Goal: Task Accomplishment & Management: Manage account settings

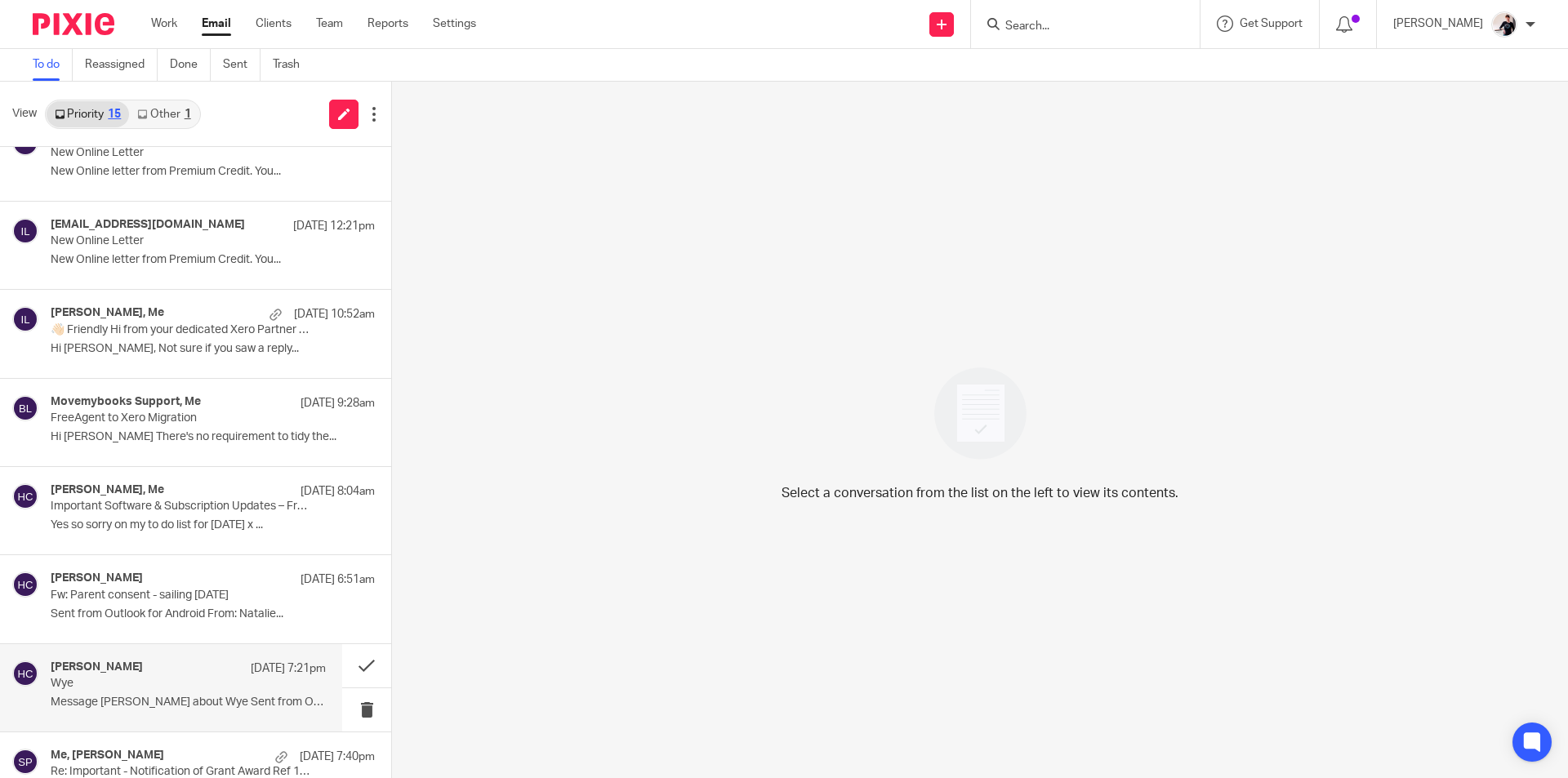
scroll to position [696, 0]
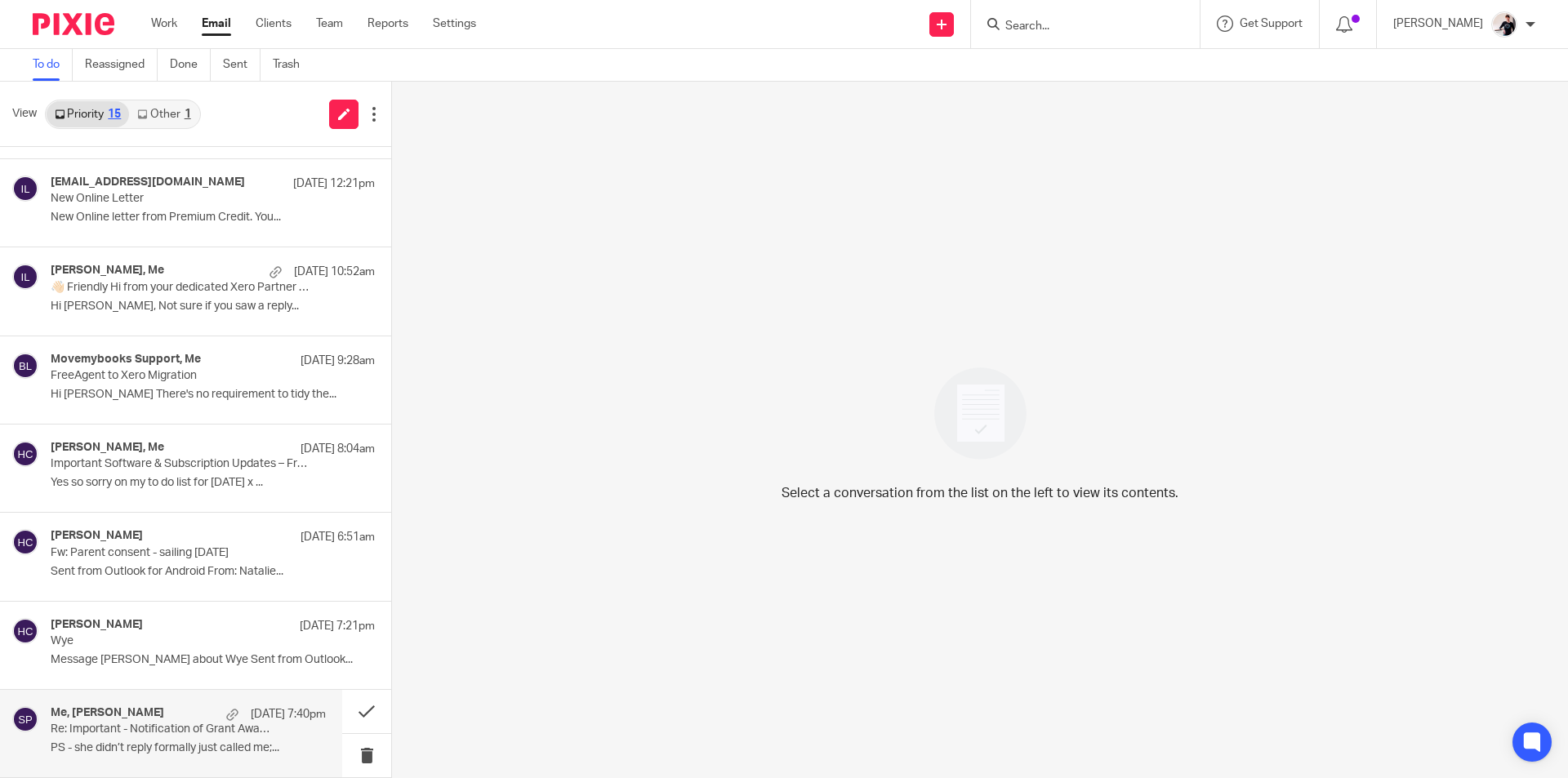
click at [100, 722] on div "Me, sara price 12 Aug 7:40pm" at bounding box center [187, 714] width 275 height 16
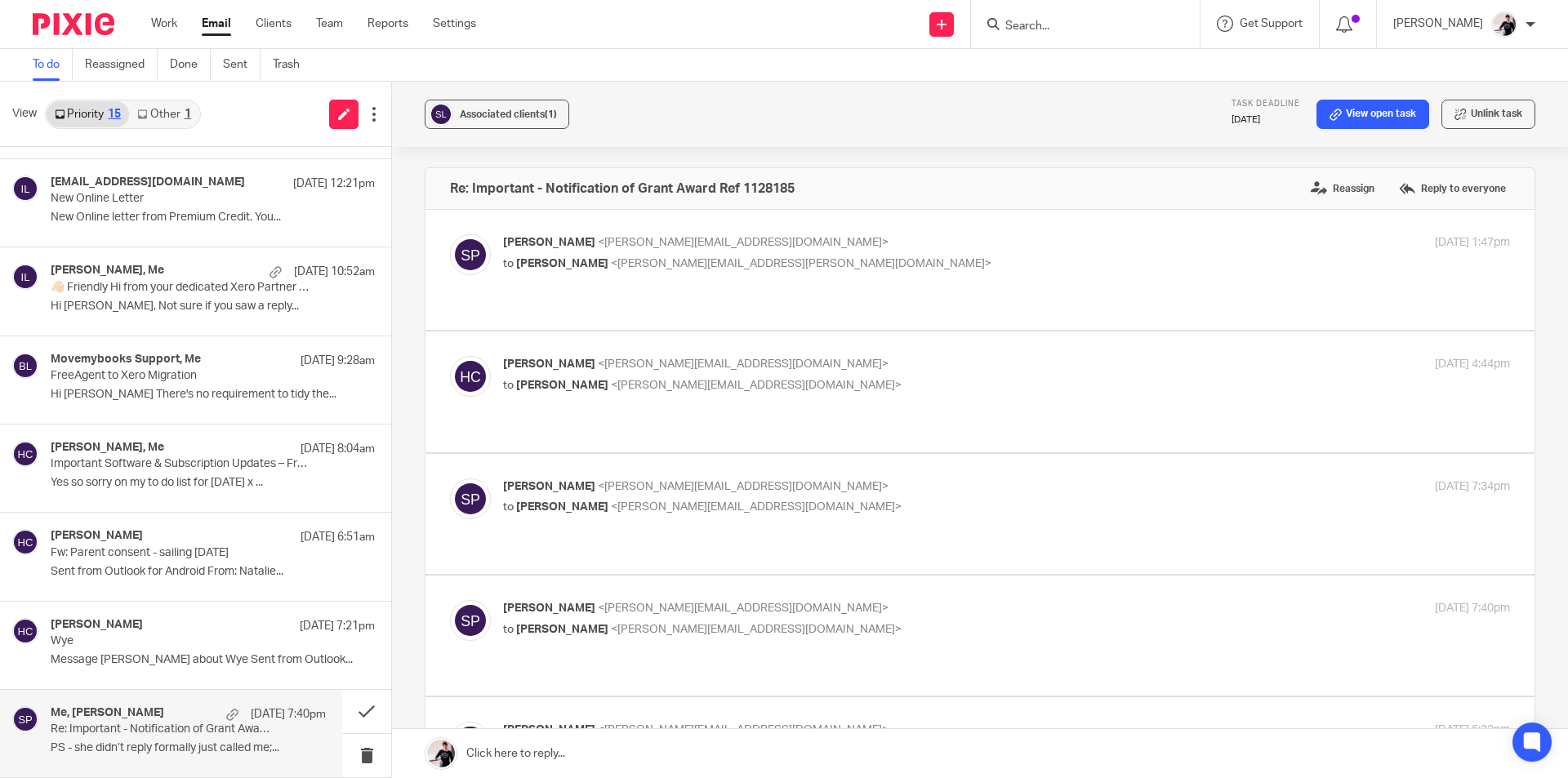
scroll to position [0, 0]
click at [1339, 108] on link "View open task" at bounding box center [1373, 114] width 113 height 30
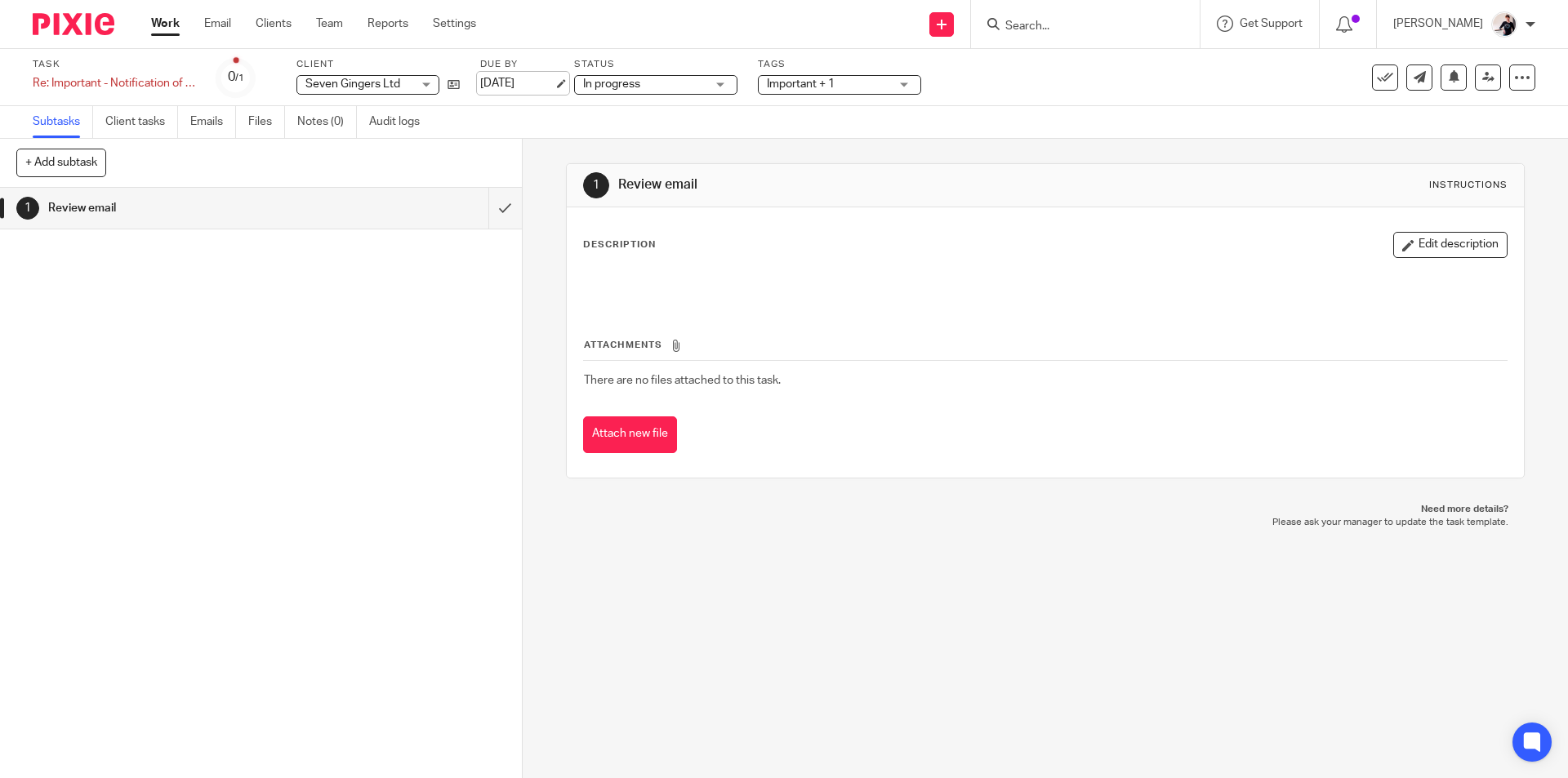
click at [533, 85] on link "[DATE]" at bounding box center [517, 83] width 74 height 17
click at [524, 75] on link "25 Aug 2025" at bounding box center [517, 83] width 74 height 17
click at [228, 24] on link "Email" at bounding box center [218, 23] width 27 height 16
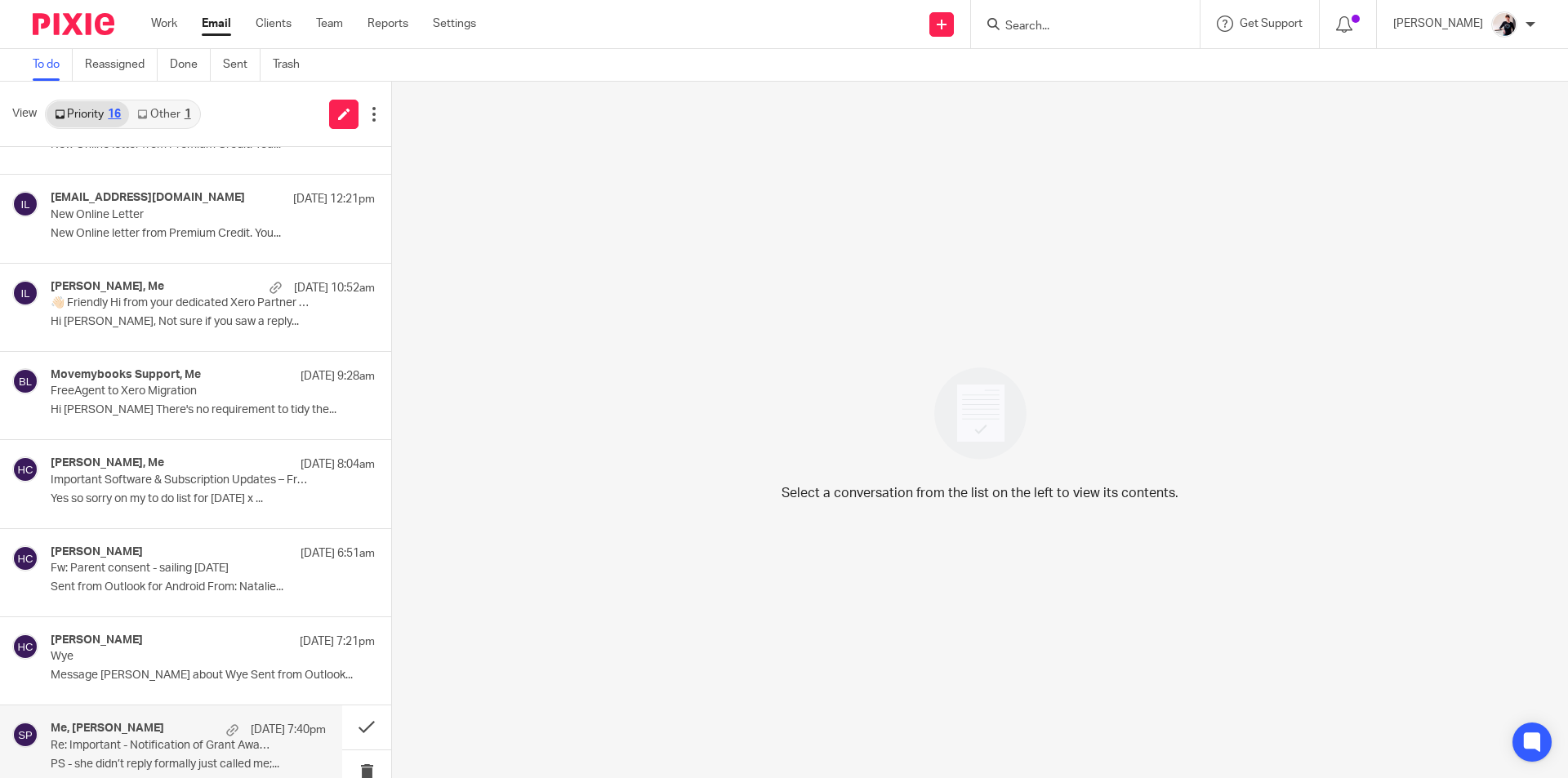
scroll to position [784, 0]
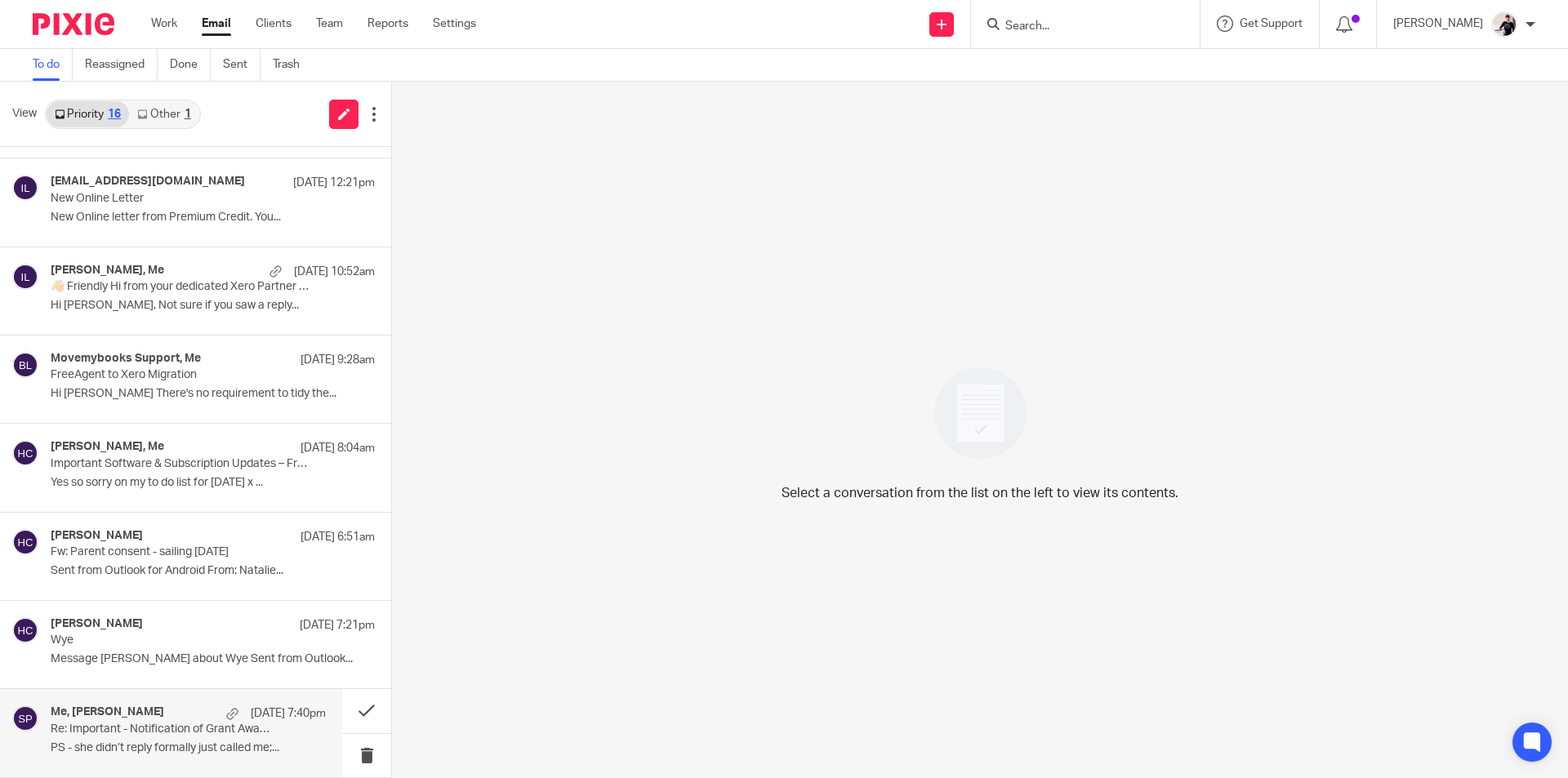
click at [146, 738] on div "Me, sara price 12 Aug 7:40pm Re: Important - Notification of Grant Award Ref 11…" at bounding box center [187, 732] width 275 height 55
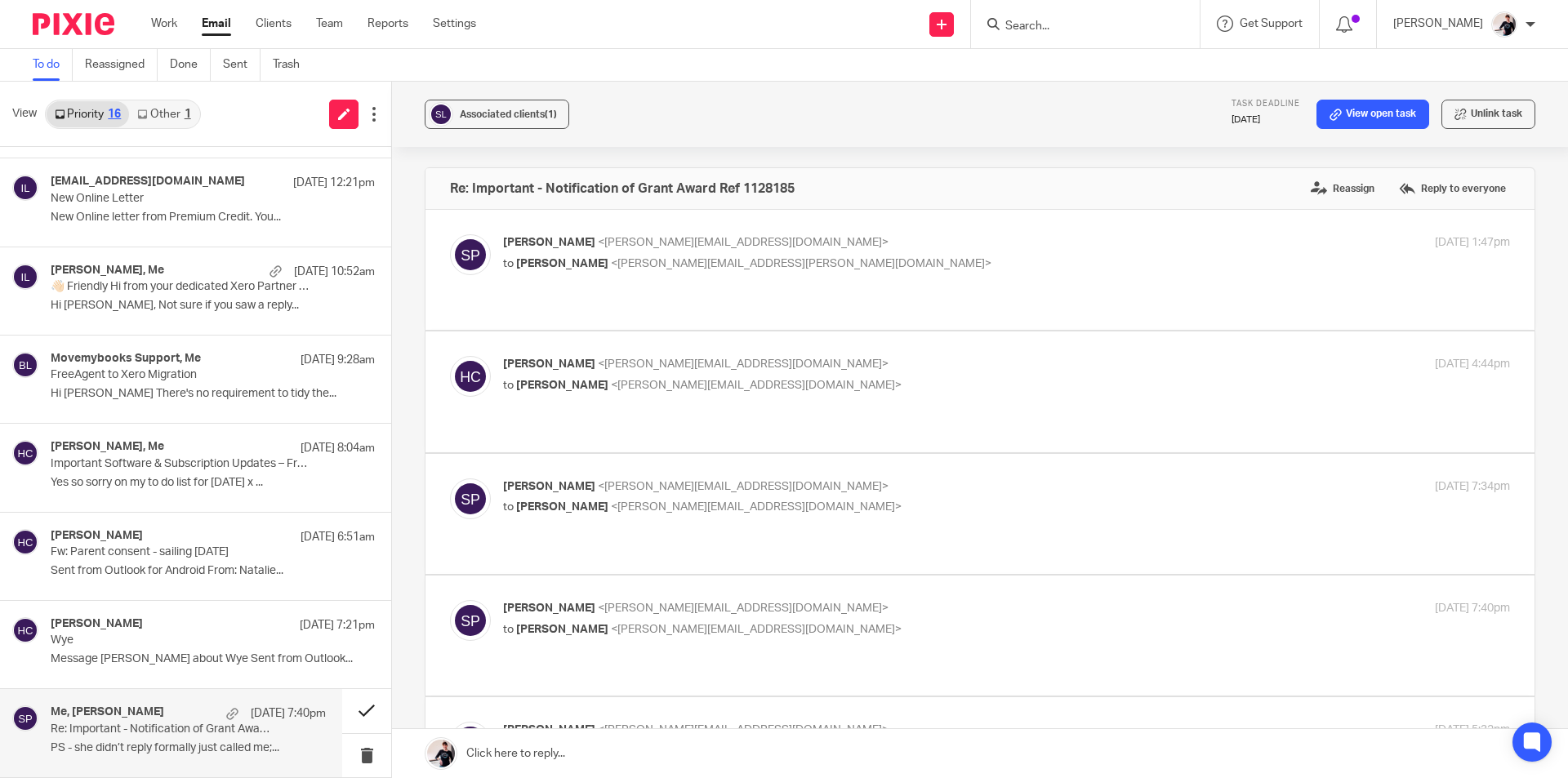
scroll to position [0, 0]
click at [352, 716] on button at bounding box center [367, 711] width 49 height 43
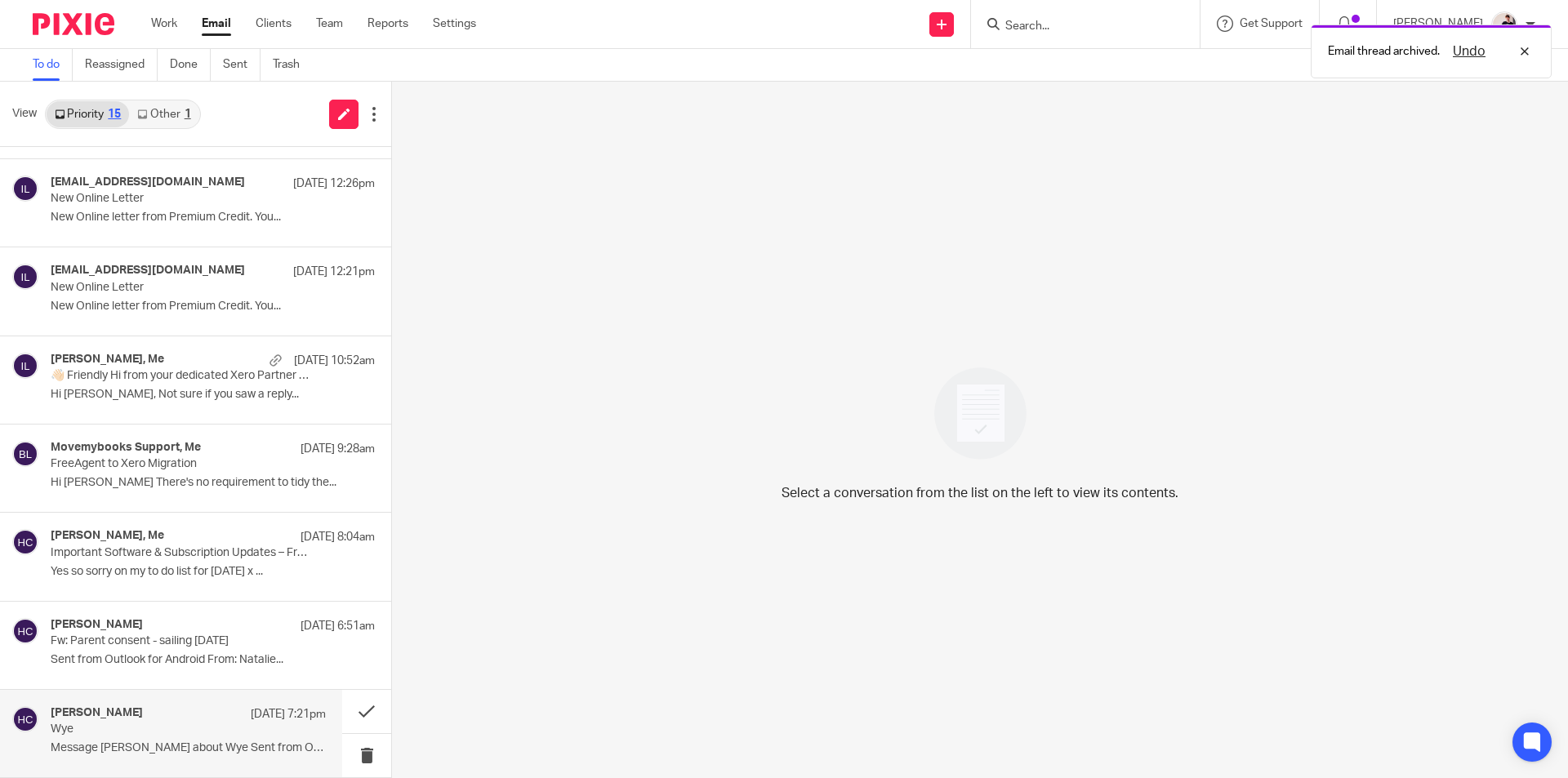
click at [156, 720] on div "Helen Crapper 13 Aug 7:21pm" at bounding box center [187, 714] width 275 height 16
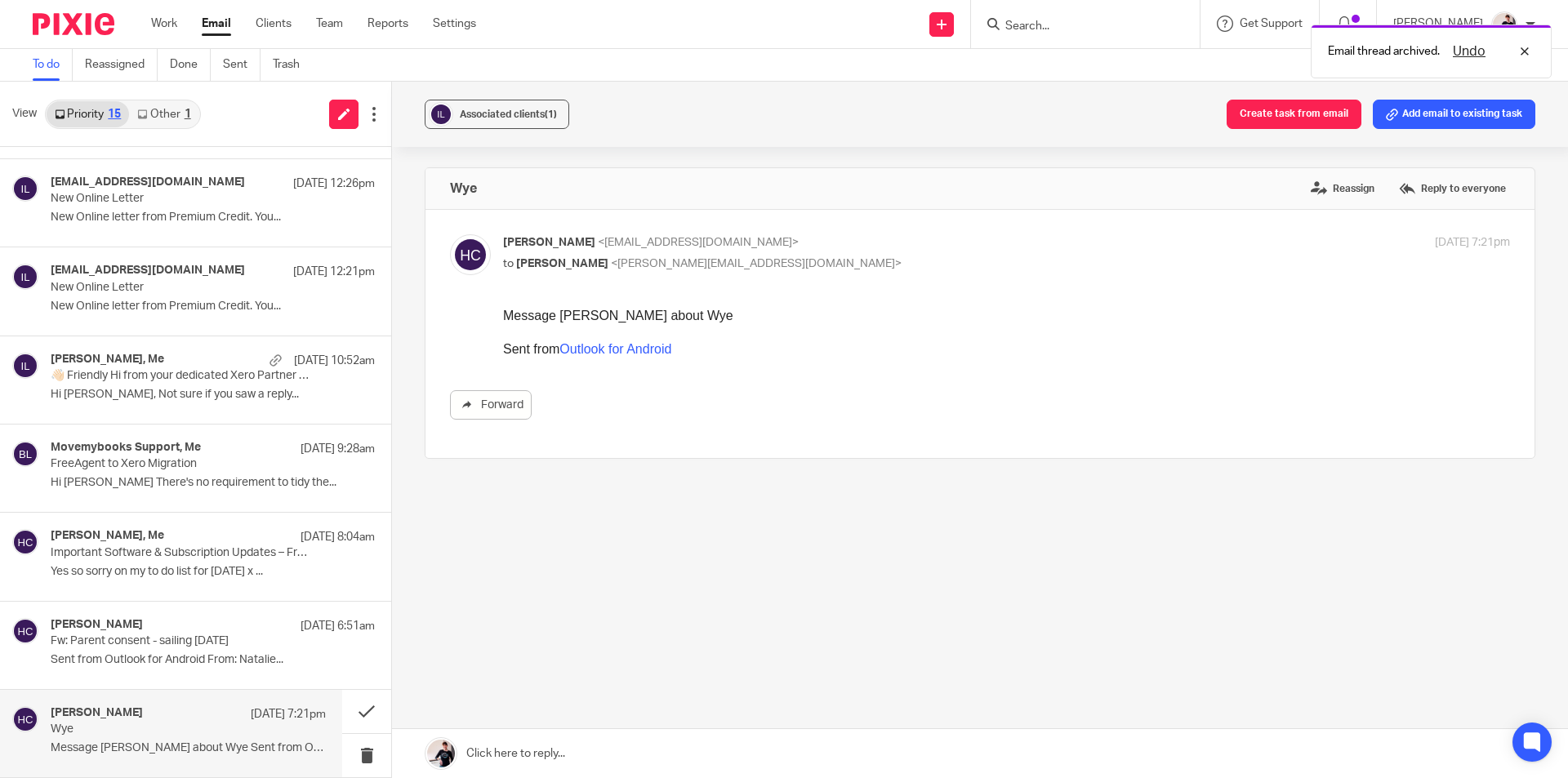
scroll to position [0, 0]
click at [352, 713] on button at bounding box center [367, 712] width 49 height 43
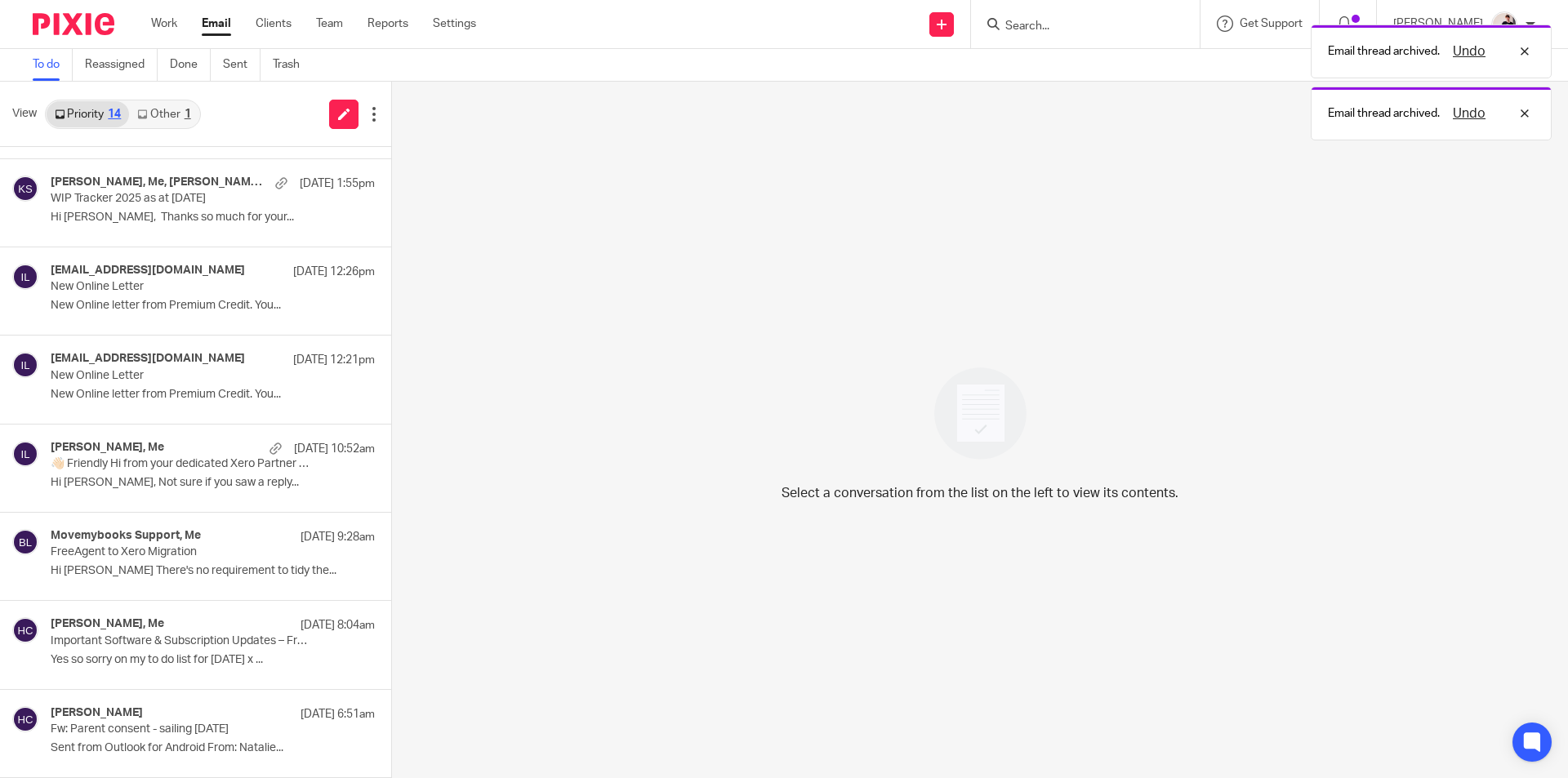
scroll to position [608, 0]
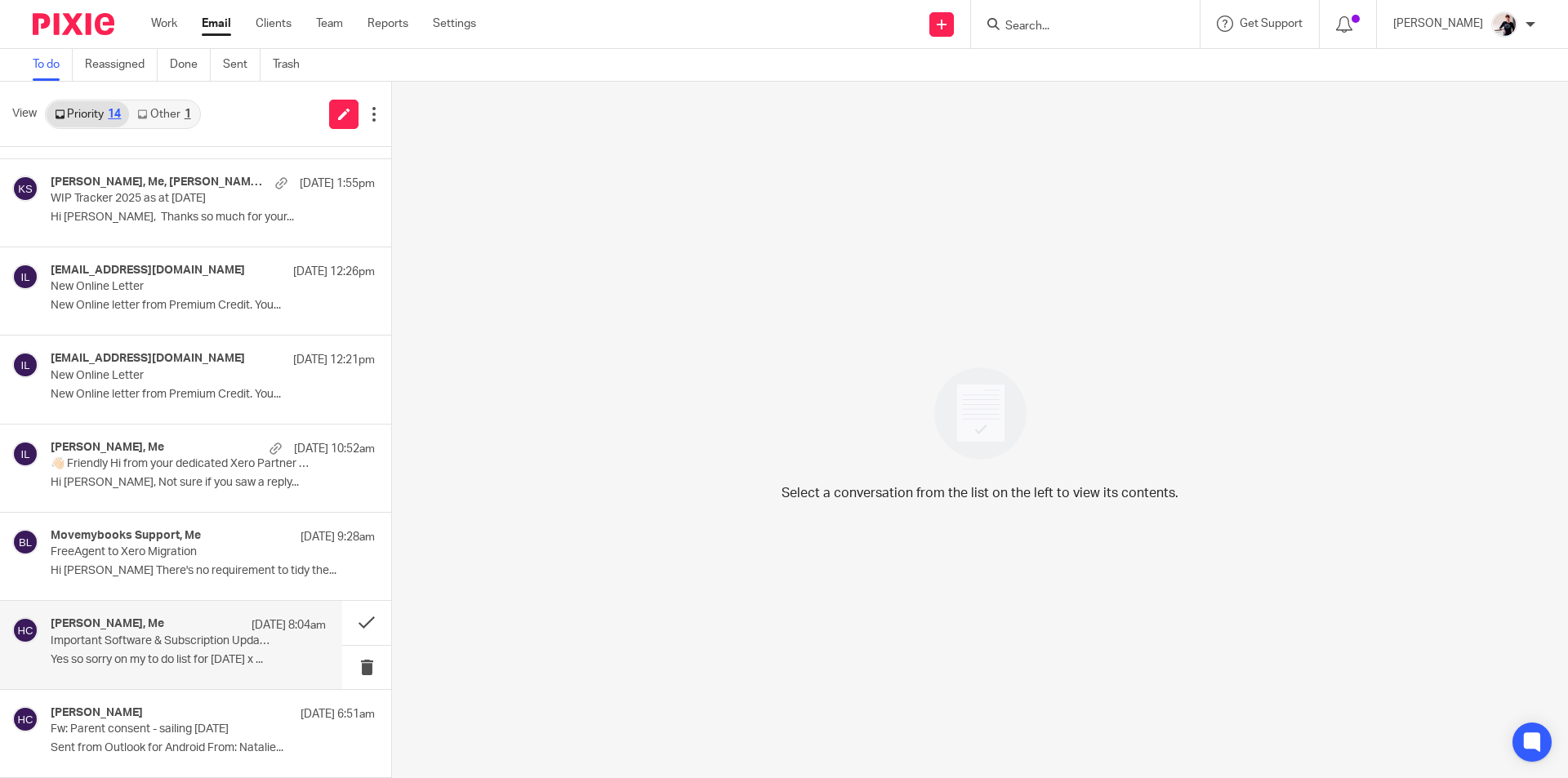
click at [185, 644] on p "Important Software & Subscription Updates – From September 2025" at bounding box center [160, 641] width 221 height 13
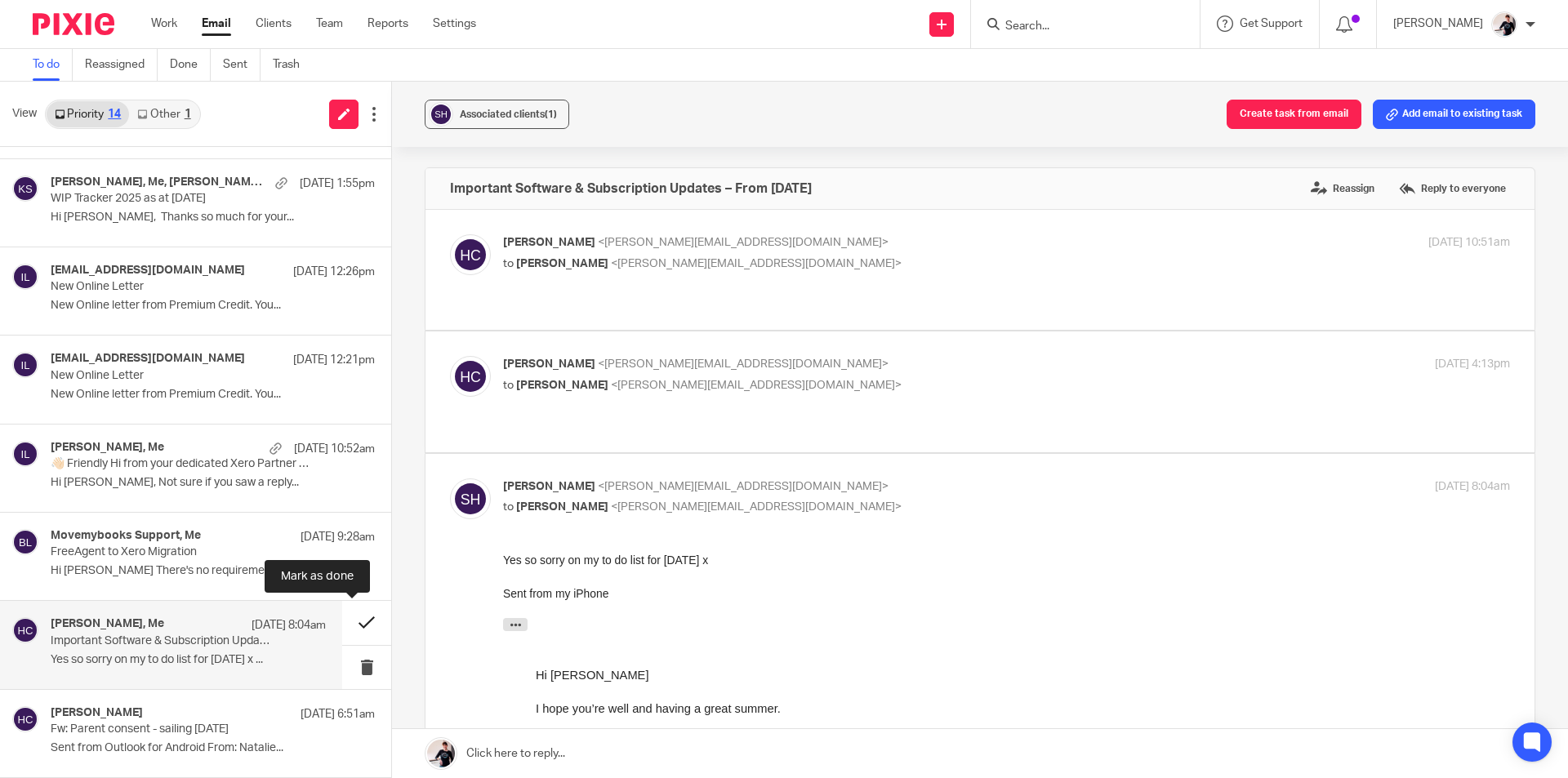
scroll to position [0, 0]
click at [343, 627] on button at bounding box center [367, 622] width 49 height 43
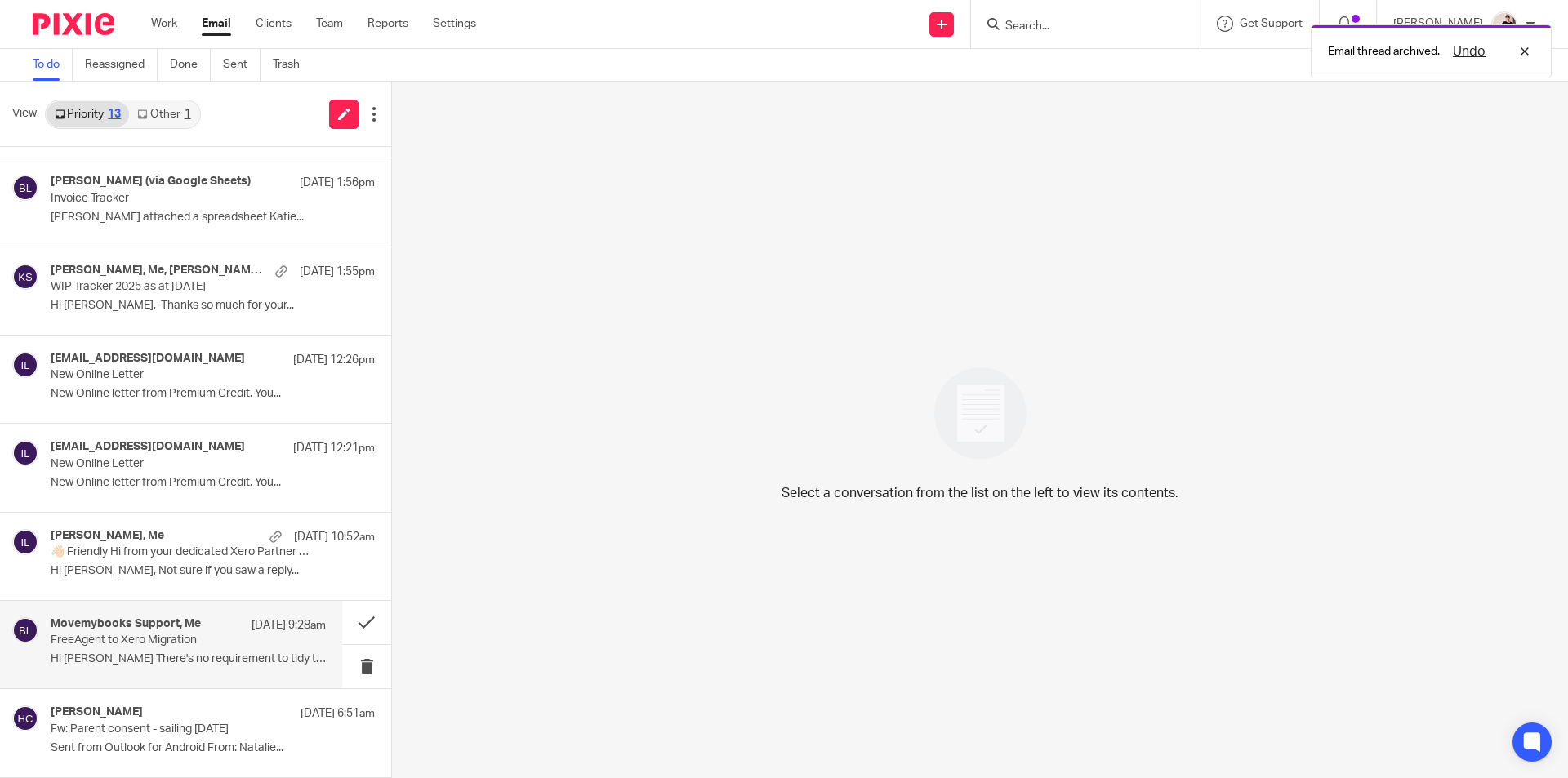
scroll to position [519, 0]
click at [183, 643] on p "FreeAgent to Xero Migration" at bounding box center [160, 640] width 221 height 13
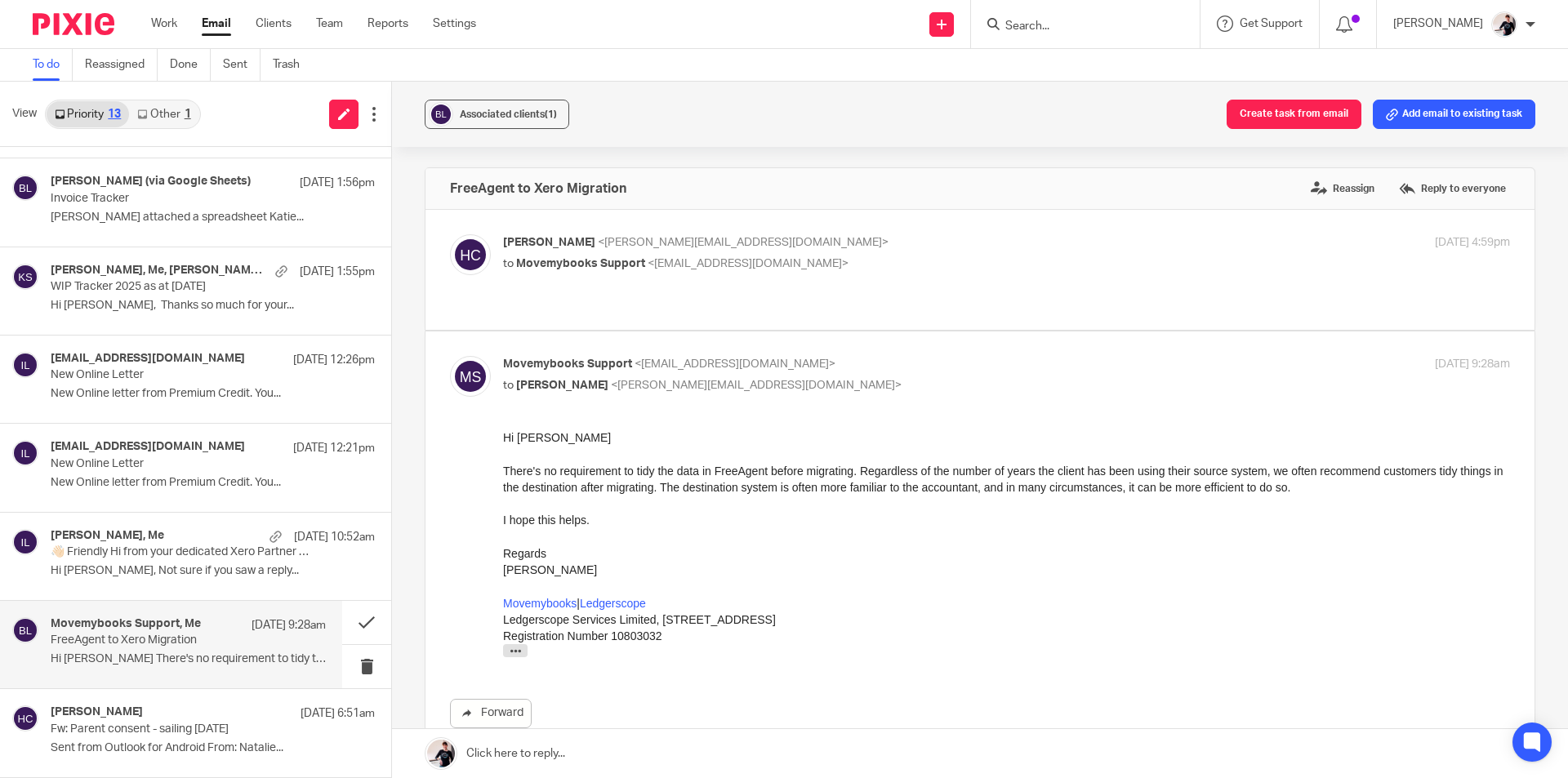
scroll to position [0, 0]
click at [527, 121] on div "Associated clients (1)" at bounding box center [508, 114] width 97 height 16
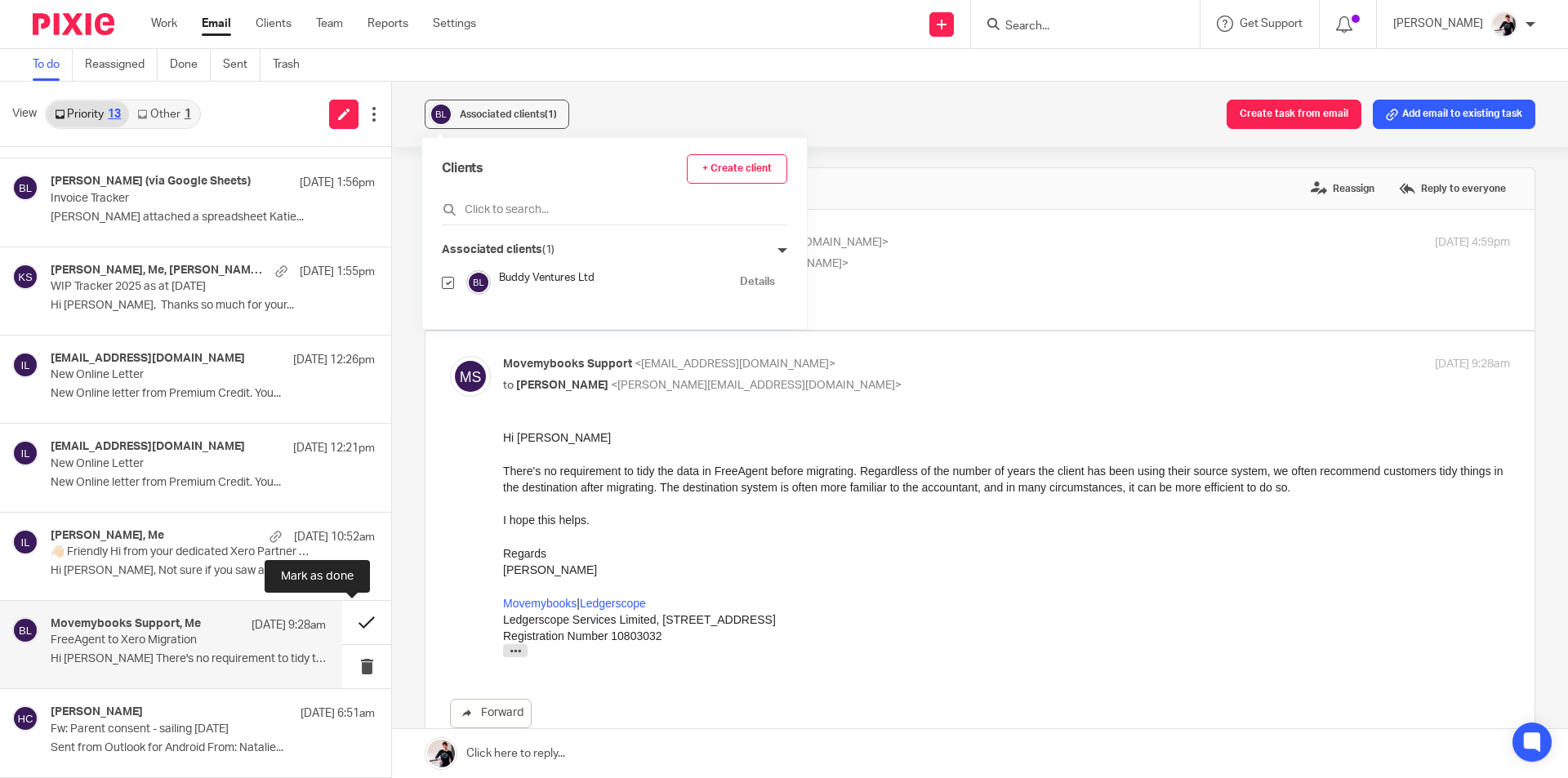
click at [362, 624] on button at bounding box center [367, 622] width 49 height 43
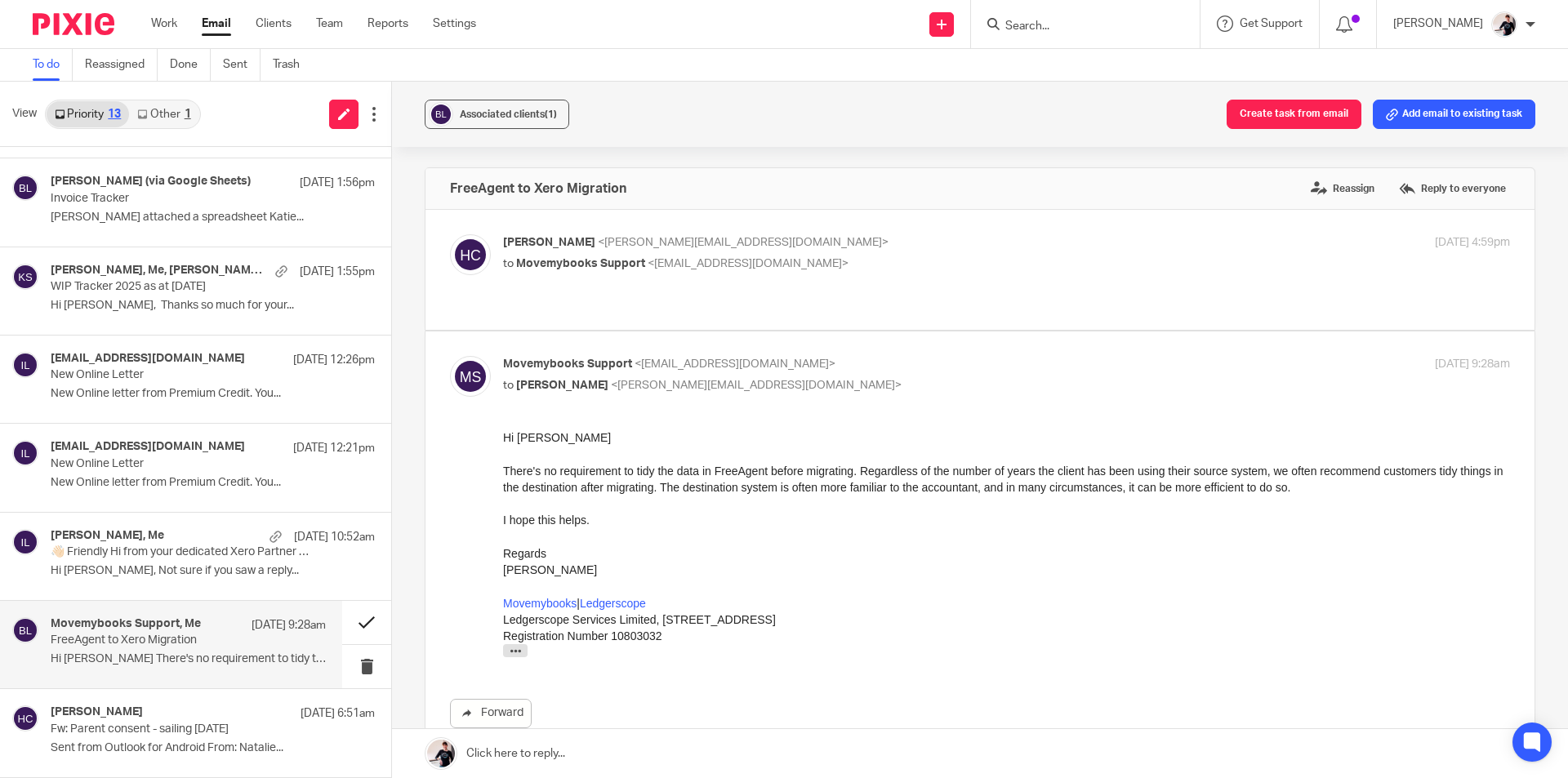
scroll to position [430, 0]
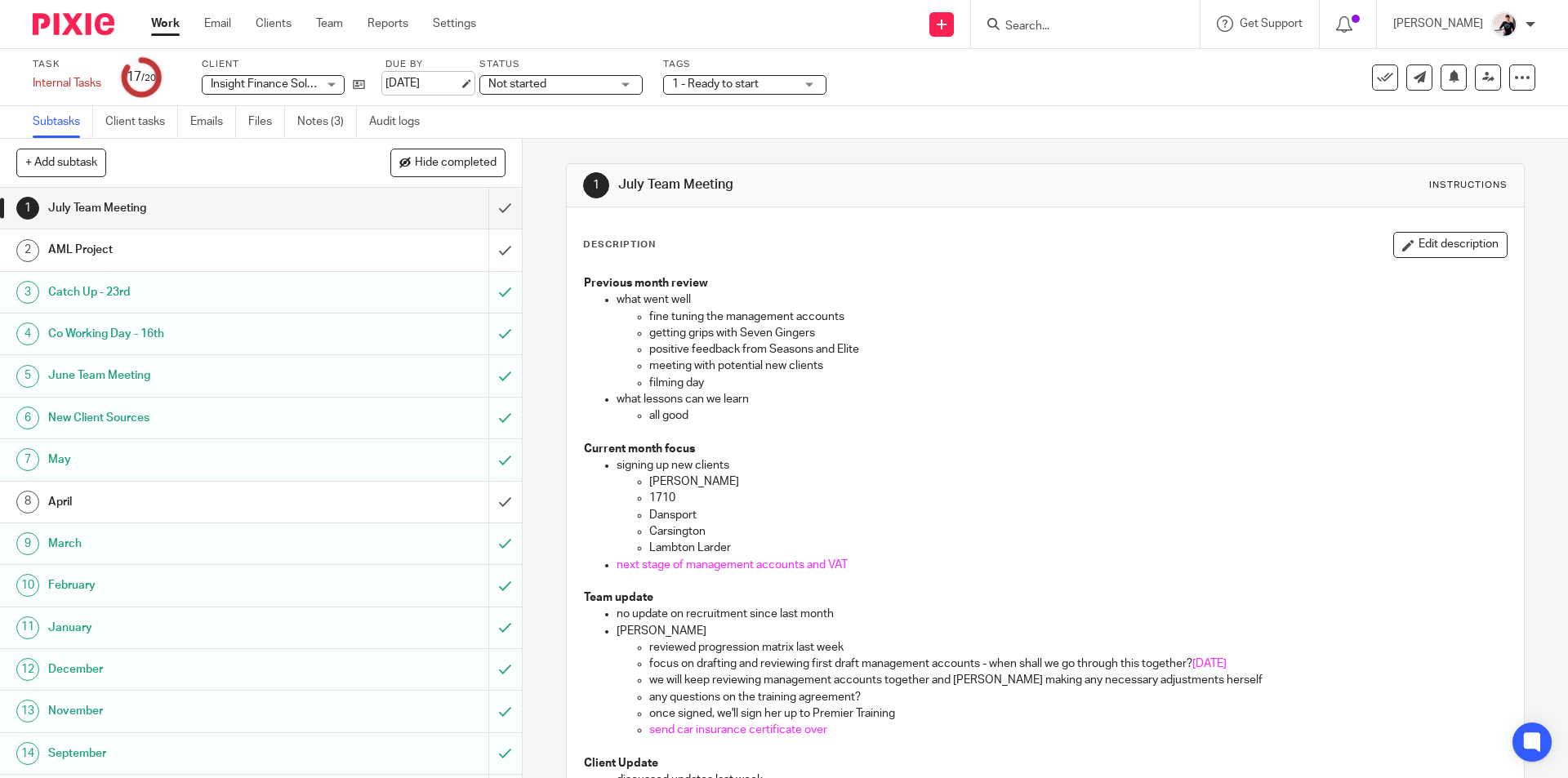
scroll to position [326, 0]
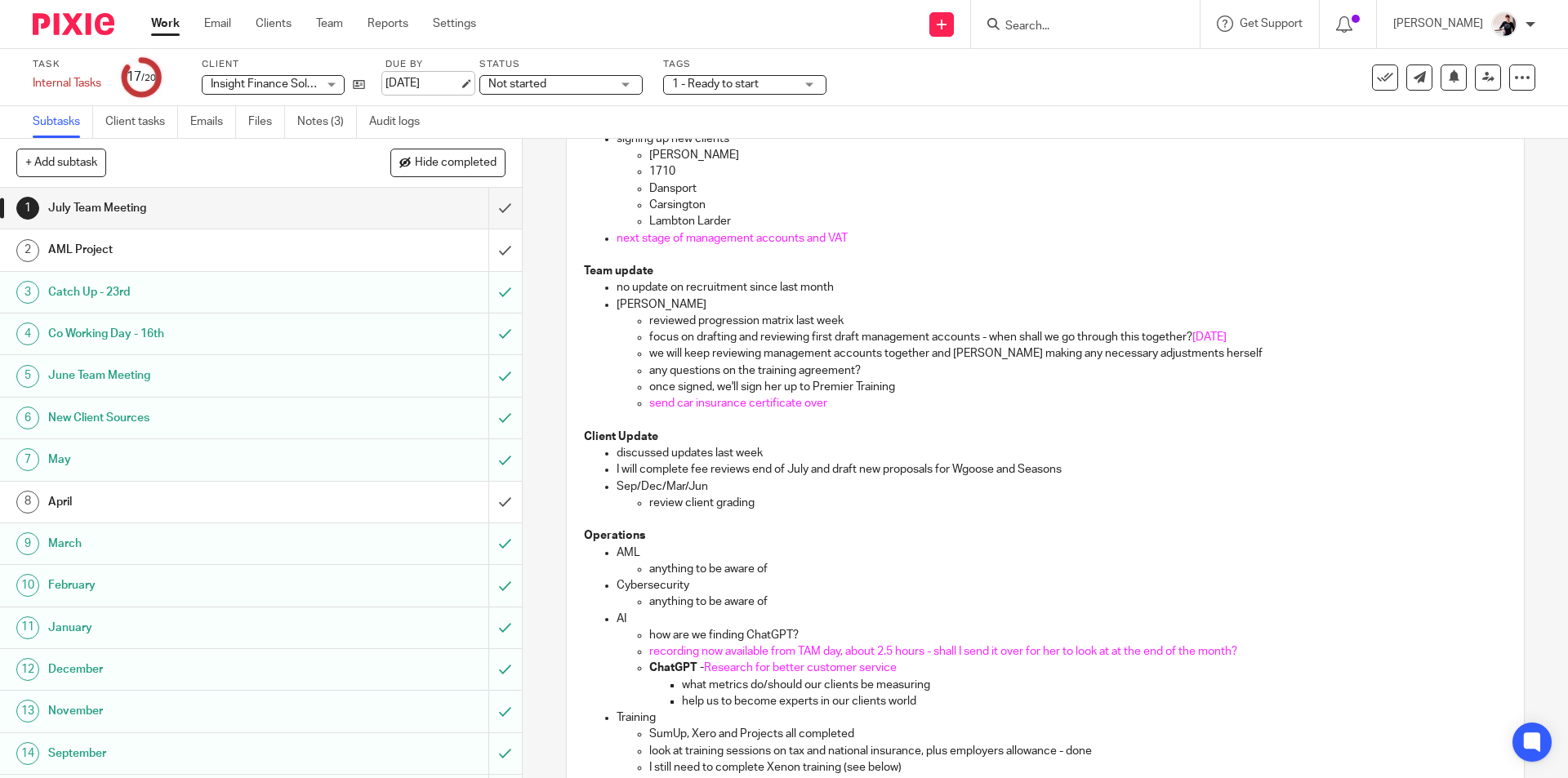
click at [449, 82] on link "[DATE]" at bounding box center [422, 83] width 74 height 17
click at [161, 29] on link "Work" at bounding box center [166, 23] width 29 height 16
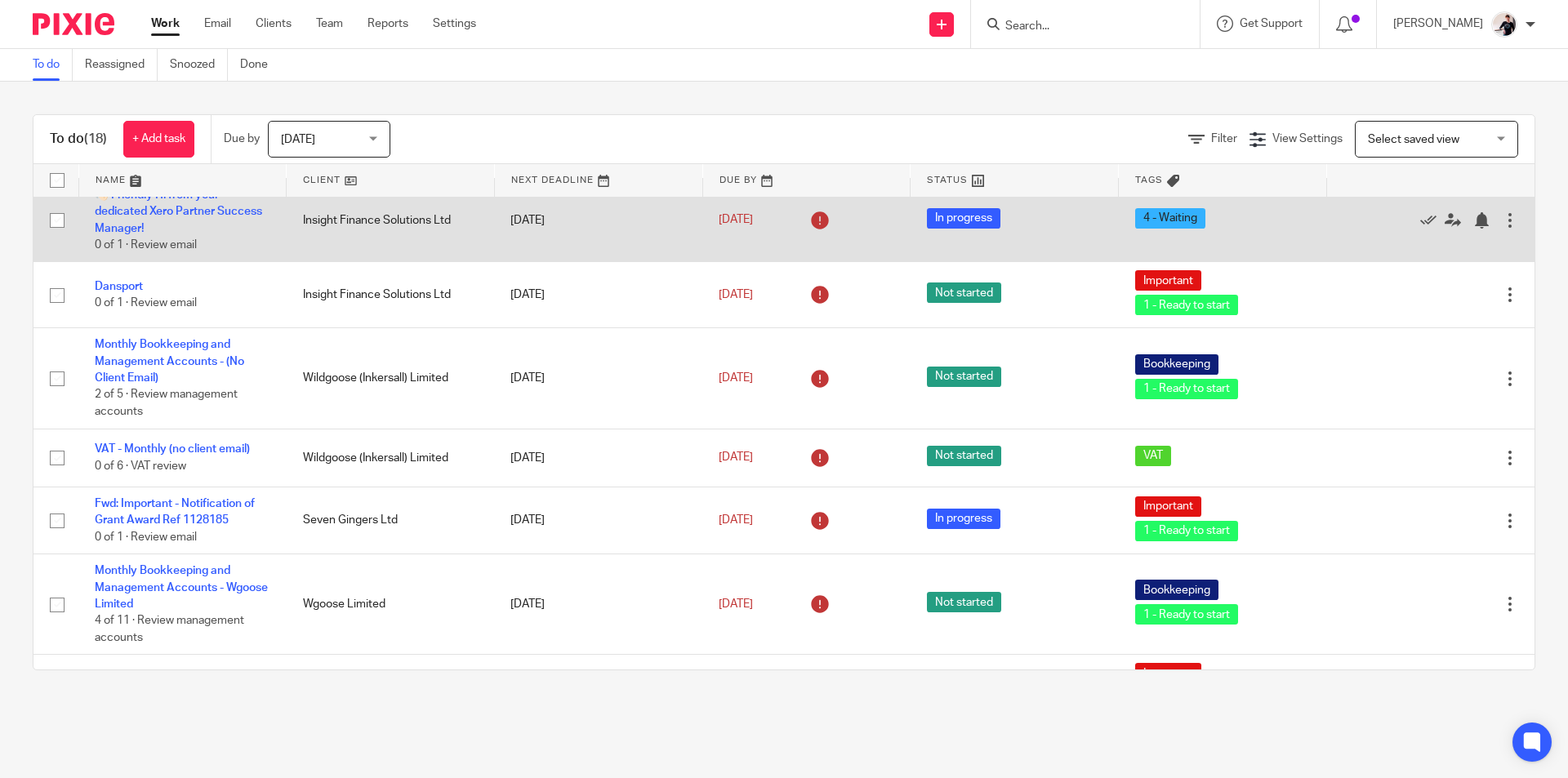
scroll to position [245, 0]
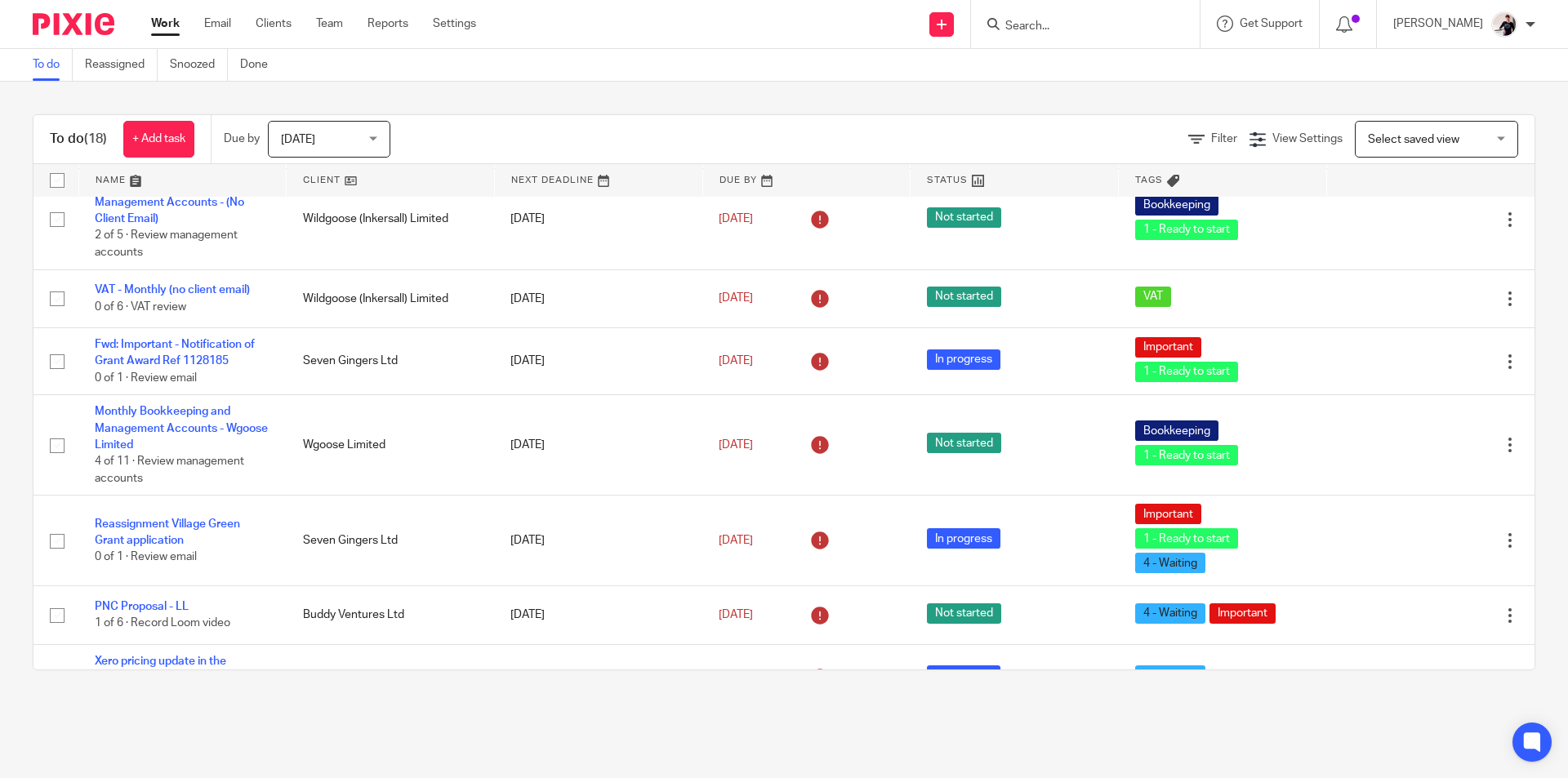
click at [326, 177] on link at bounding box center [390, 180] width 207 height 32
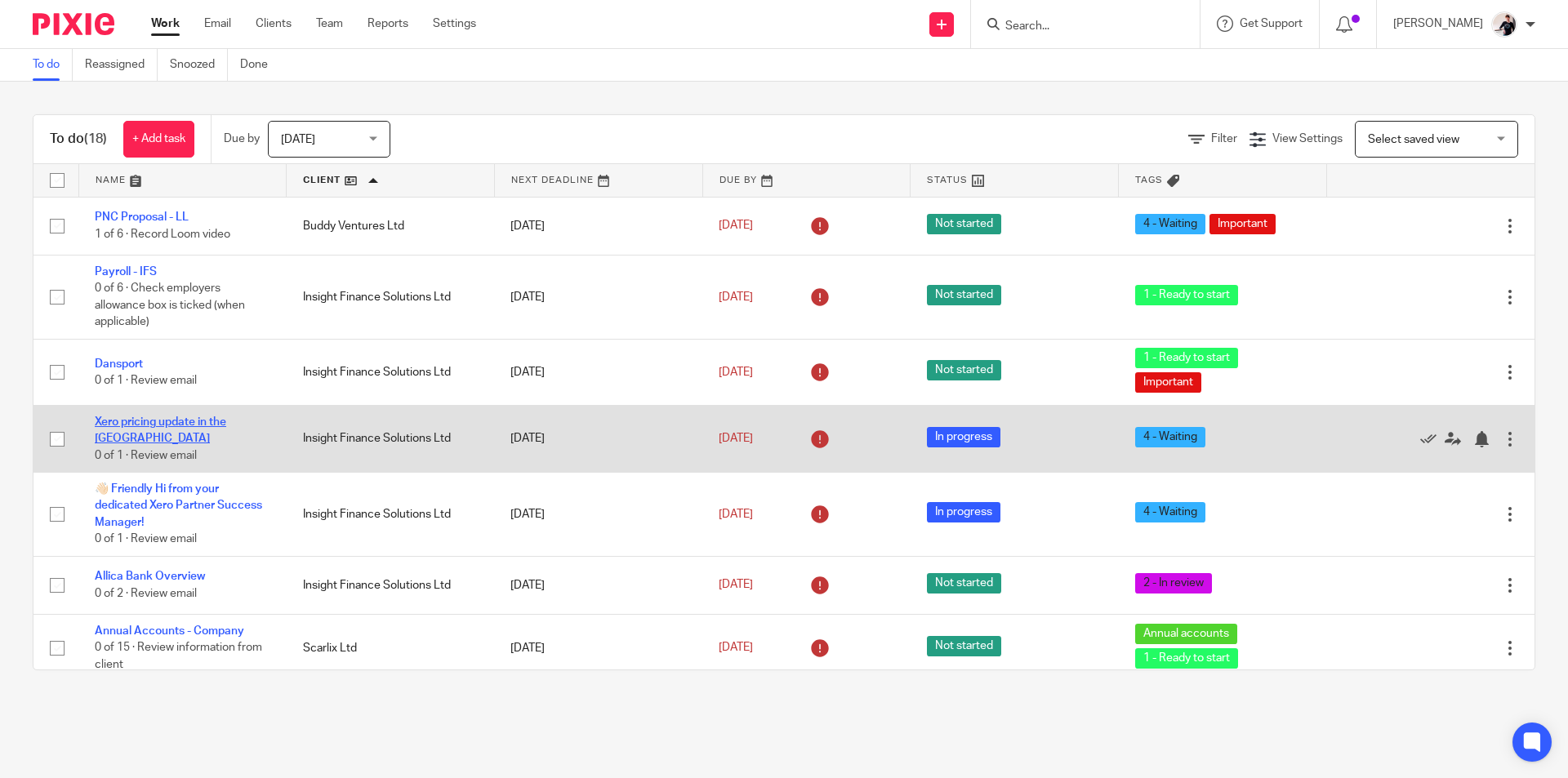
click at [226, 428] on link "Xero pricing update in the [GEOGRAPHIC_DATA]" at bounding box center [160, 430] width 132 height 28
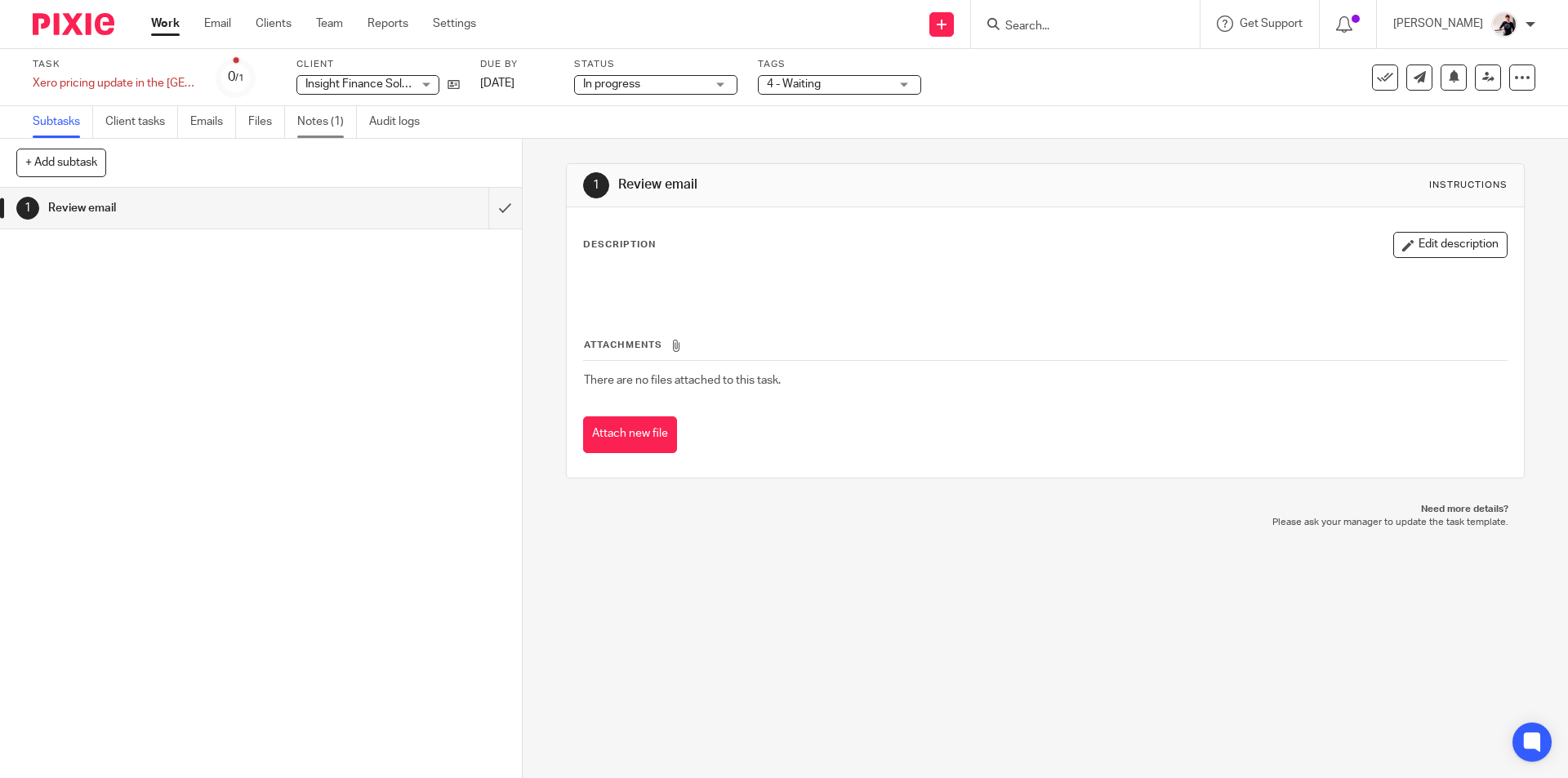
click at [308, 124] on link "Notes (1)" at bounding box center [327, 122] width 59 height 32
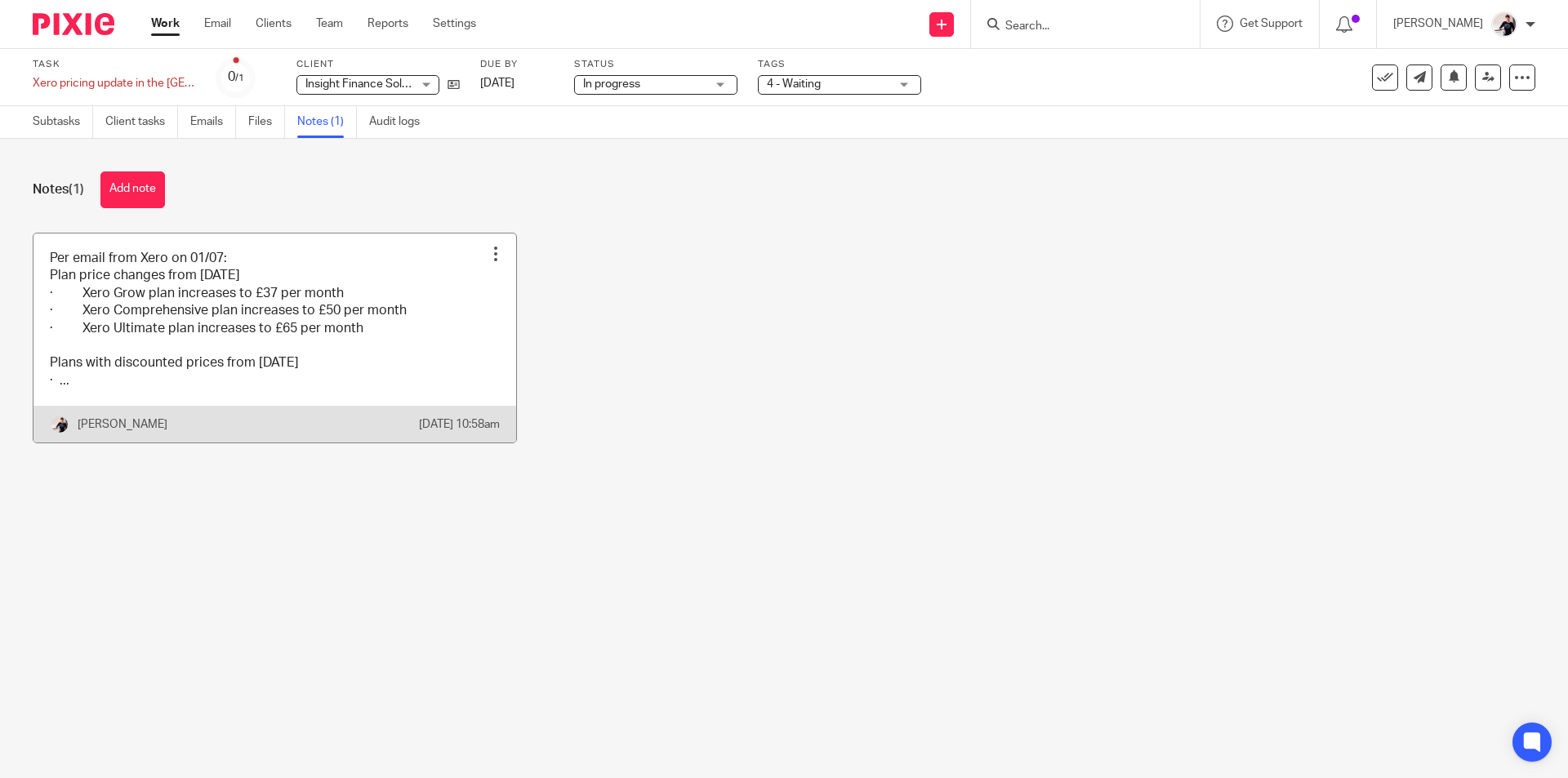
click at [322, 333] on link at bounding box center [274, 339] width 482 height 210
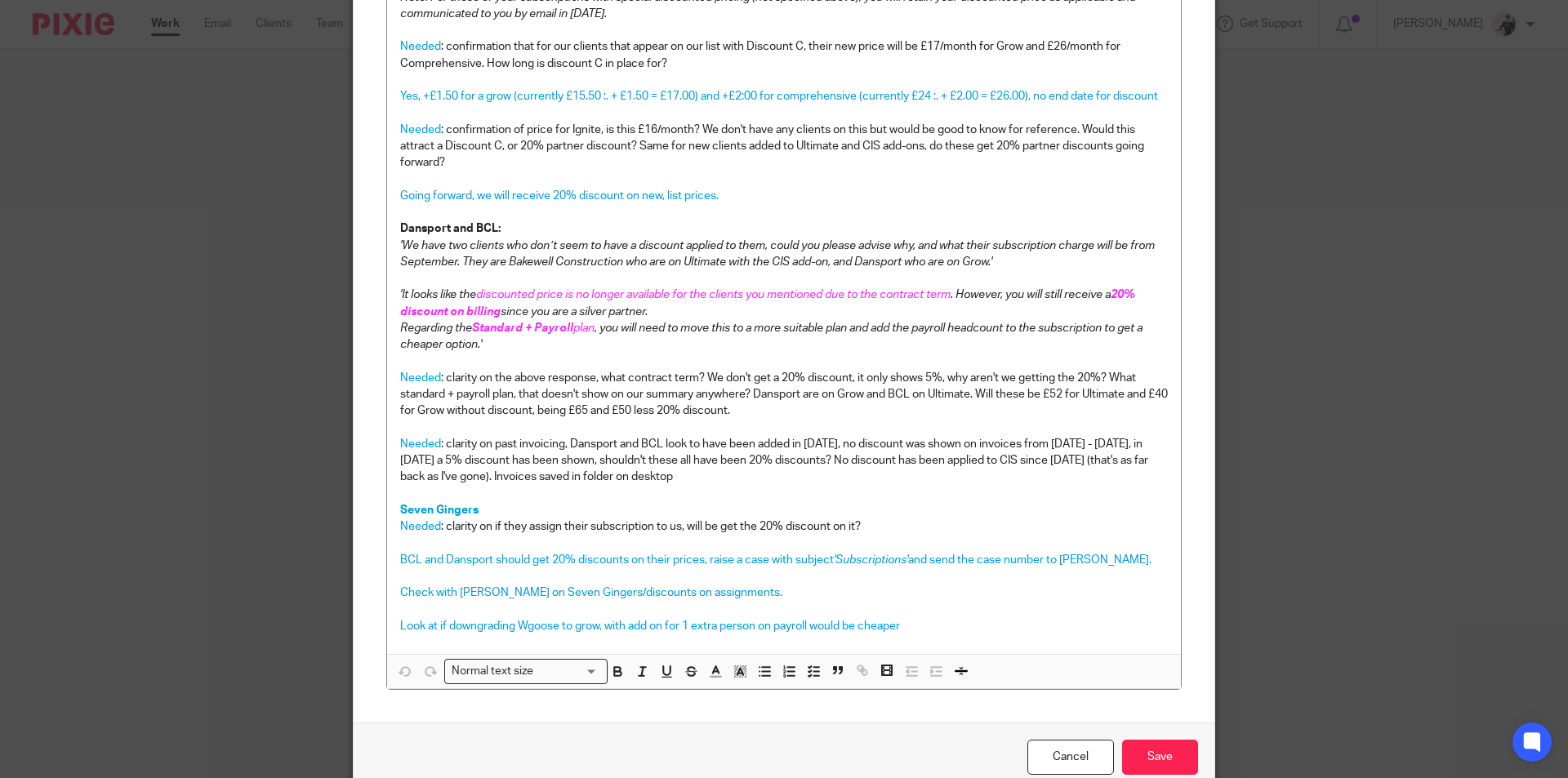
scroll to position [445, 0]
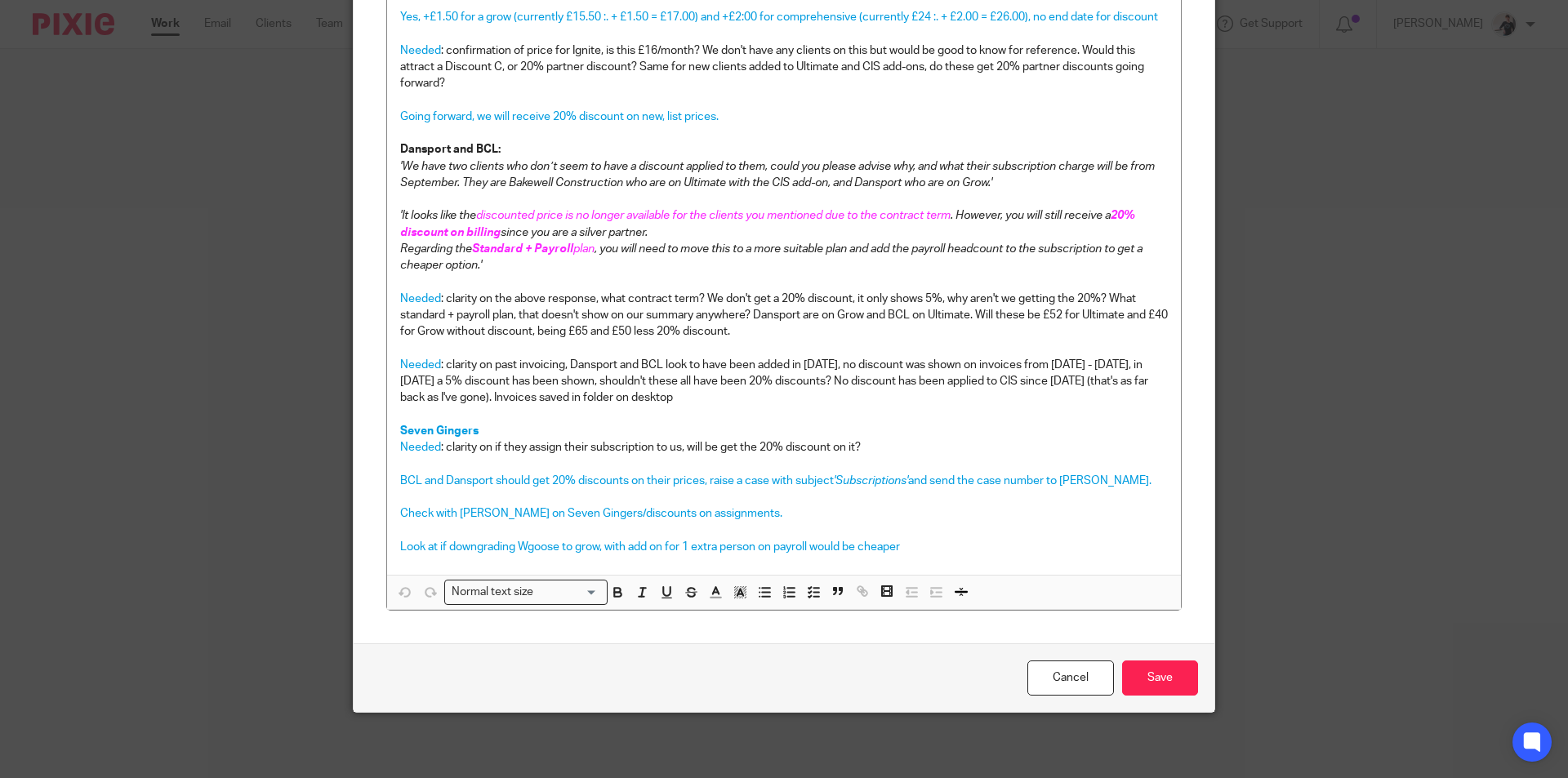
drag, startPoint x: 1088, startPoint y: 683, endPoint x: 915, endPoint y: 634, distance: 179.8
click at [1088, 683] on link "Cancel" at bounding box center [1070, 678] width 87 height 35
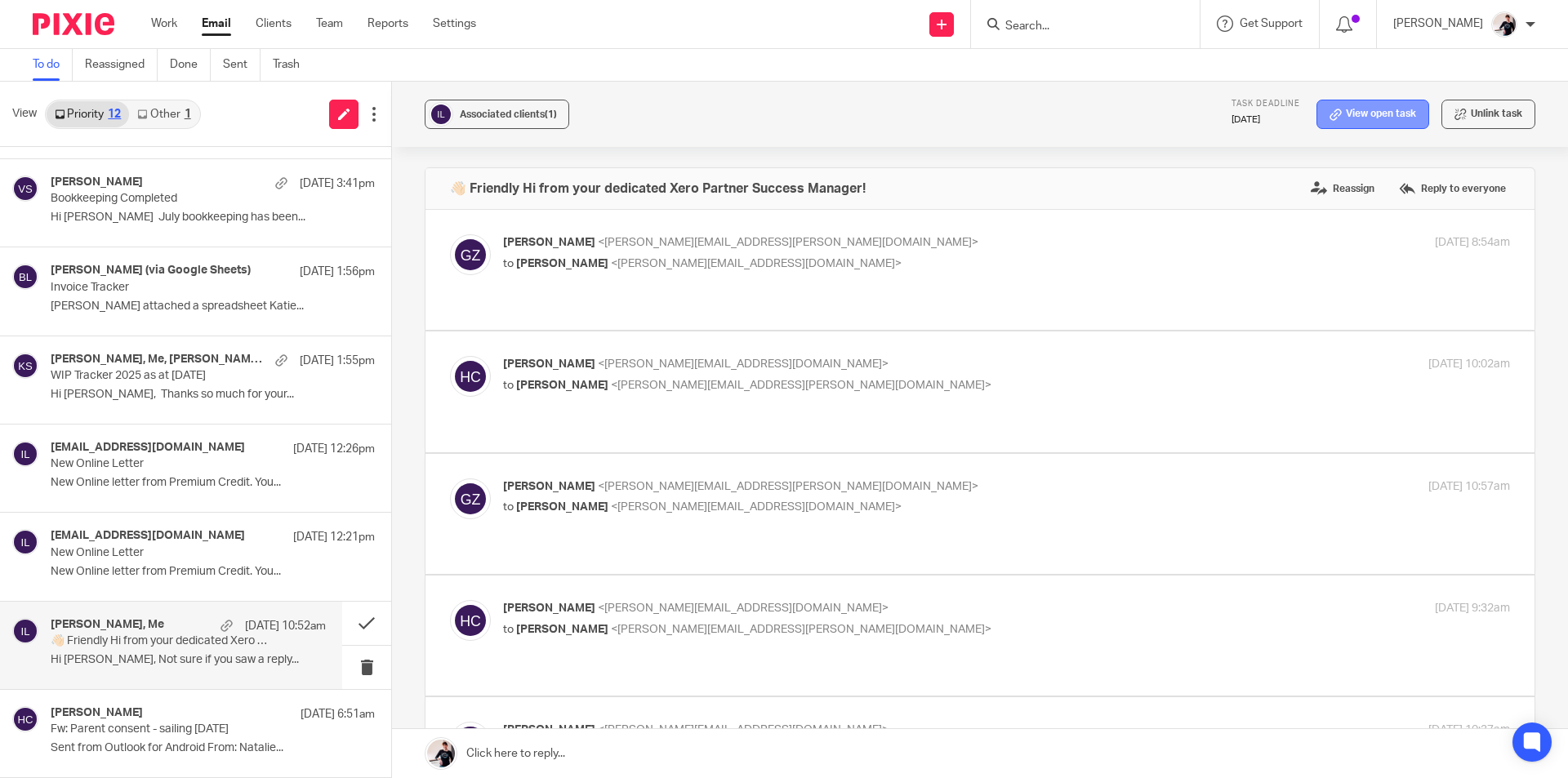
click at [1349, 106] on link "View open task" at bounding box center [1373, 114] width 113 height 30
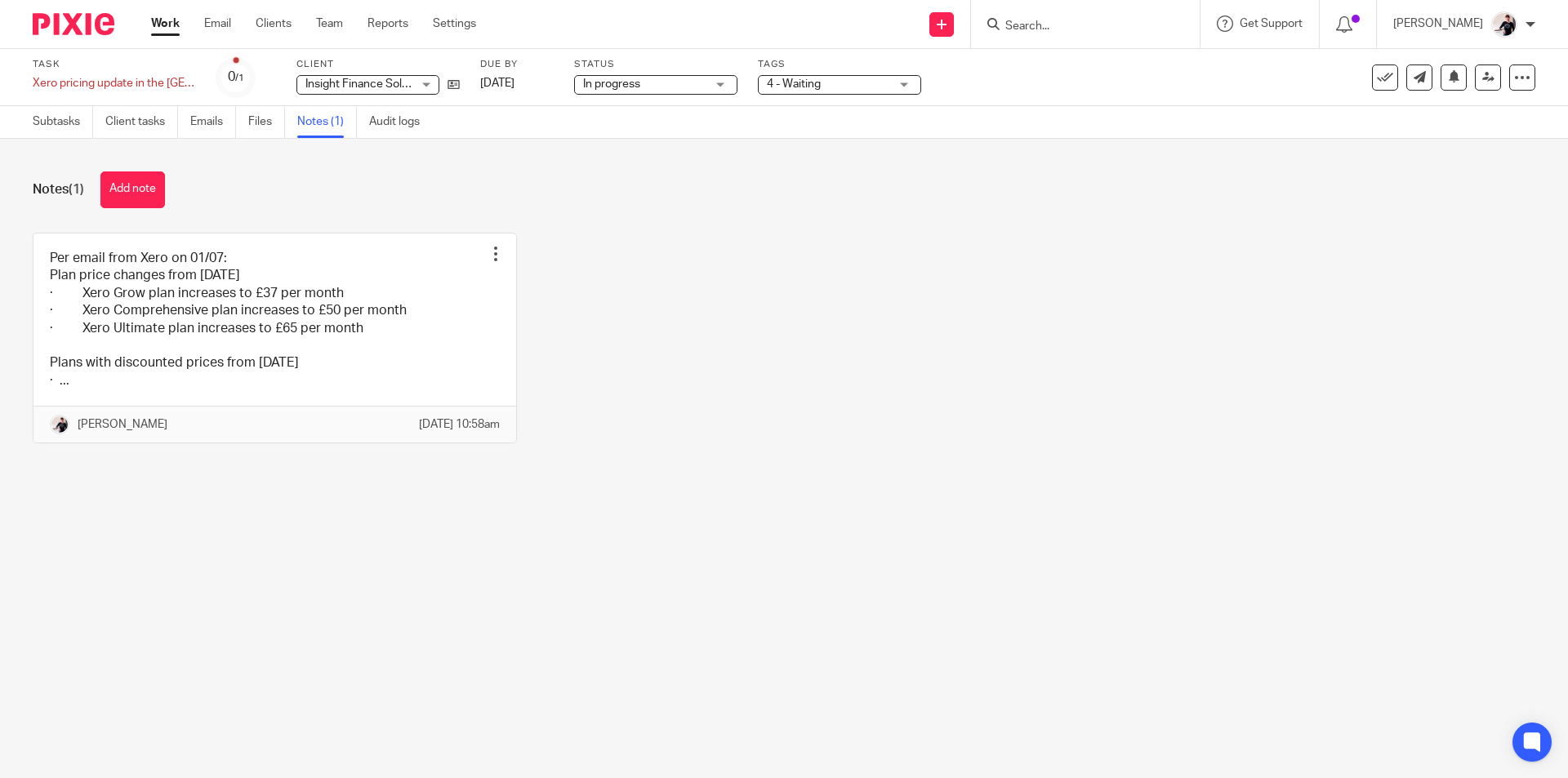
click at [176, 30] on link "Work" at bounding box center [166, 23] width 29 height 16
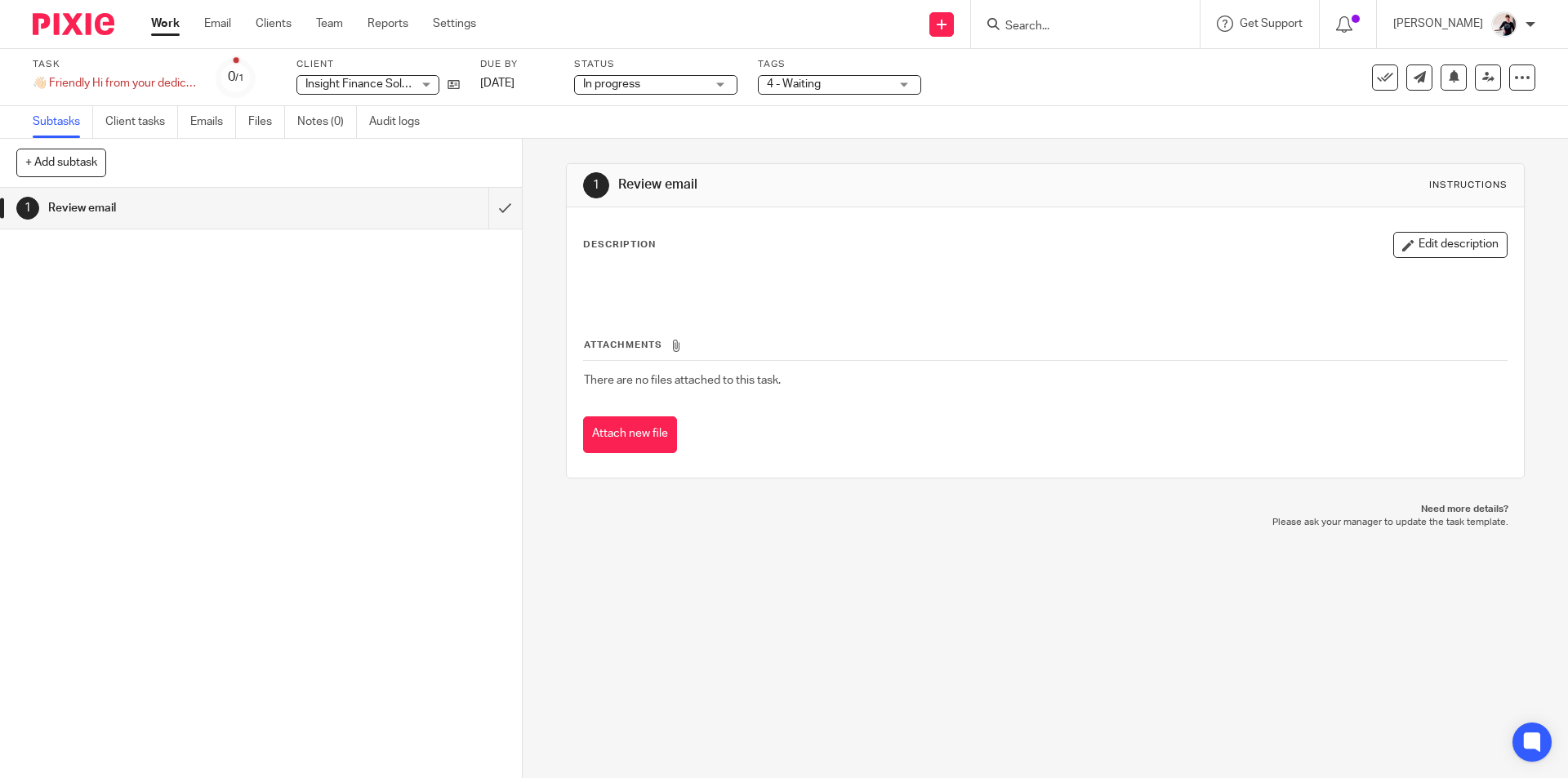
click at [793, 85] on span "4 - Waiting" at bounding box center [793, 83] width 54 height 12
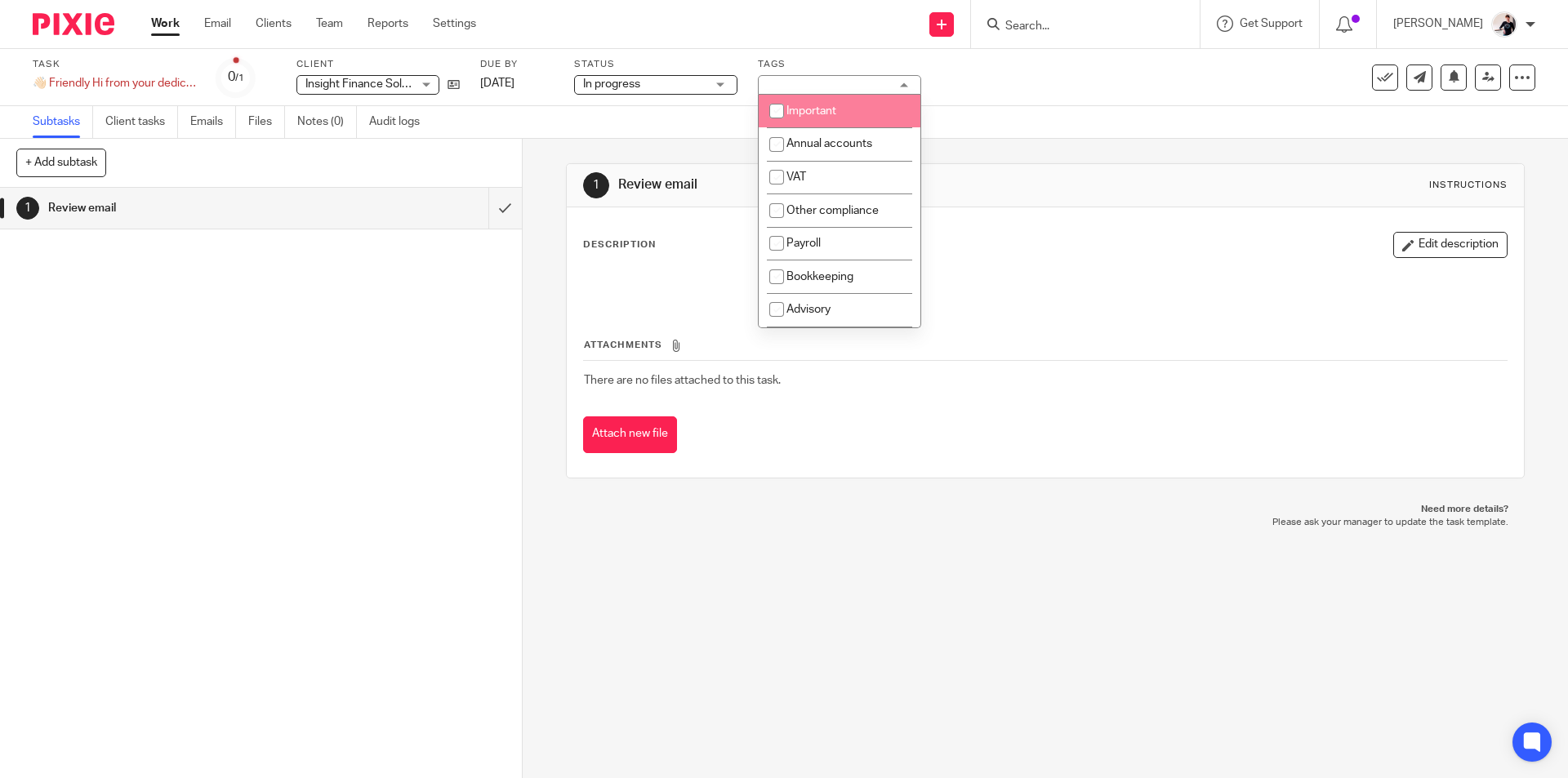
click at [808, 106] on span "Important" at bounding box center [811, 111] width 50 height 12
checkbox input "true"
click at [523, 77] on link "[DATE]" at bounding box center [517, 83] width 74 height 17
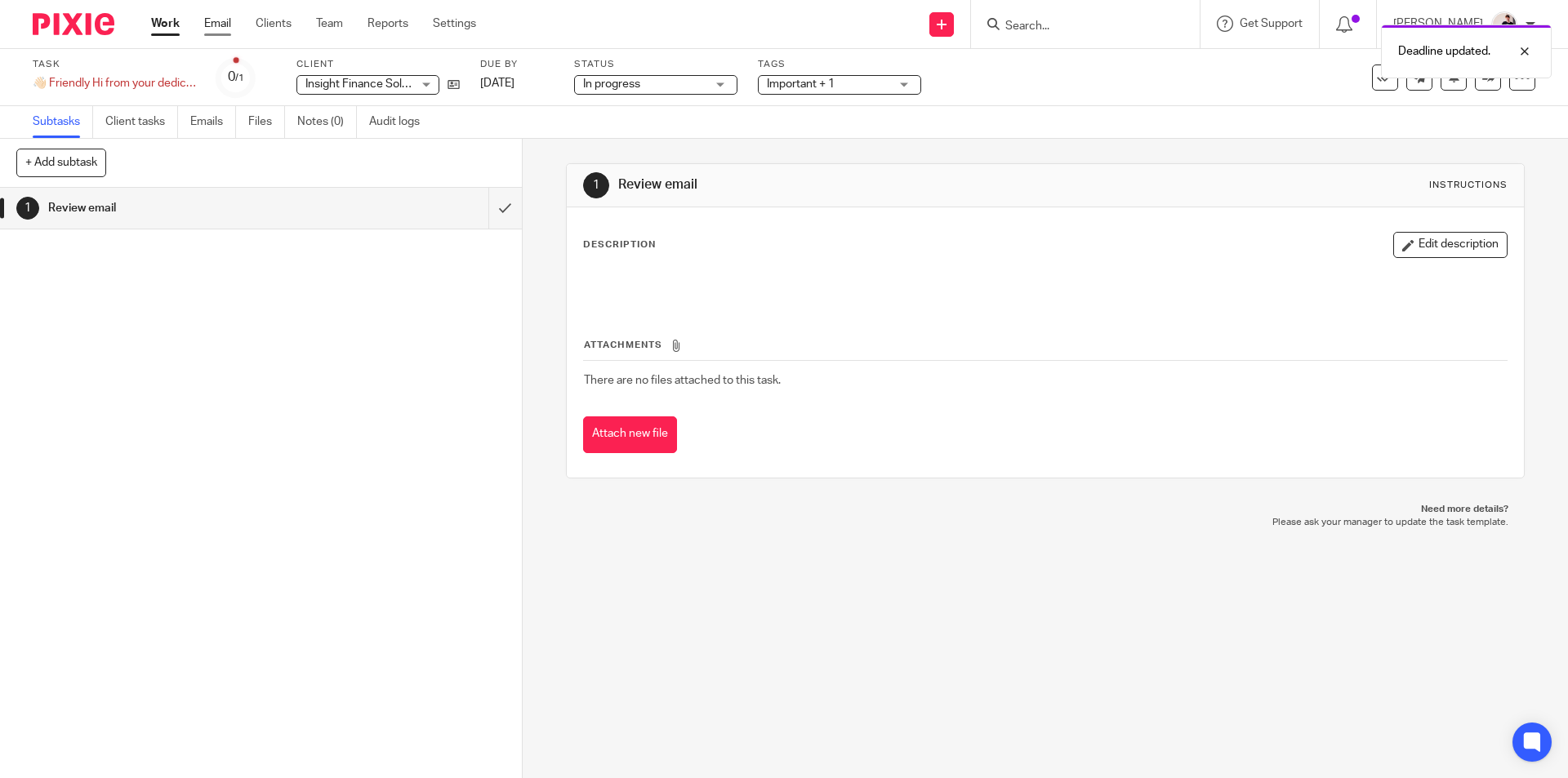
click at [224, 24] on link "Email" at bounding box center [218, 23] width 27 height 16
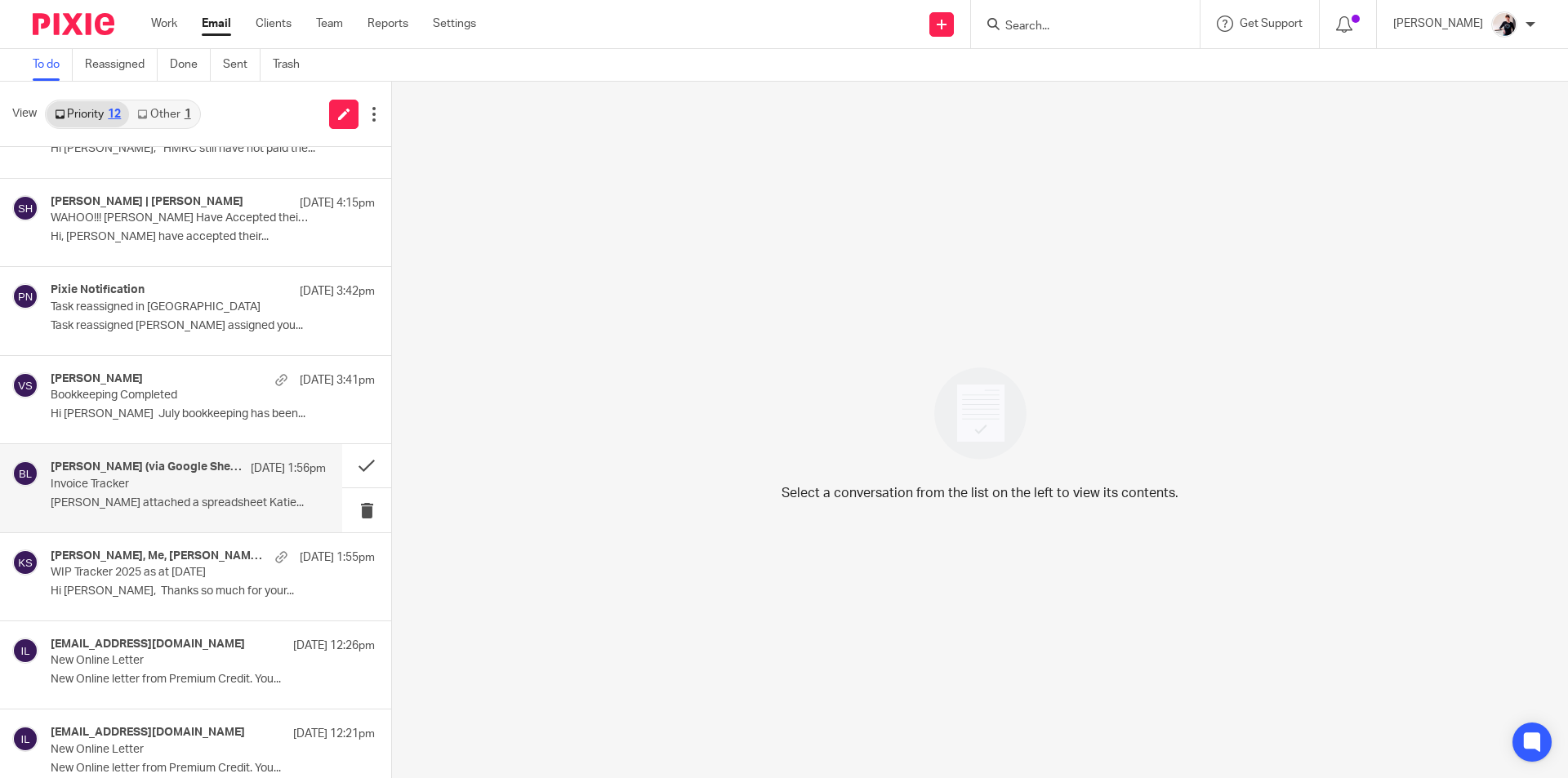
scroll to position [430, 0]
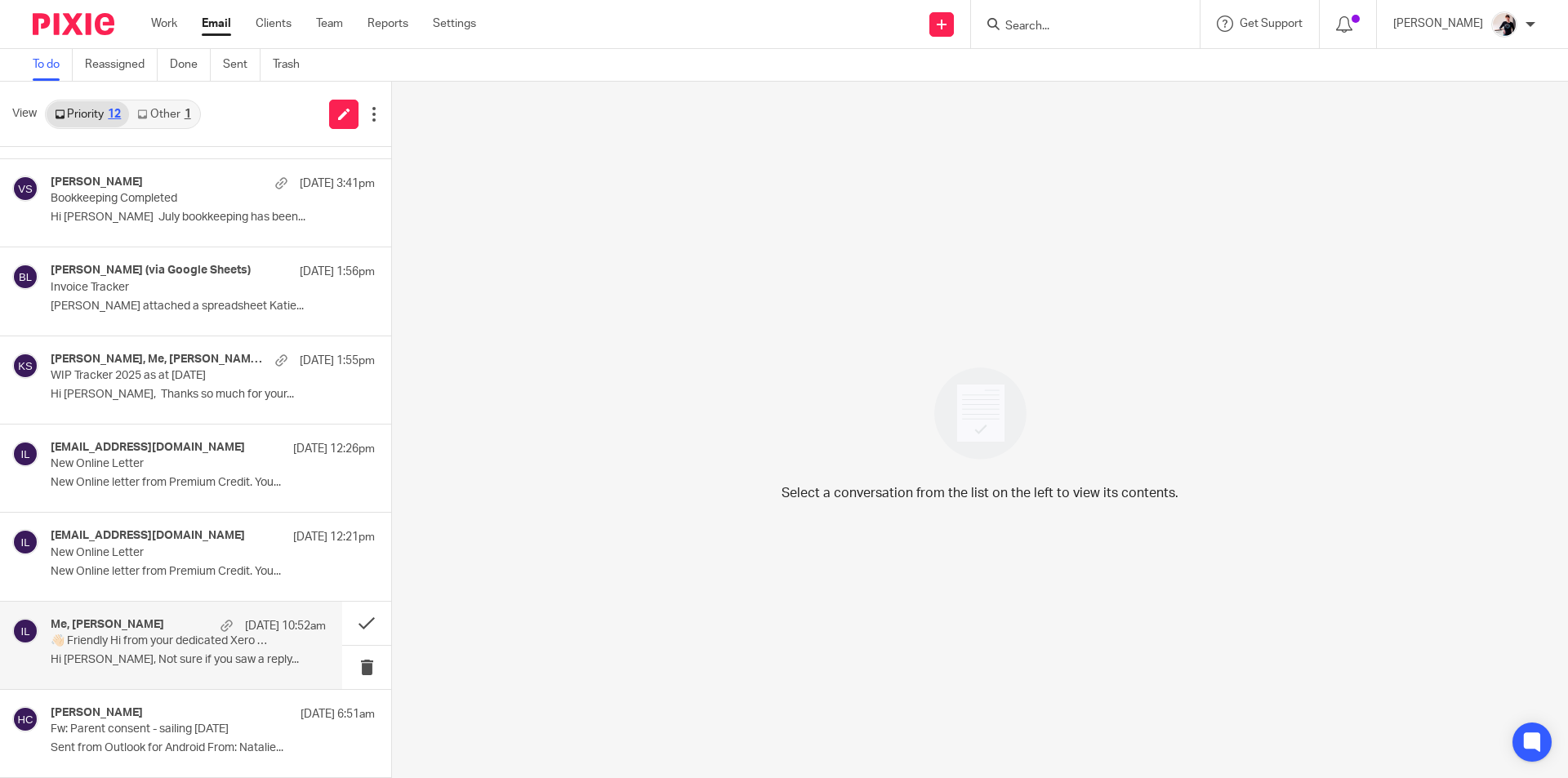
click at [120, 647] on p "👋🏻 Friendly Hi from your dedicated Xero Partner Success Manager!" at bounding box center [160, 641] width 221 height 13
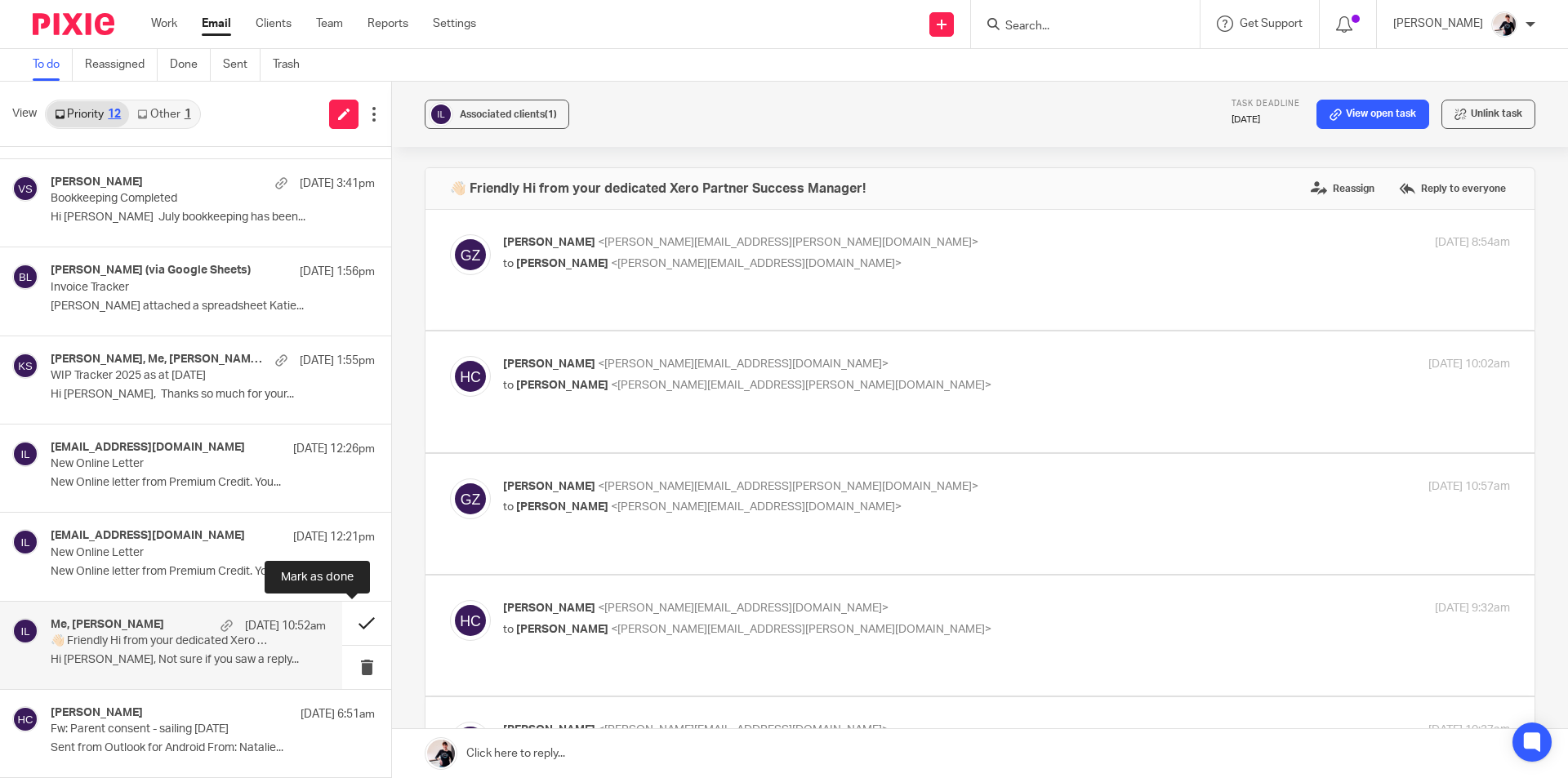
scroll to position [0, 0]
click at [342, 631] on button at bounding box center [367, 623] width 49 height 43
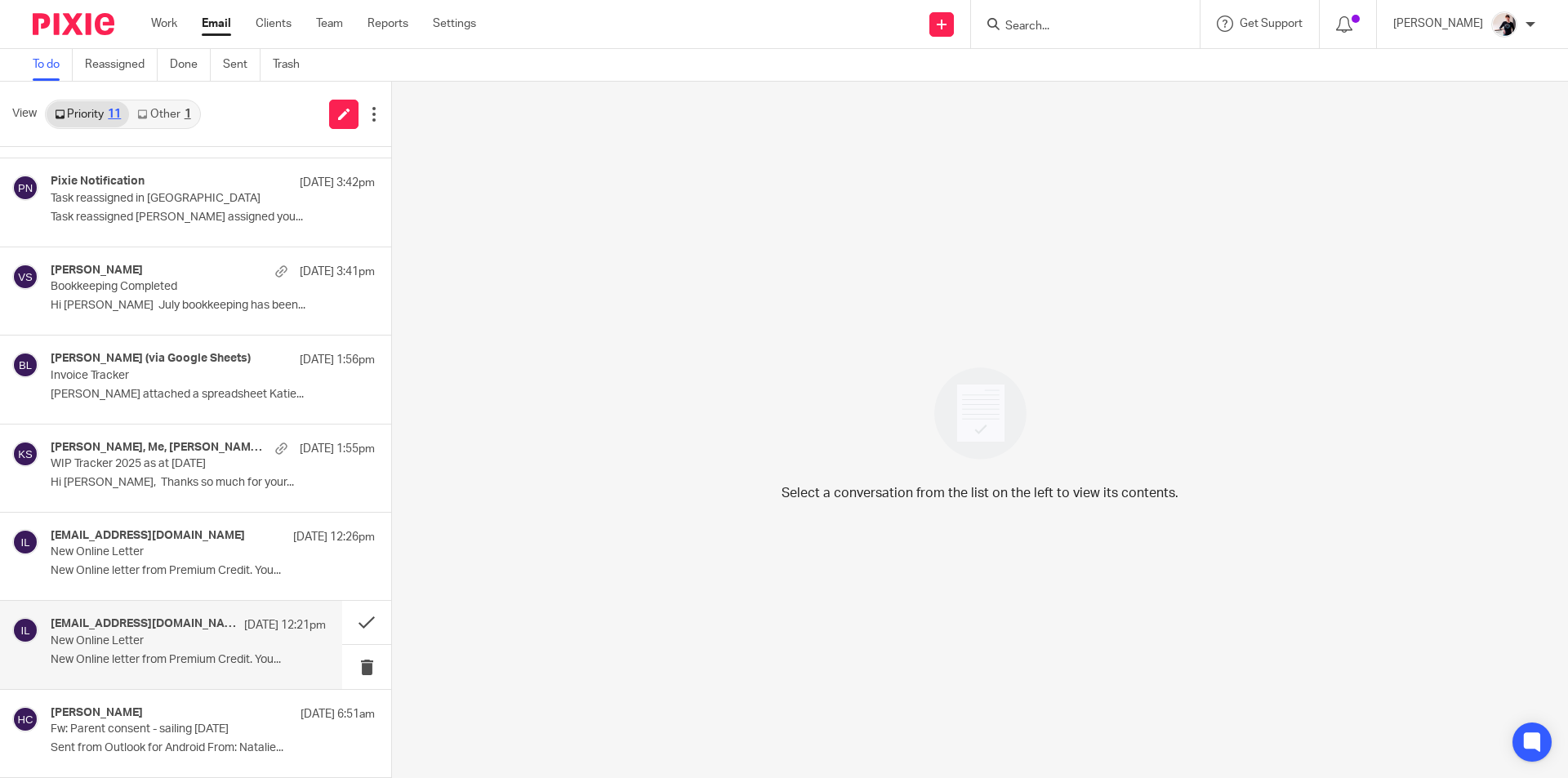
click at [165, 616] on div "[EMAIL_ADDRESS][DOMAIN_NAME] [DATE] 12:21pm New Online Letter New Online letter…" at bounding box center [171, 644] width 342 height 87
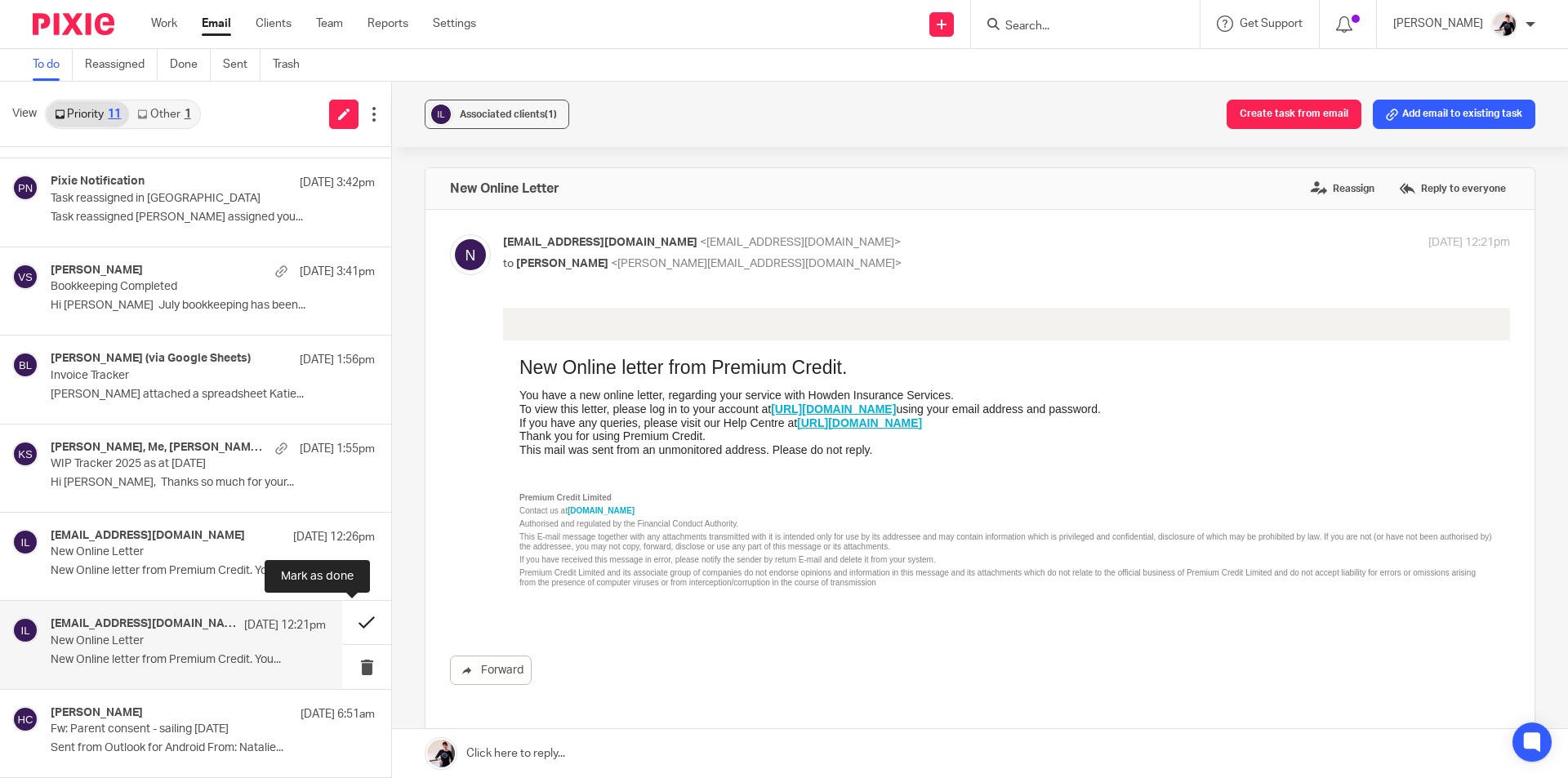
scroll to position [0, 0]
click at [365, 623] on button at bounding box center [367, 622] width 49 height 43
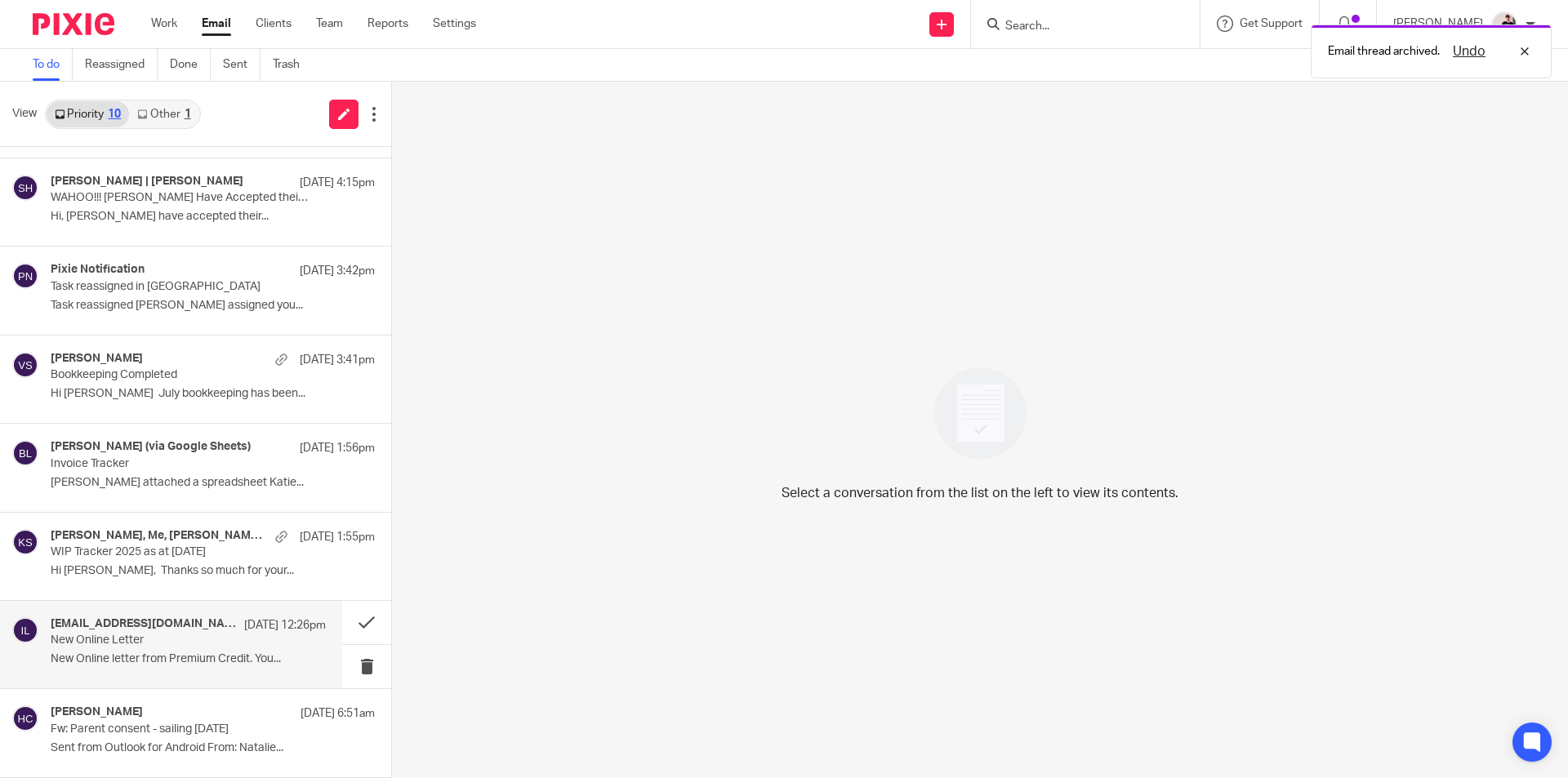
click at [172, 633] on div "no-reply@pcl.co.uk 14 Aug 12:26pm" at bounding box center [187, 626] width 275 height 16
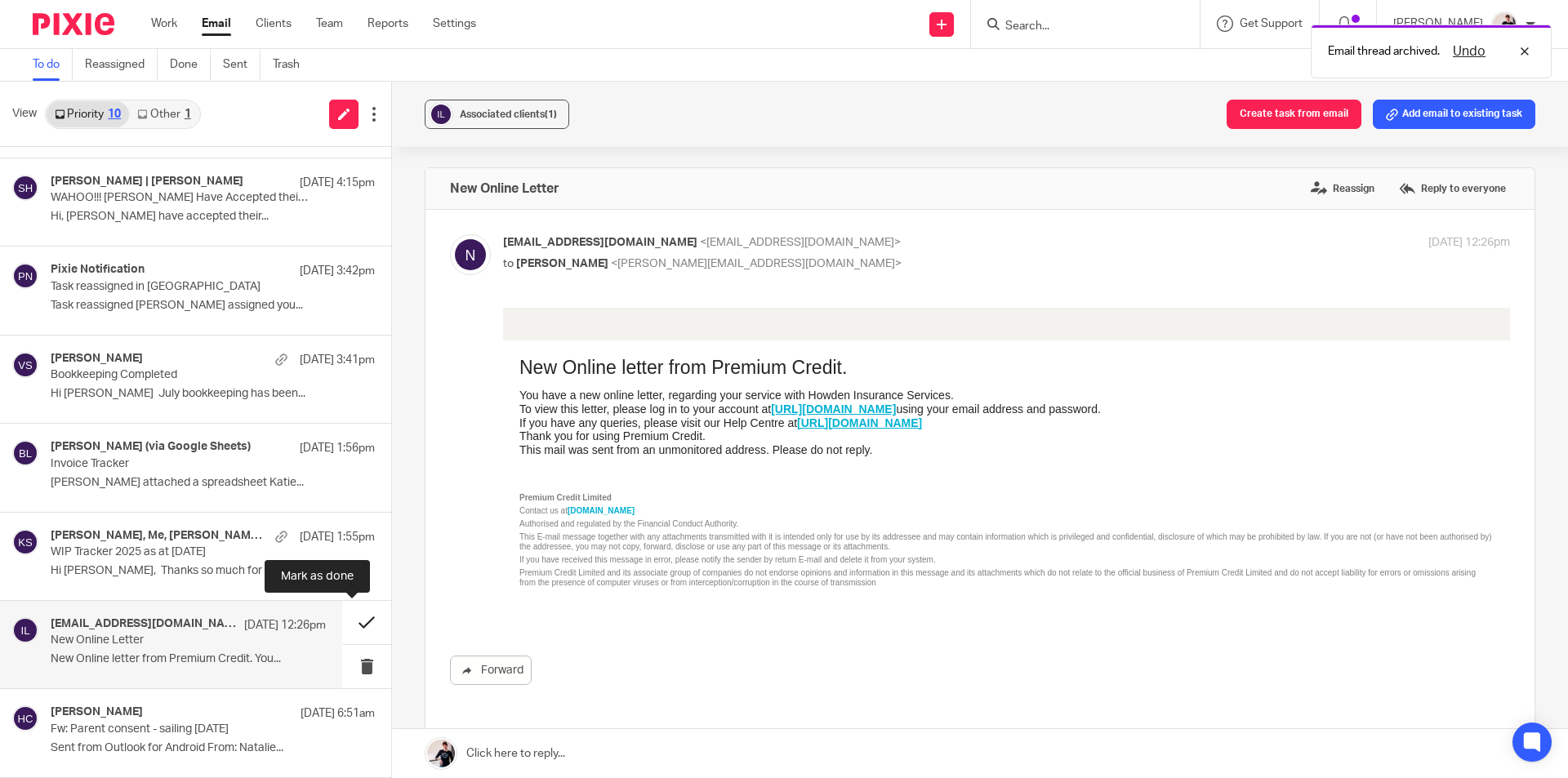
scroll to position [0, 0]
click at [342, 621] on button at bounding box center [367, 622] width 49 height 43
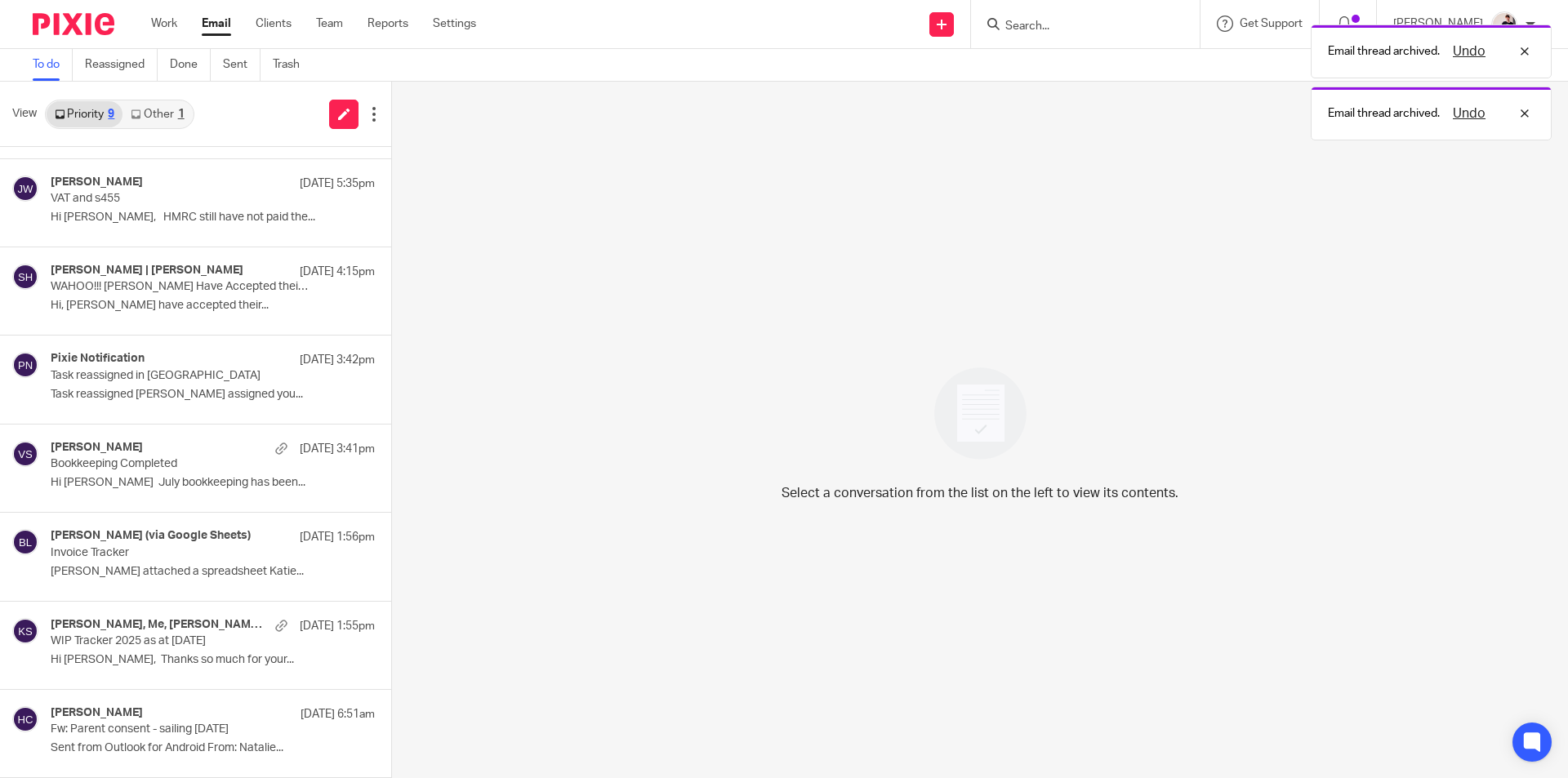
scroll to position [165, 0]
click at [177, 646] on p "WIP Tracker 2025 as at July 31st 2025" at bounding box center [160, 641] width 221 height 13
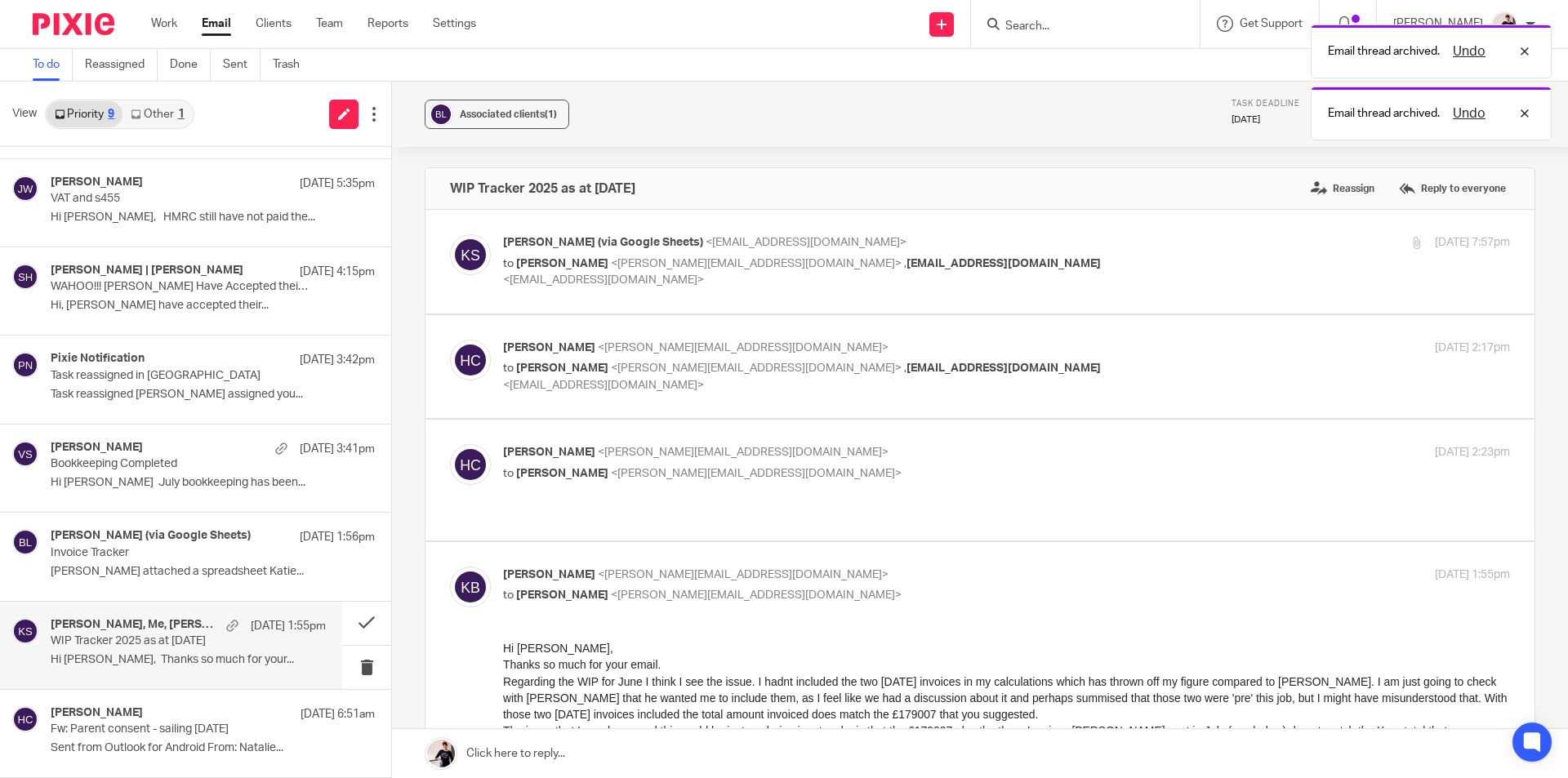
scroll to position [0, 0]
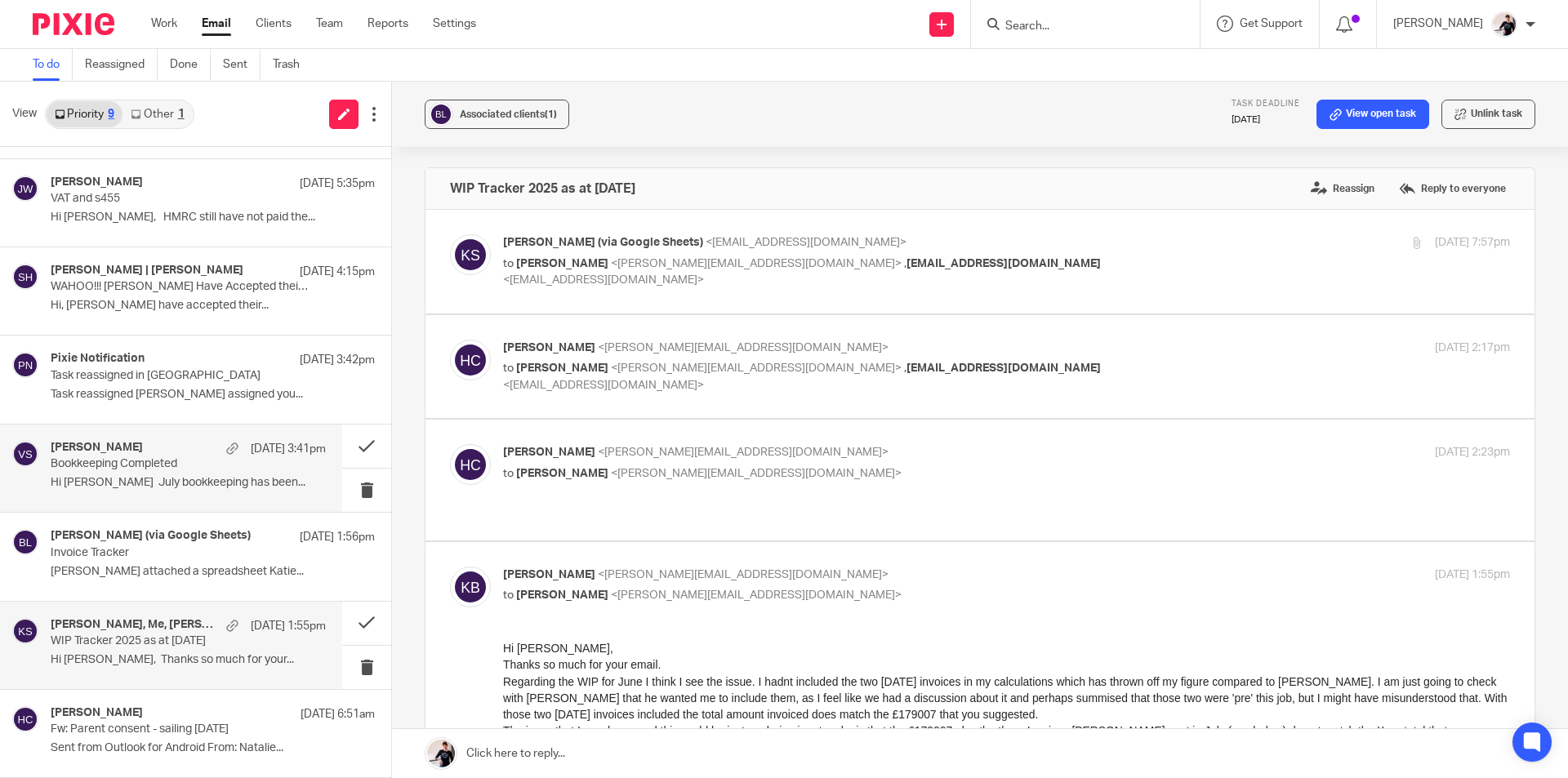
click at [171, 454] on div "Vicki Sanders 14 Aug 3:41pm" at bounding box center [187, 449] width 275 height 16
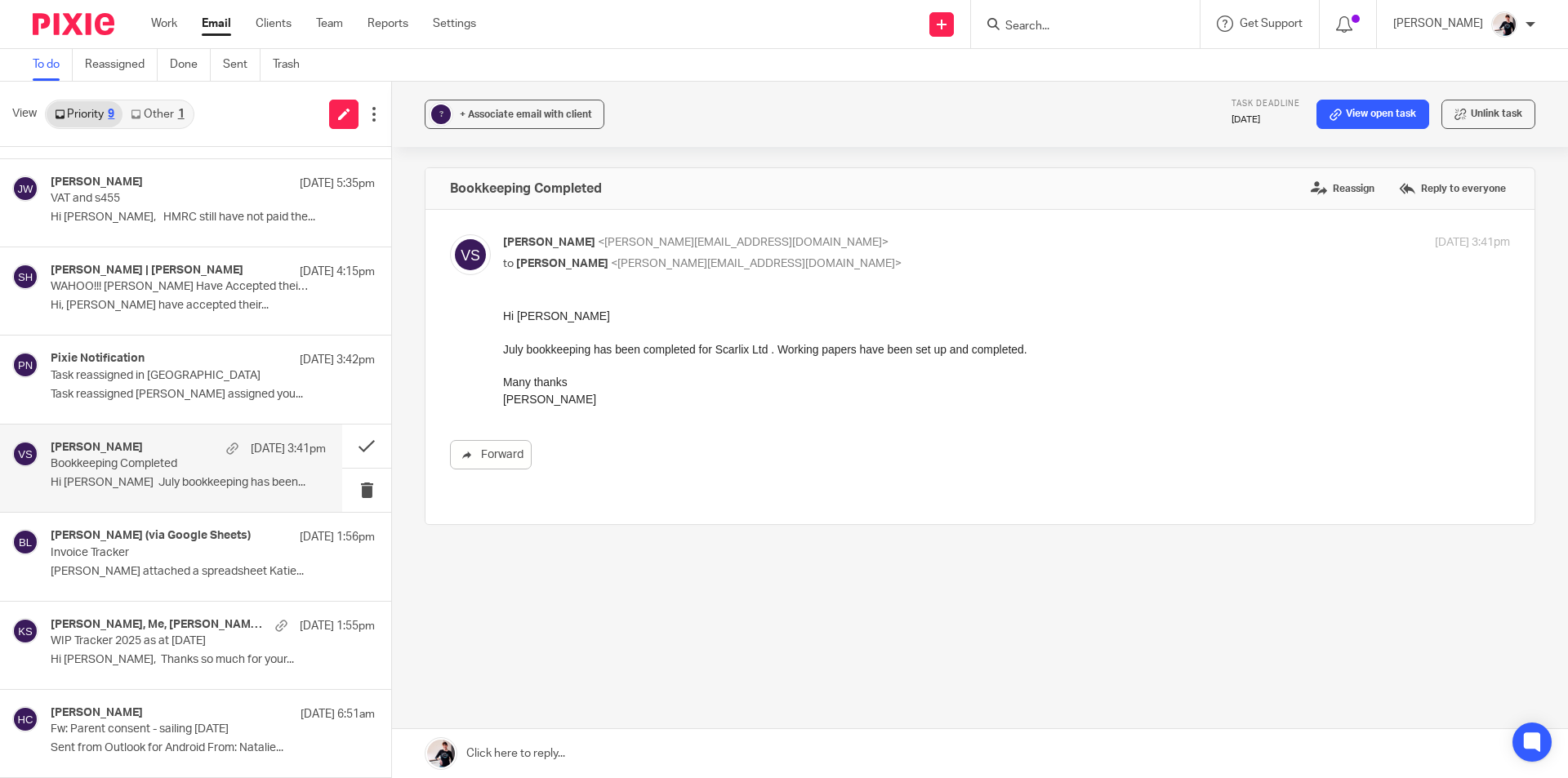
click at [560, 129] on div "? + Associate email with client Task deadline 18 Aug 2025 View open task Unlink…" at bounding box center [980, 114] width 1176 height 65
click at [561, 125] on button "? + Associate email with client" at bounding box center [515, 114] width 179 height 30
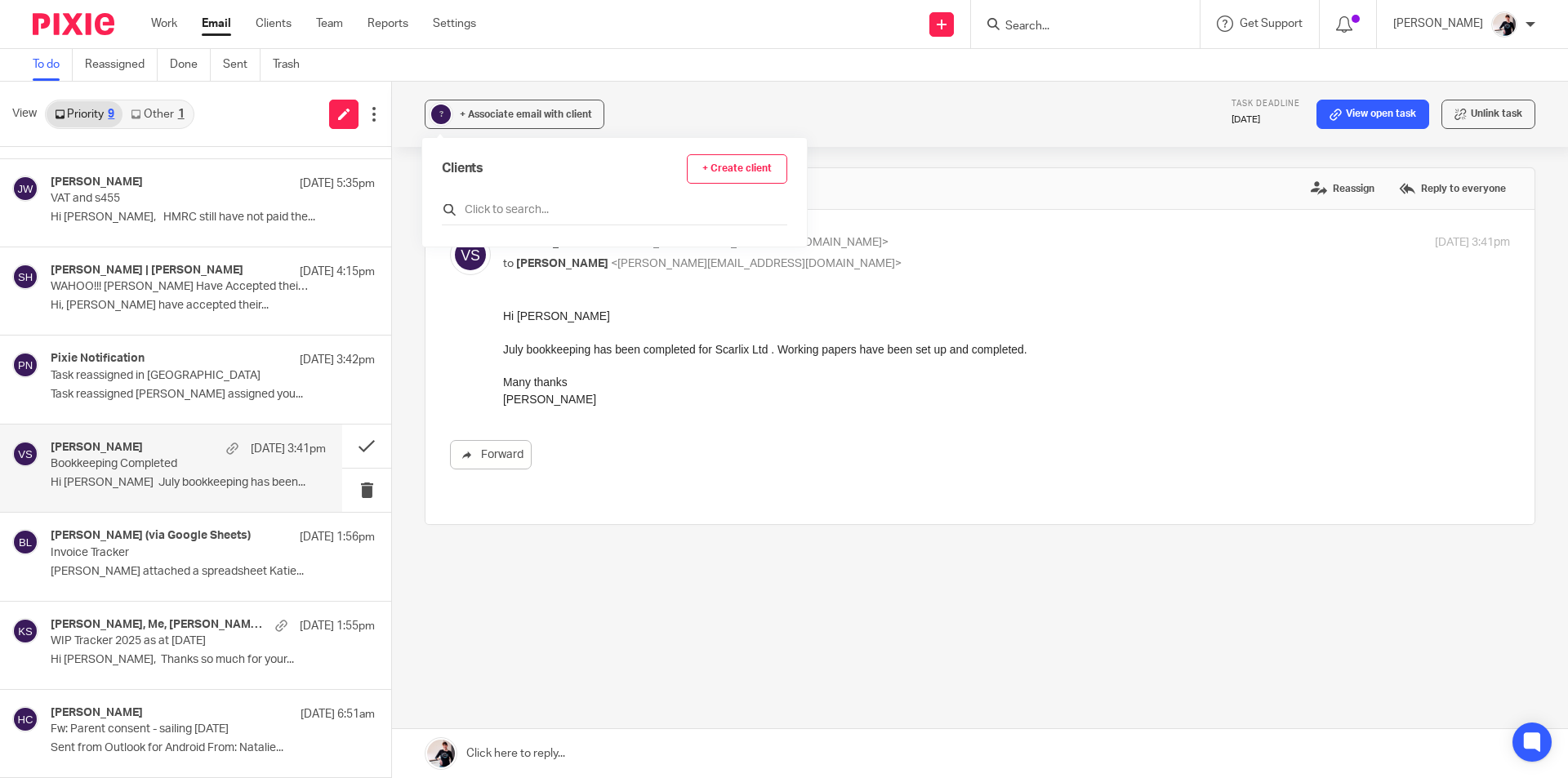
click at [563, 212] on input "text" at bounding box center [614, 210] width 345 height 16
type input "scarli"
click at [451, 288] on input "checkbox" at bounding box center [448, 290] width 13 height 13
checkbox input "true"
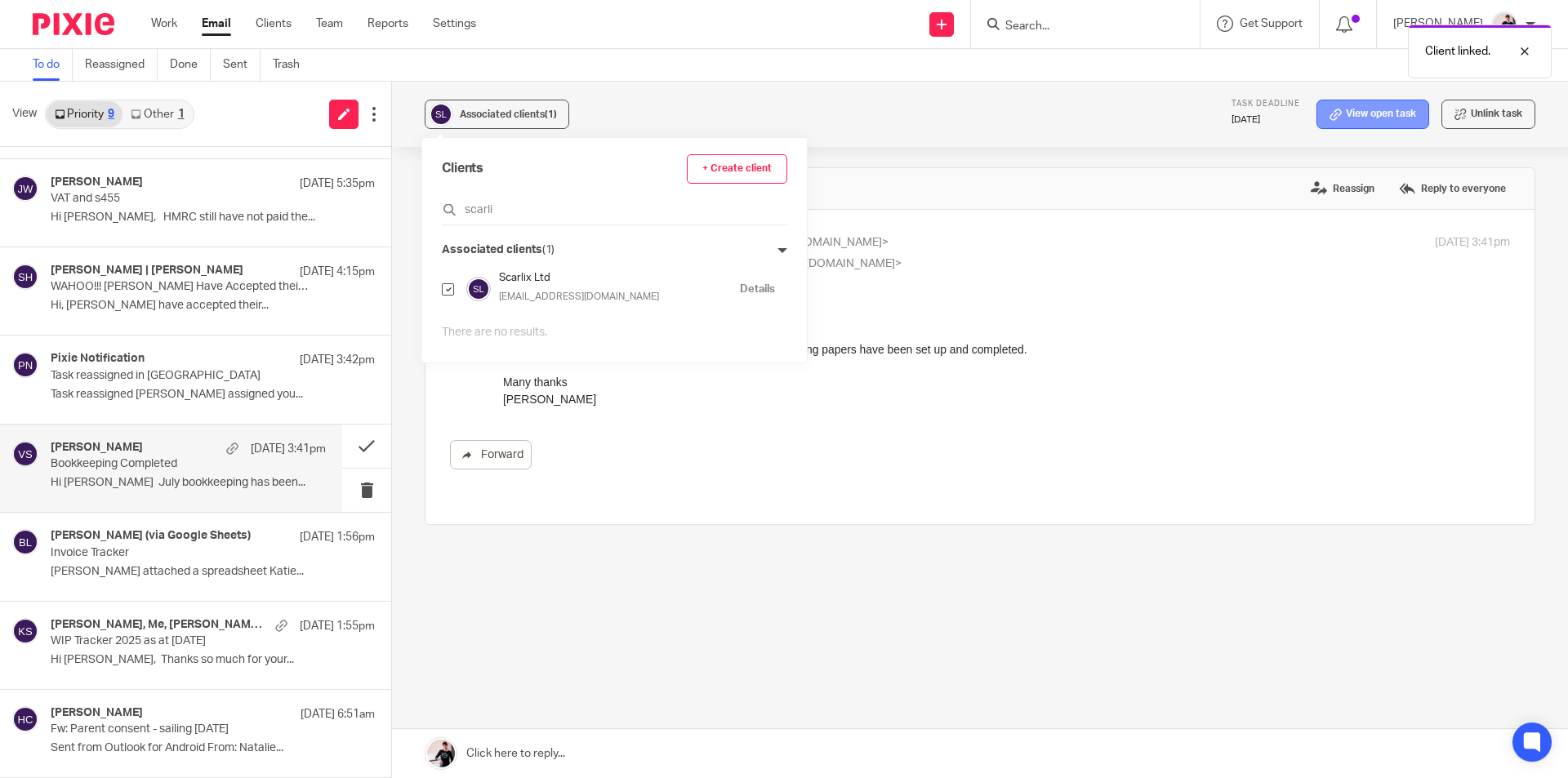
click at [1339, 108] on link "View open task" at bounding box center [1373, 114] width 113 height 30
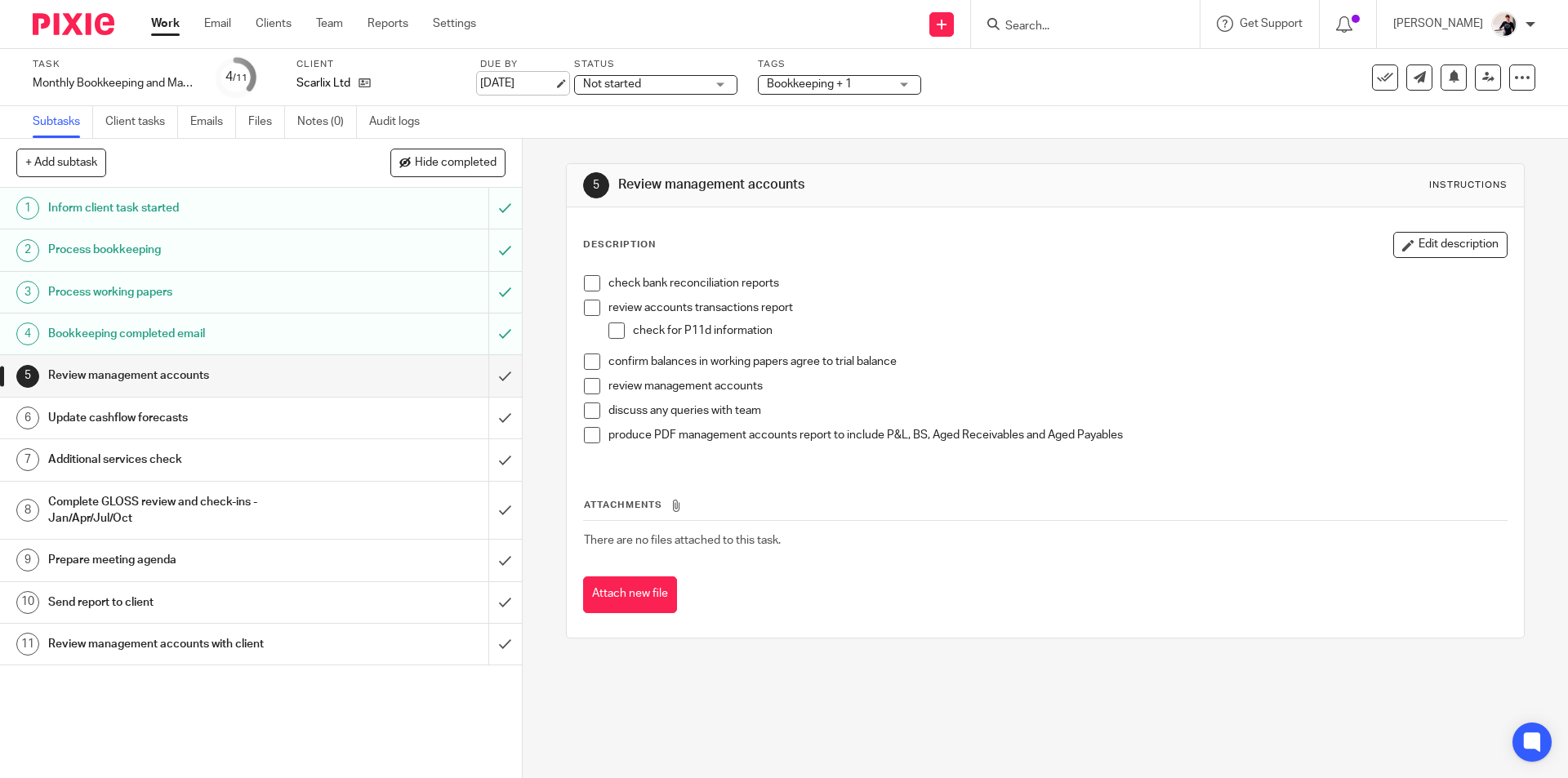
click at [511, 79] on link "[DATE]" at bounding box center [517, 83] width 74 height 17
click at [215, 24] on link "Email" at bounding box center [218, 23] width 27 height 16
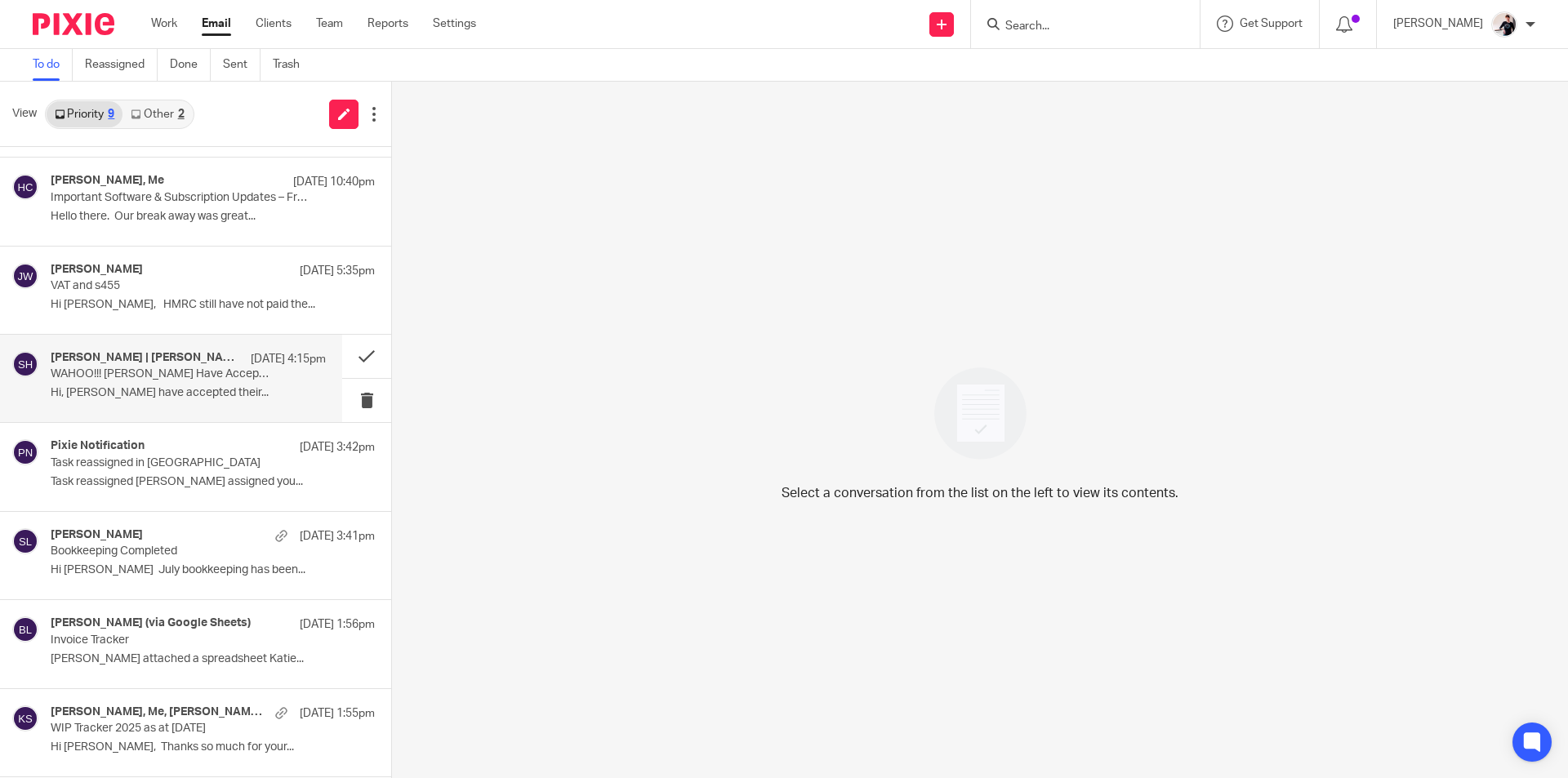
scroll to position [165, 0]
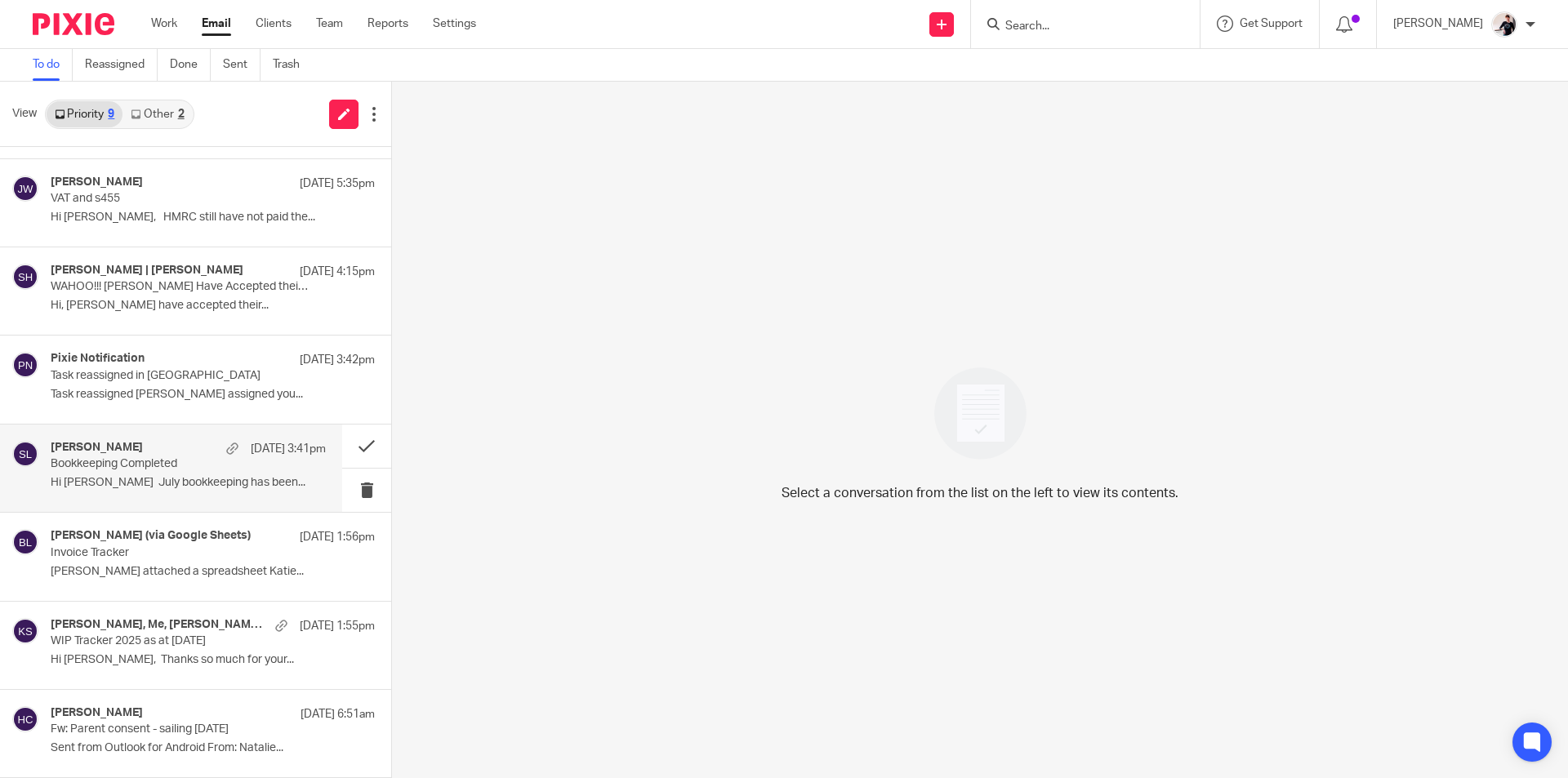
click at [186, 462] on p "Bookkeeping Completed" at bounding box center [160, 463] width 221 height 13
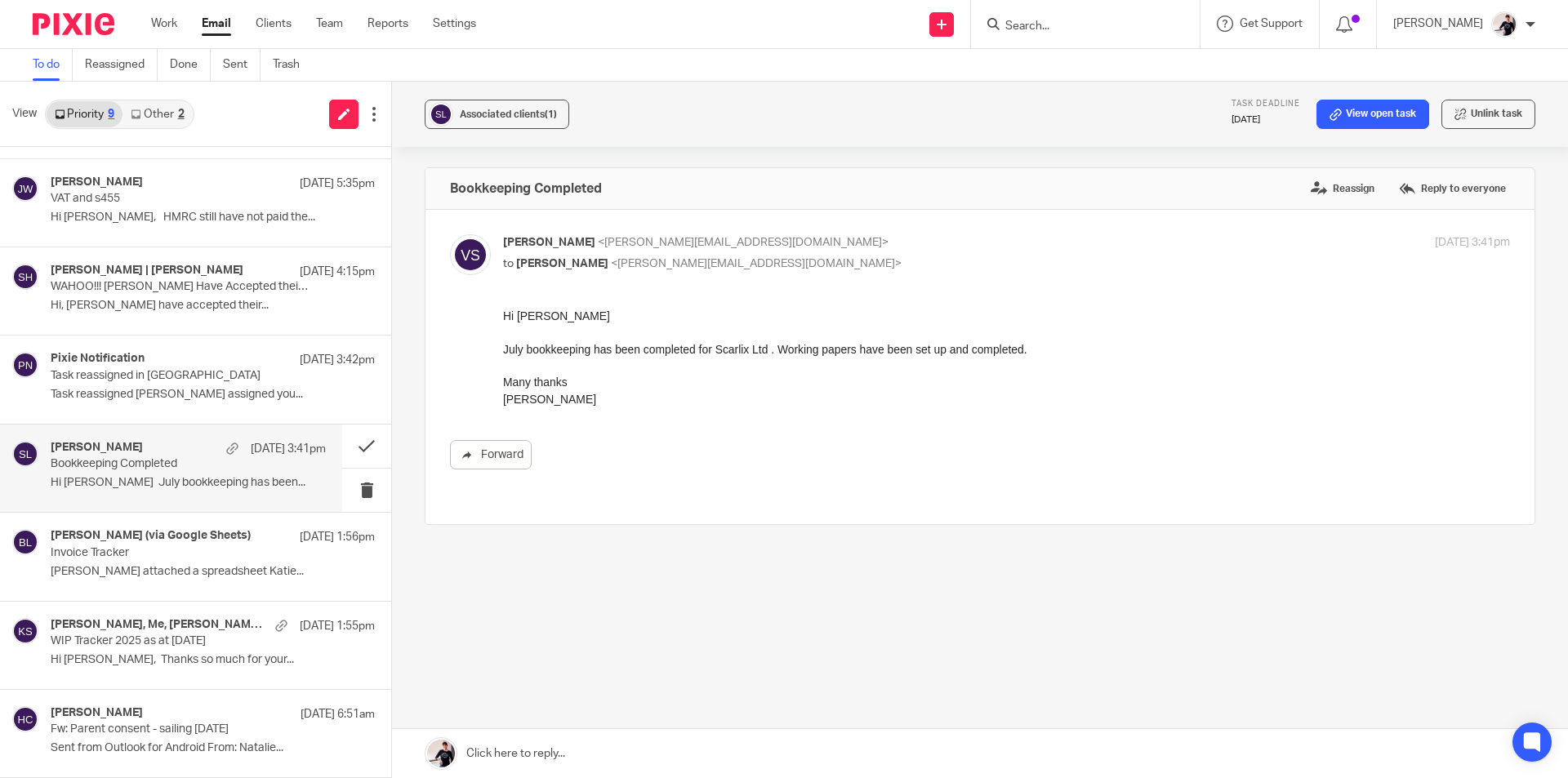
scroll to position [0, 0]
click at [343, 446] on button at bounding box center [367, 446] width 49 height 43
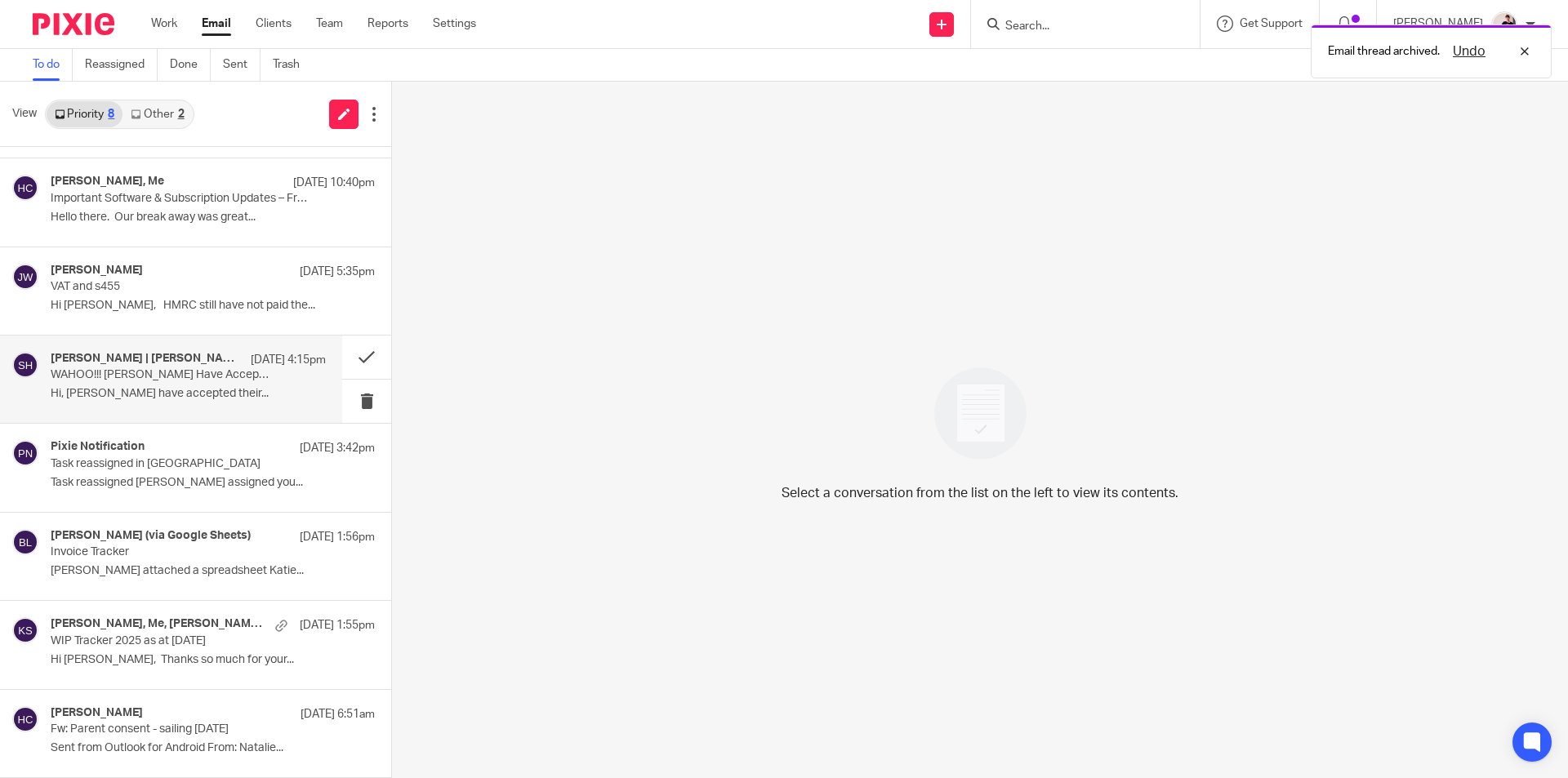
scroll to position [77, 0]
click at [188, 467] on p "Task reassigned in [GEOGRAPHIC_DATA]" at bounding box center [160, 463] width 221 height 13
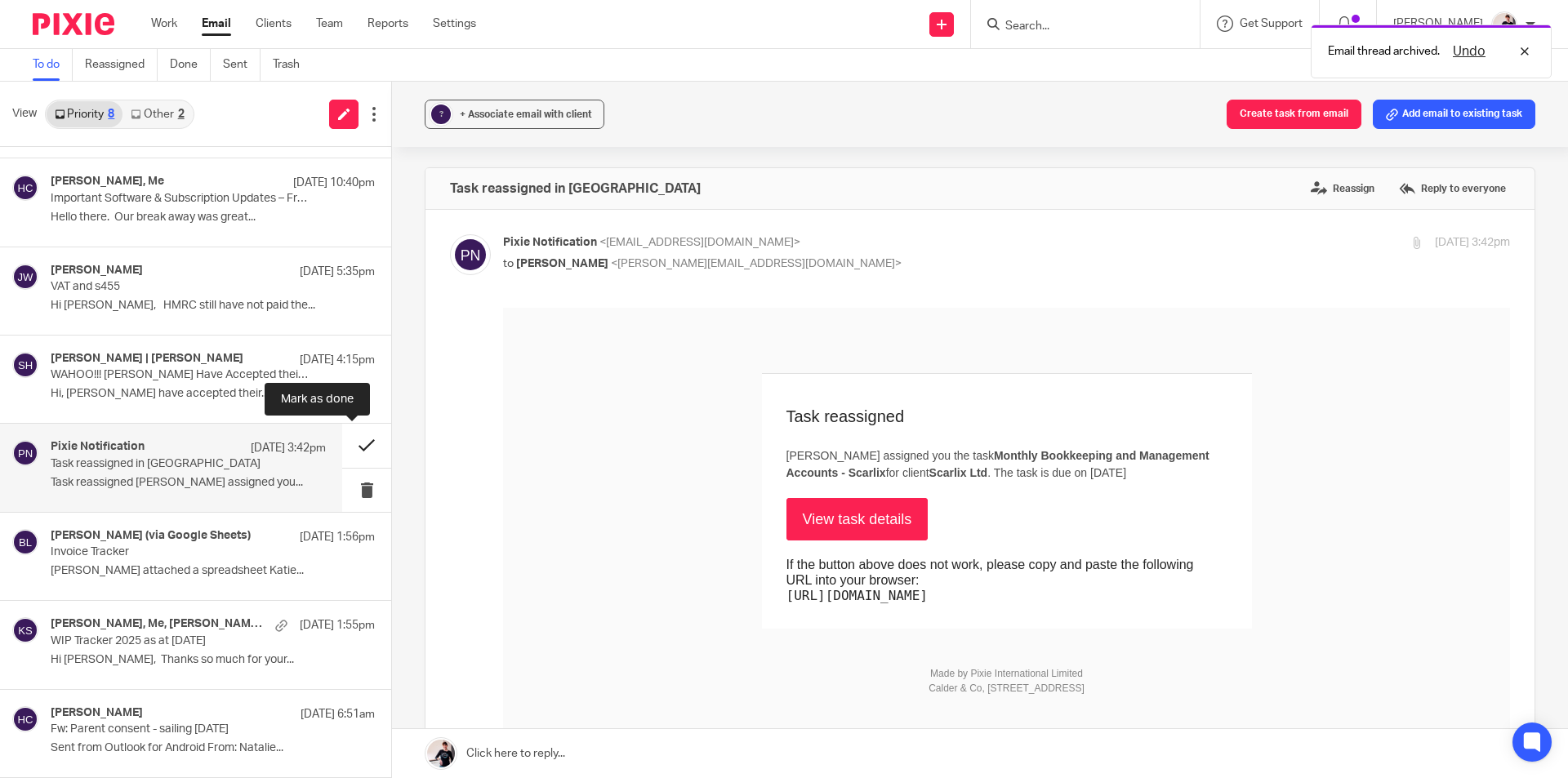
scroll to position [0, 0]
click at [342, 451] on button at bounding box center [367, 445] width 49 height 43
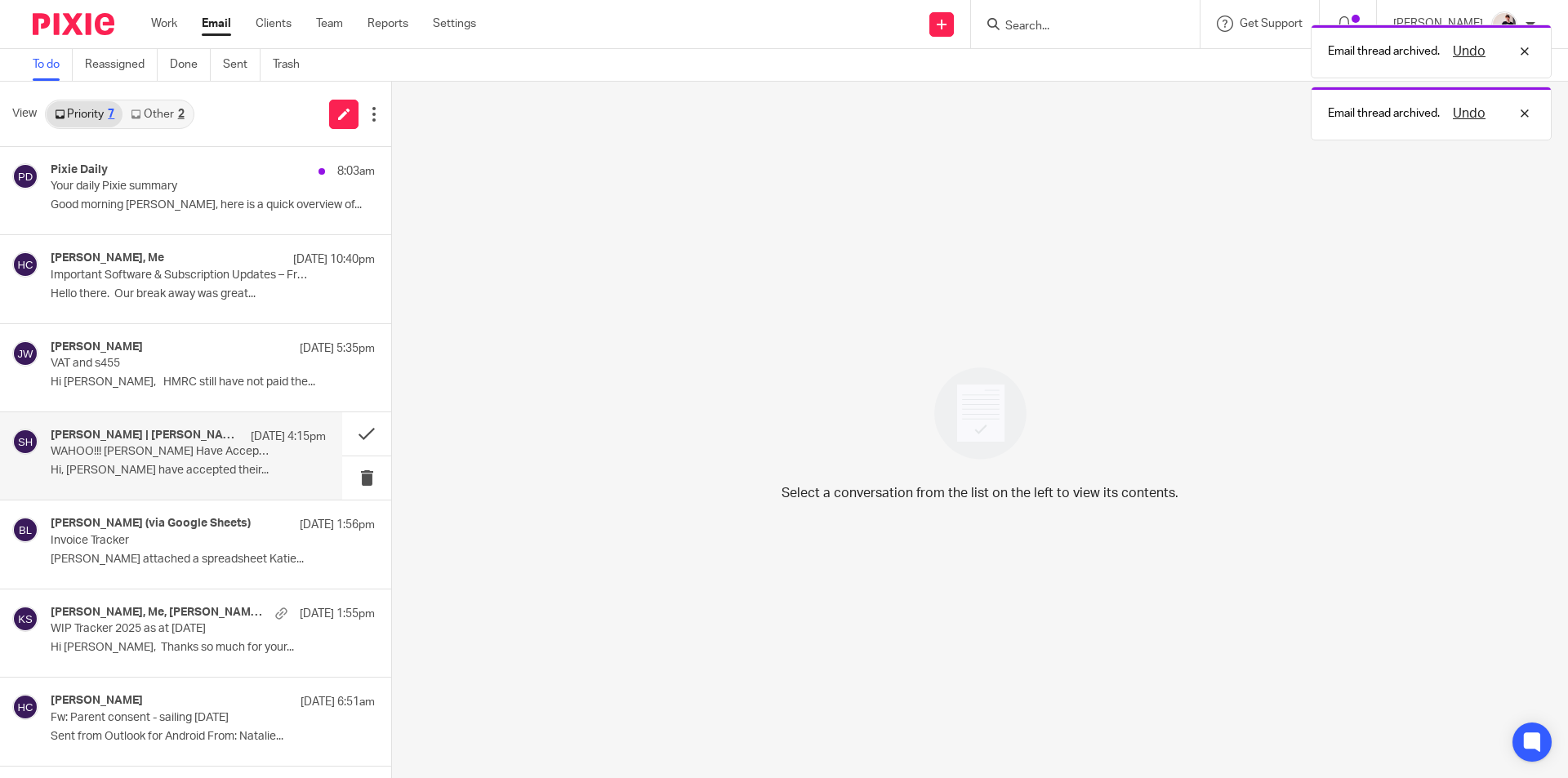
click at [214, 452] on p "WAHOO!!! [PERSON_NAME] Have Accepted their Proposal" at bounding box center [160, 451] width 221 height 13
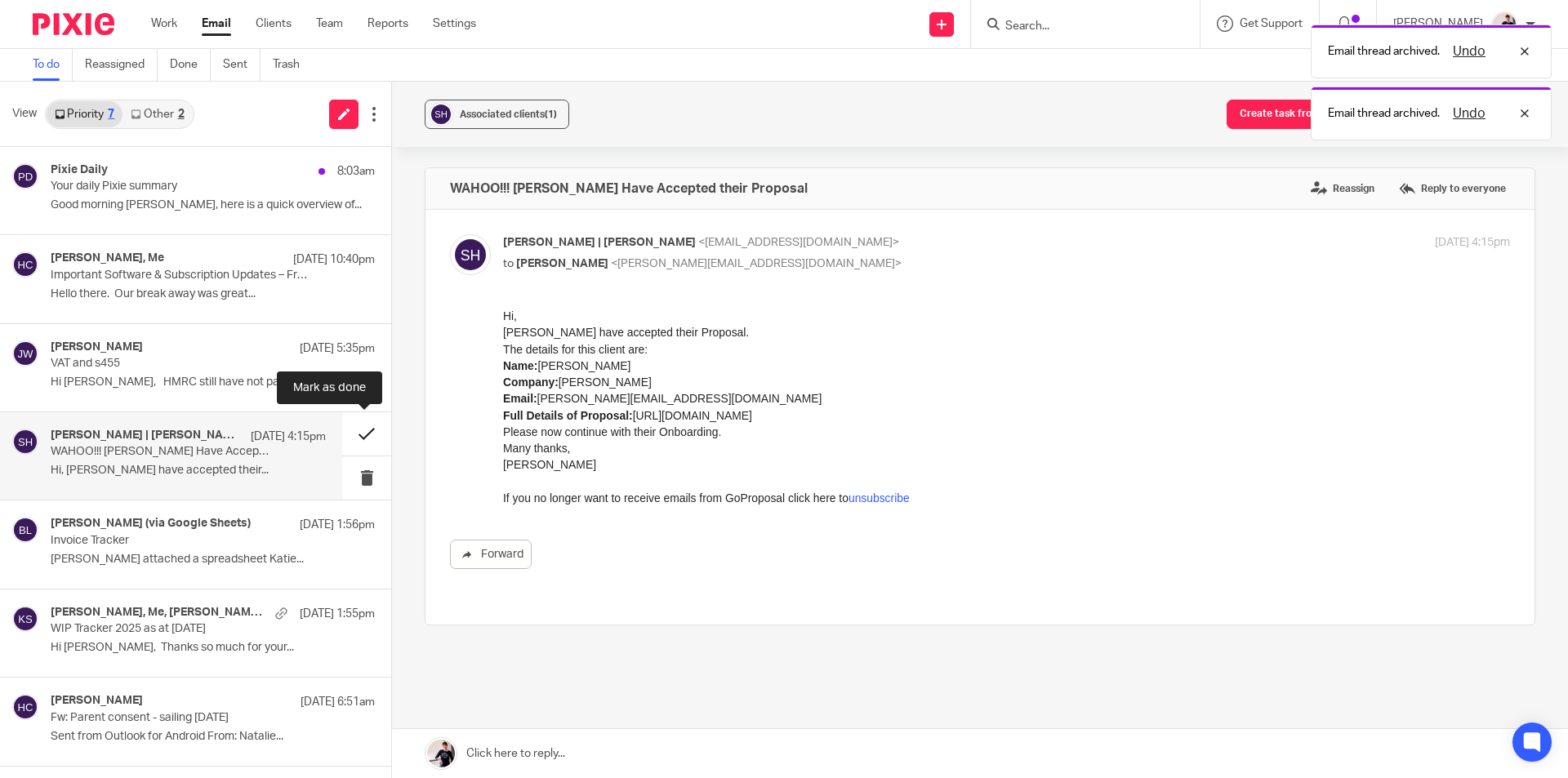
click at [360, 424] on button at bounding box center [367, 434] width 49 height 43
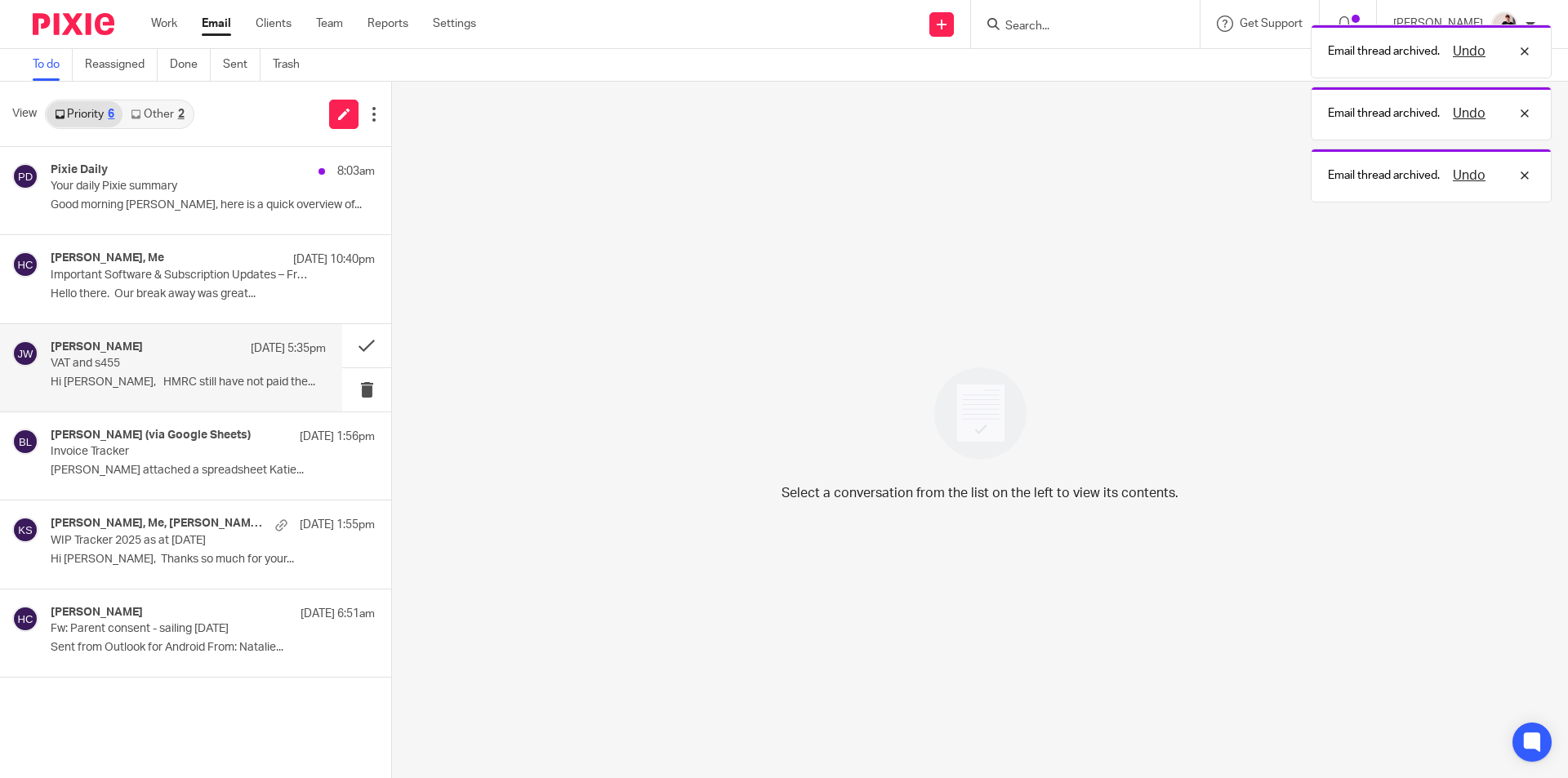
click at [230, 350] on div "[PERSON_NAME] [DATE] 5:35pm" at bounding box center [187, 349] width 275 height 16
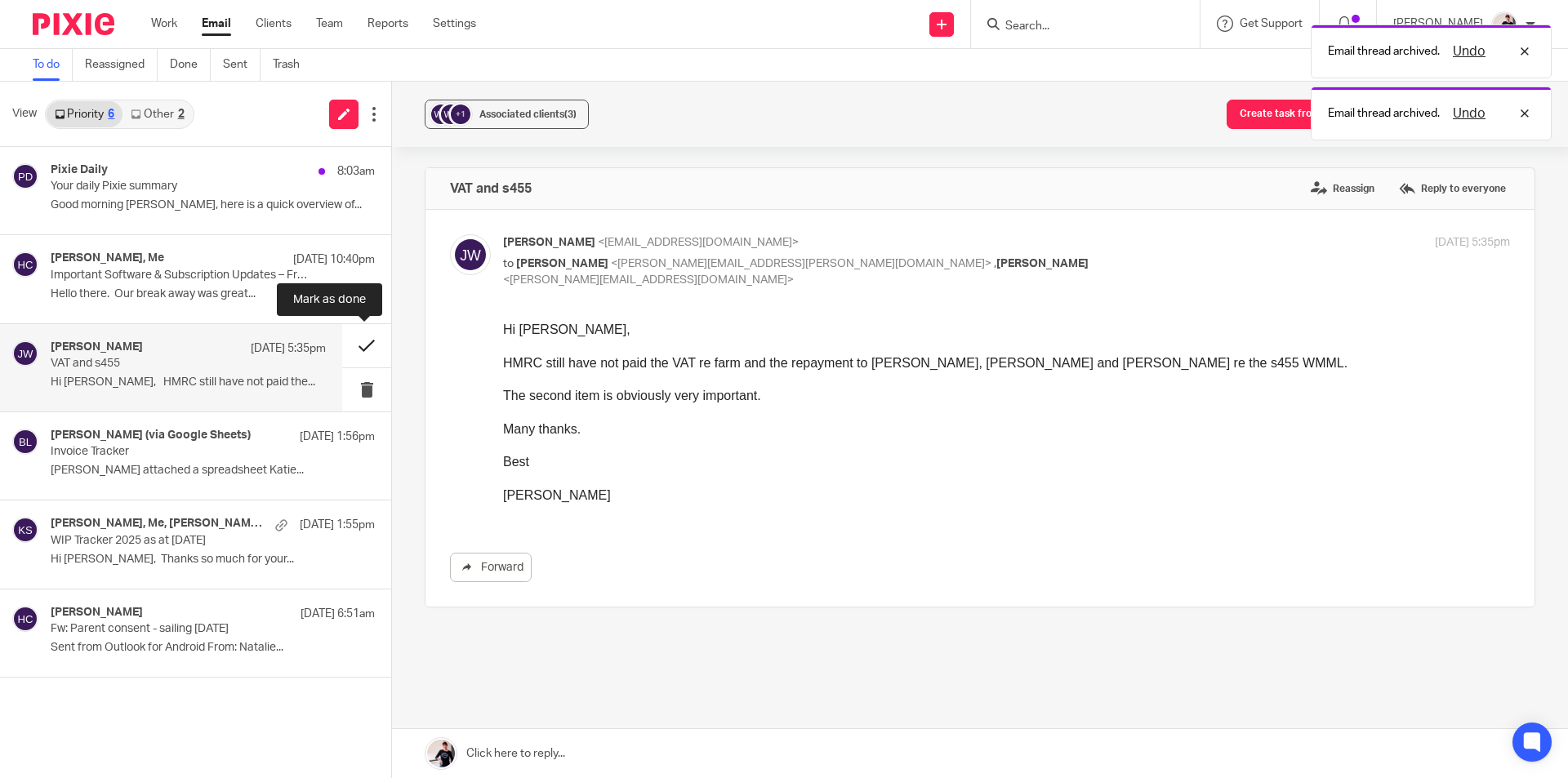
click at [361, 341] on button at bounding box center [367, 346] width 49 height 43
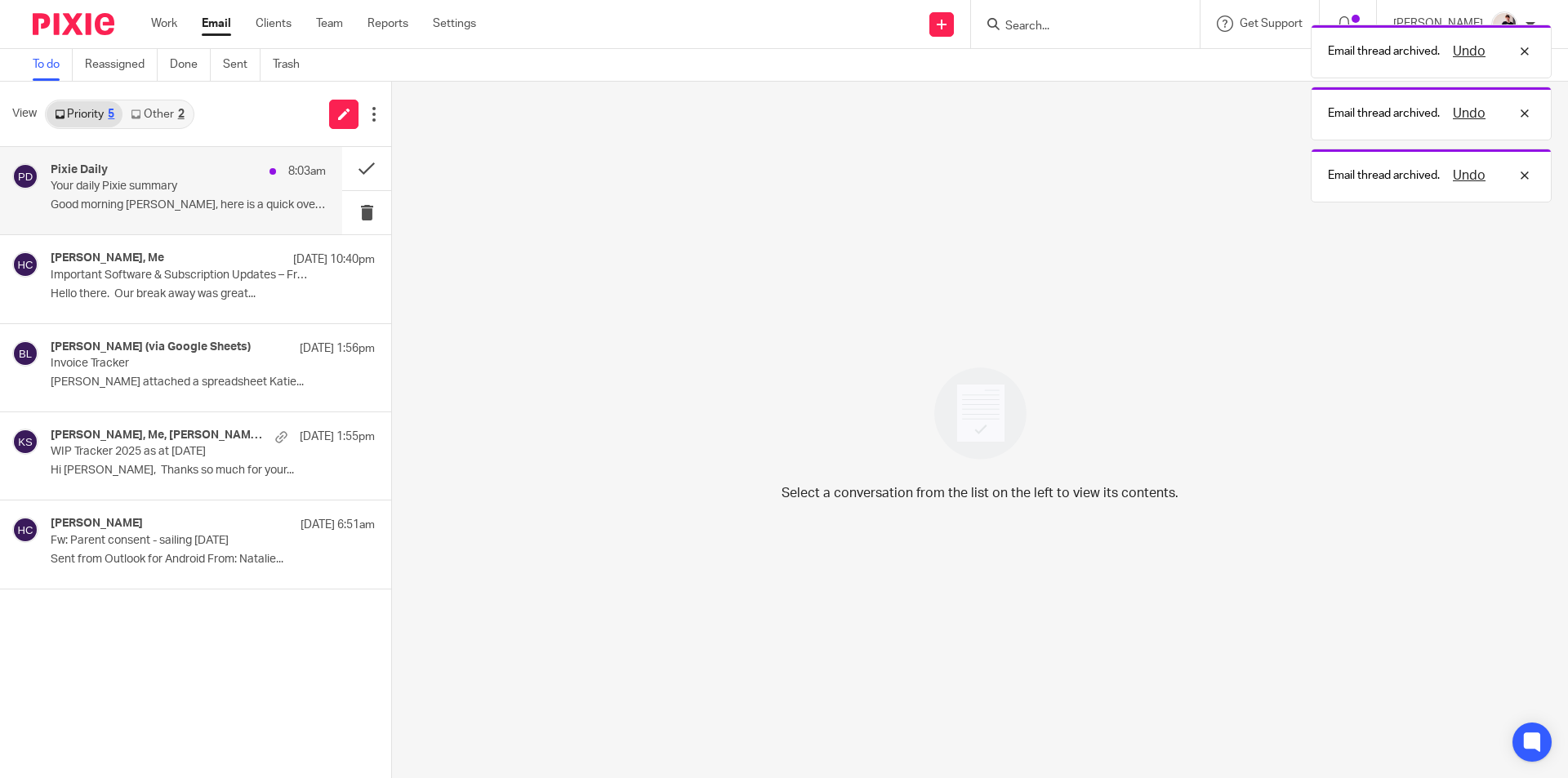
click at [155, 169] on div "Pixie Daily 8:03am" at bounding box center [187, 171] width 275 height 16
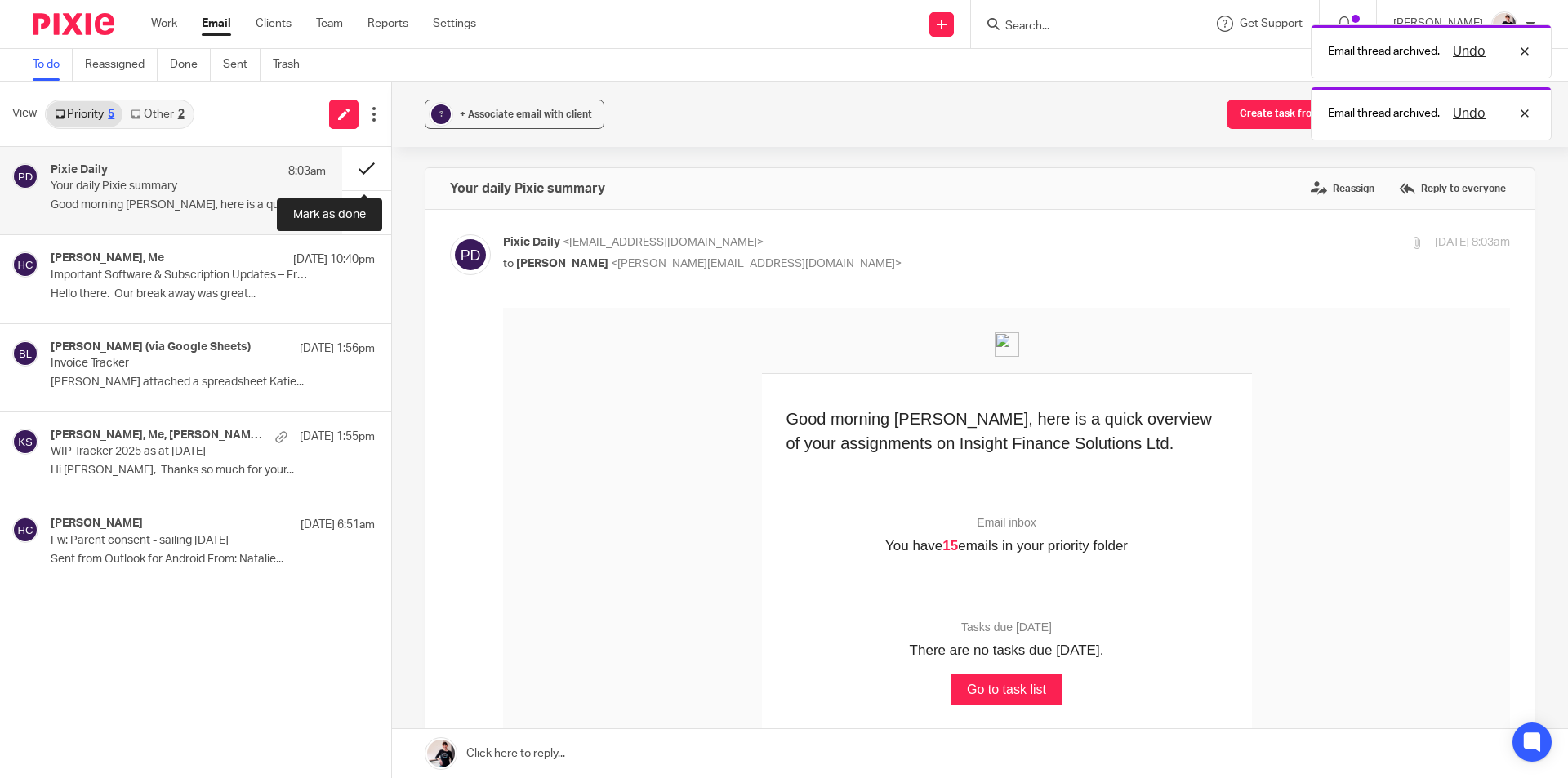
click at [370, 169] on button at bounding box center [367, 169] width 49 height 43
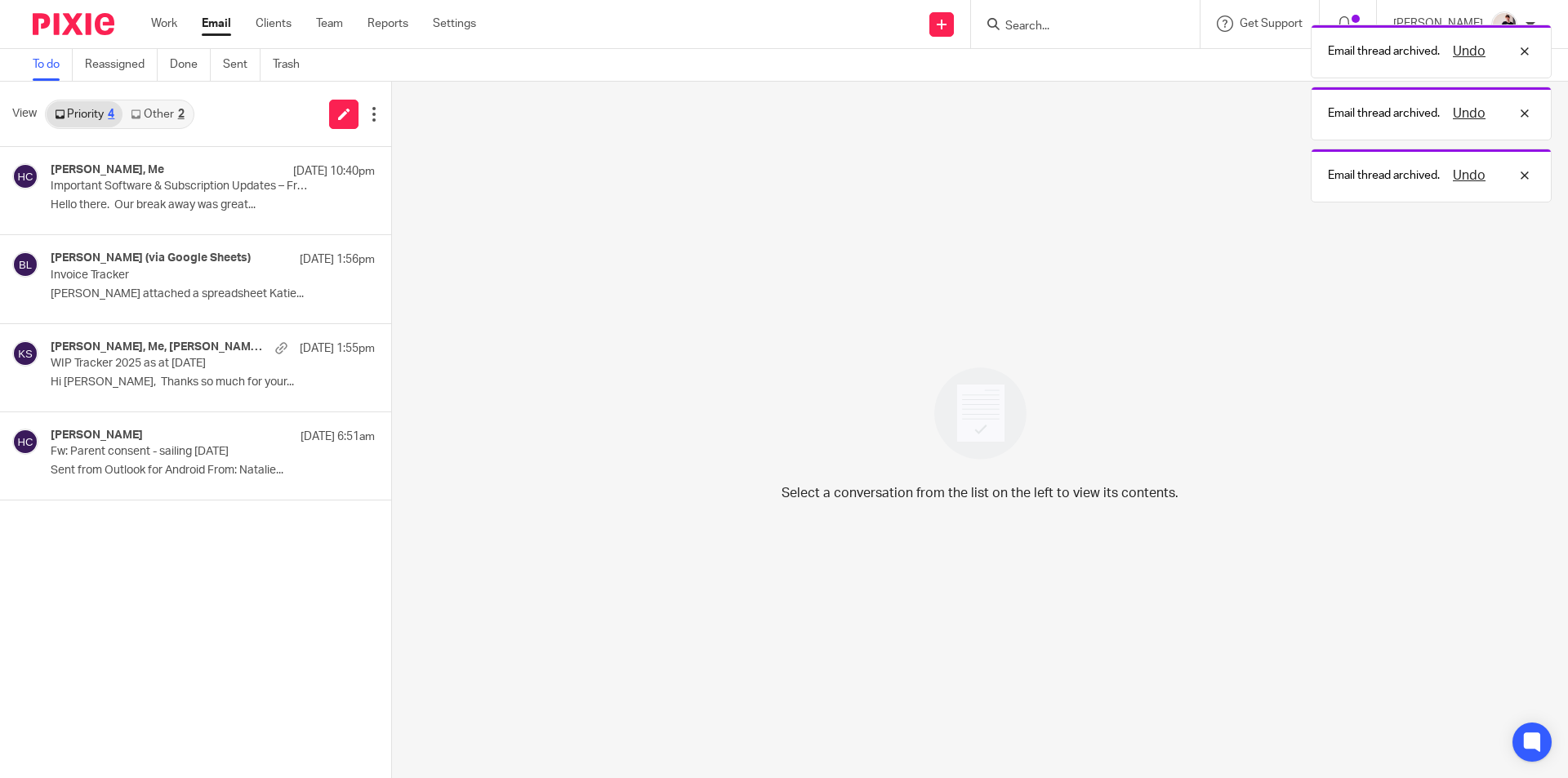
click at [169, 112] on link "Other 2" at bounding box center [157, 114] width 69 height 26
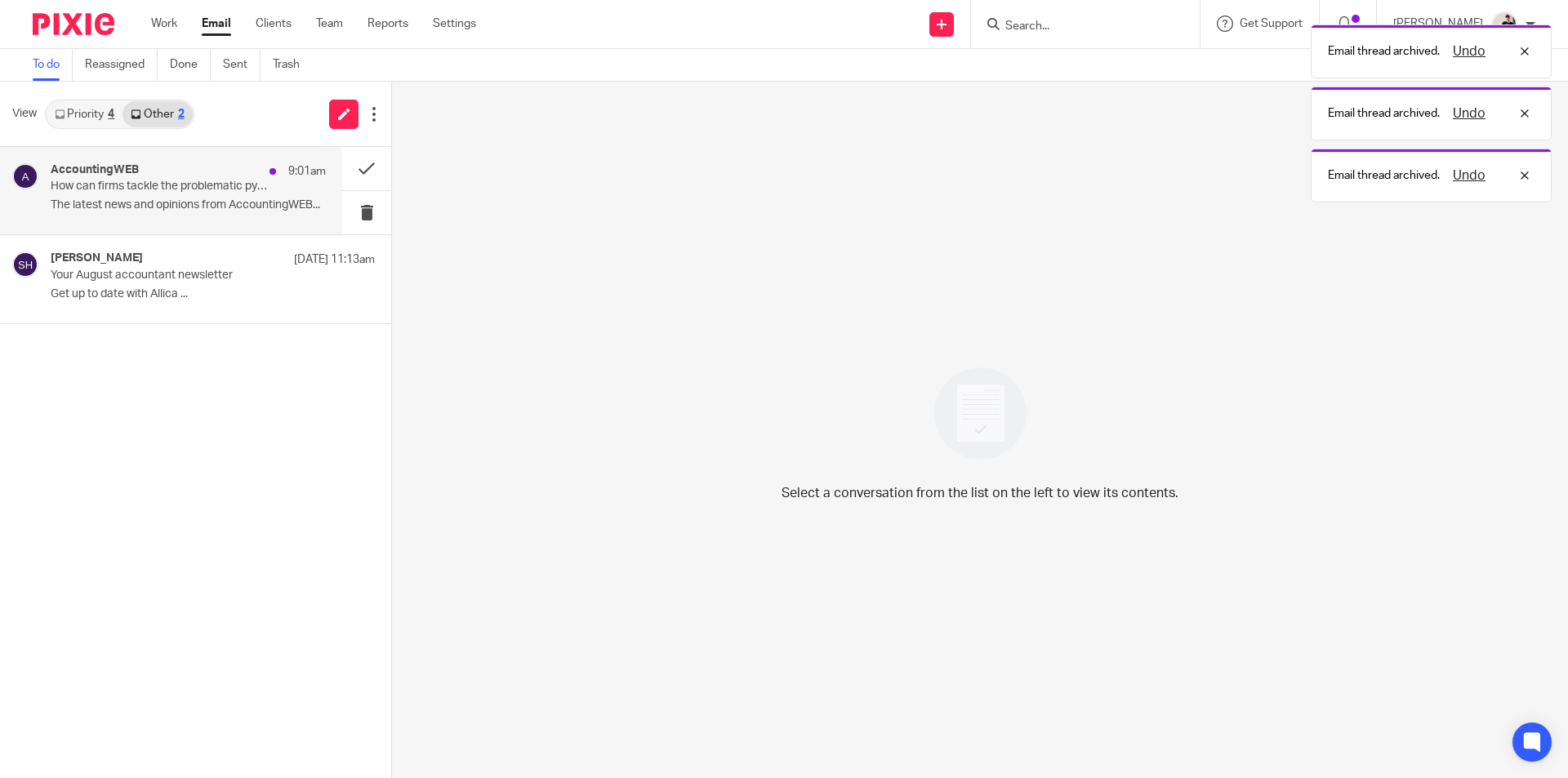
click at [187, 176] on div "AccountingWEB 9:01am" at bounding box center [187, 171] width 275 height 16
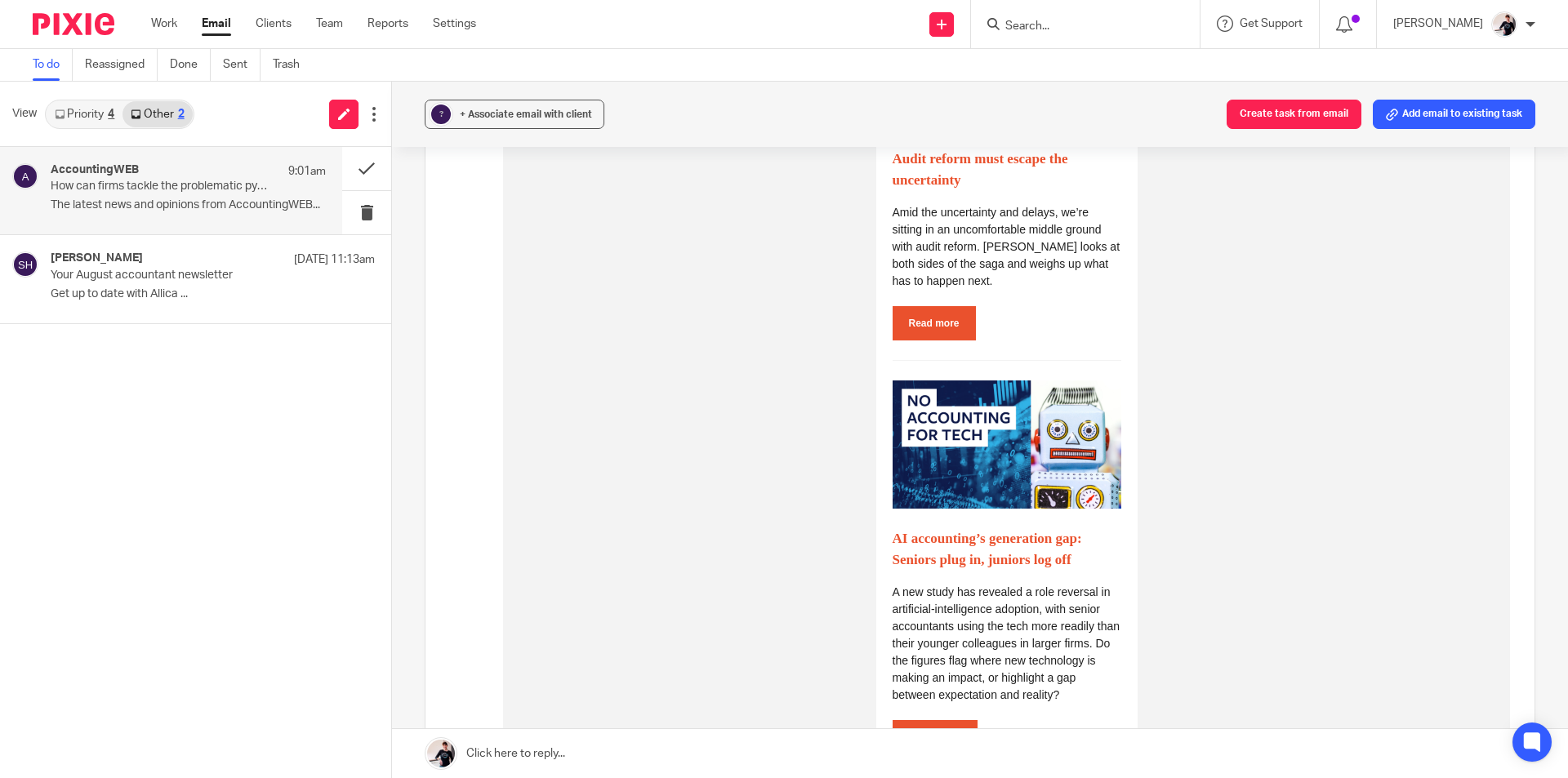
scroll to position [1633, 0]
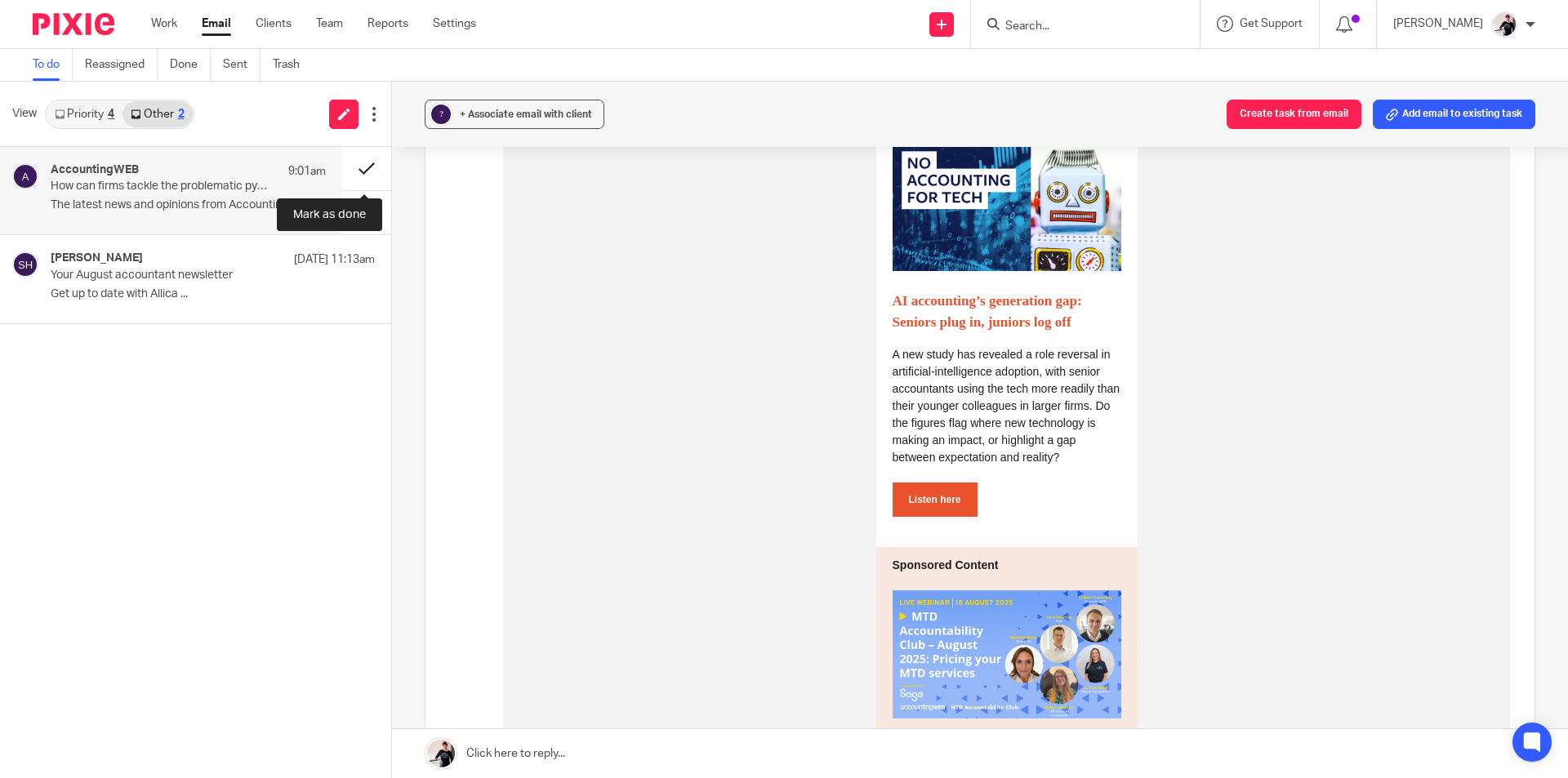
click at [369, 164] on button at bounding box center [367, 169] width 49 height 43
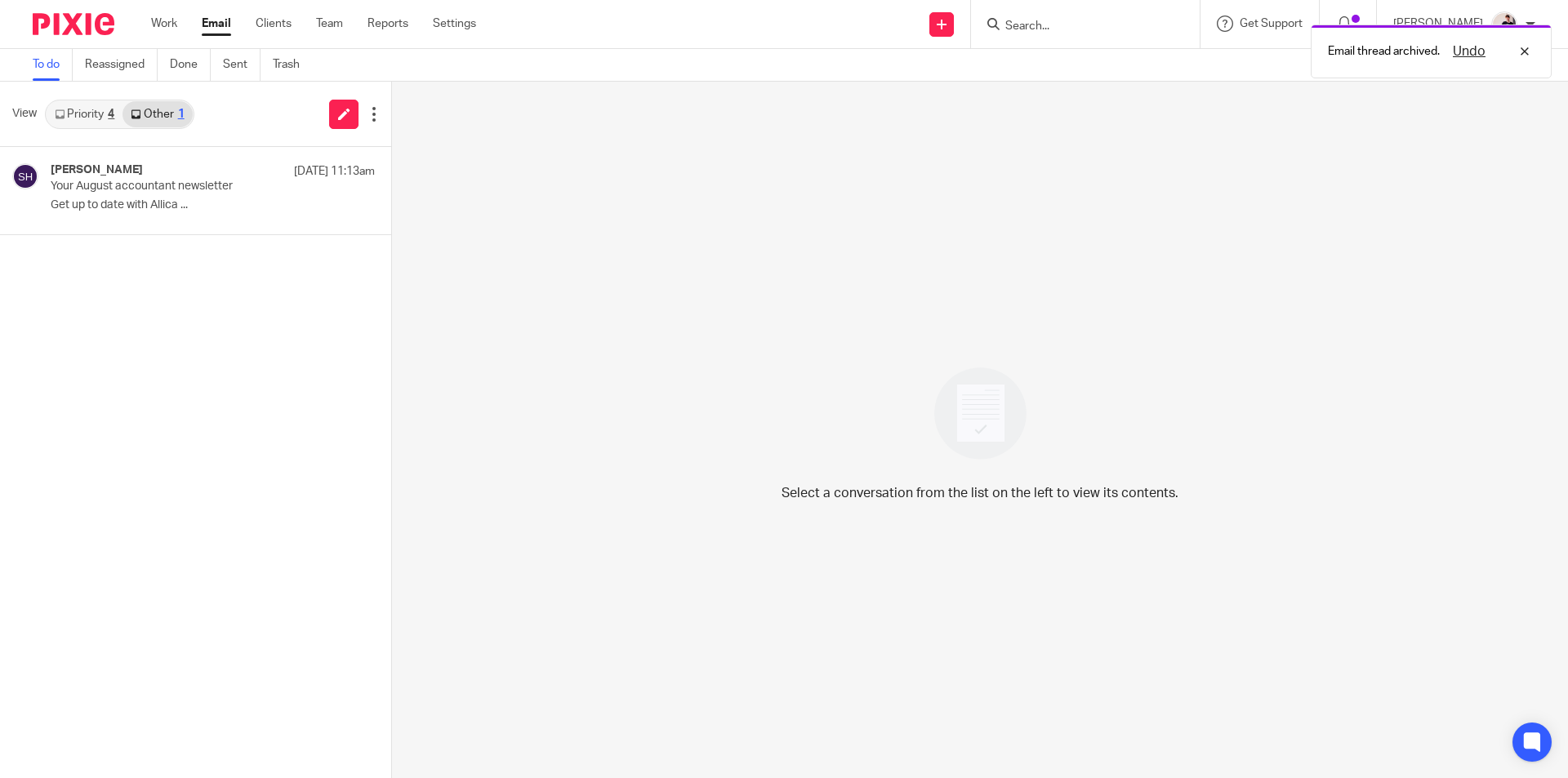
click at [79, 106] on link "Priority 4" at bounding box center [84, 114] width 76 height 26
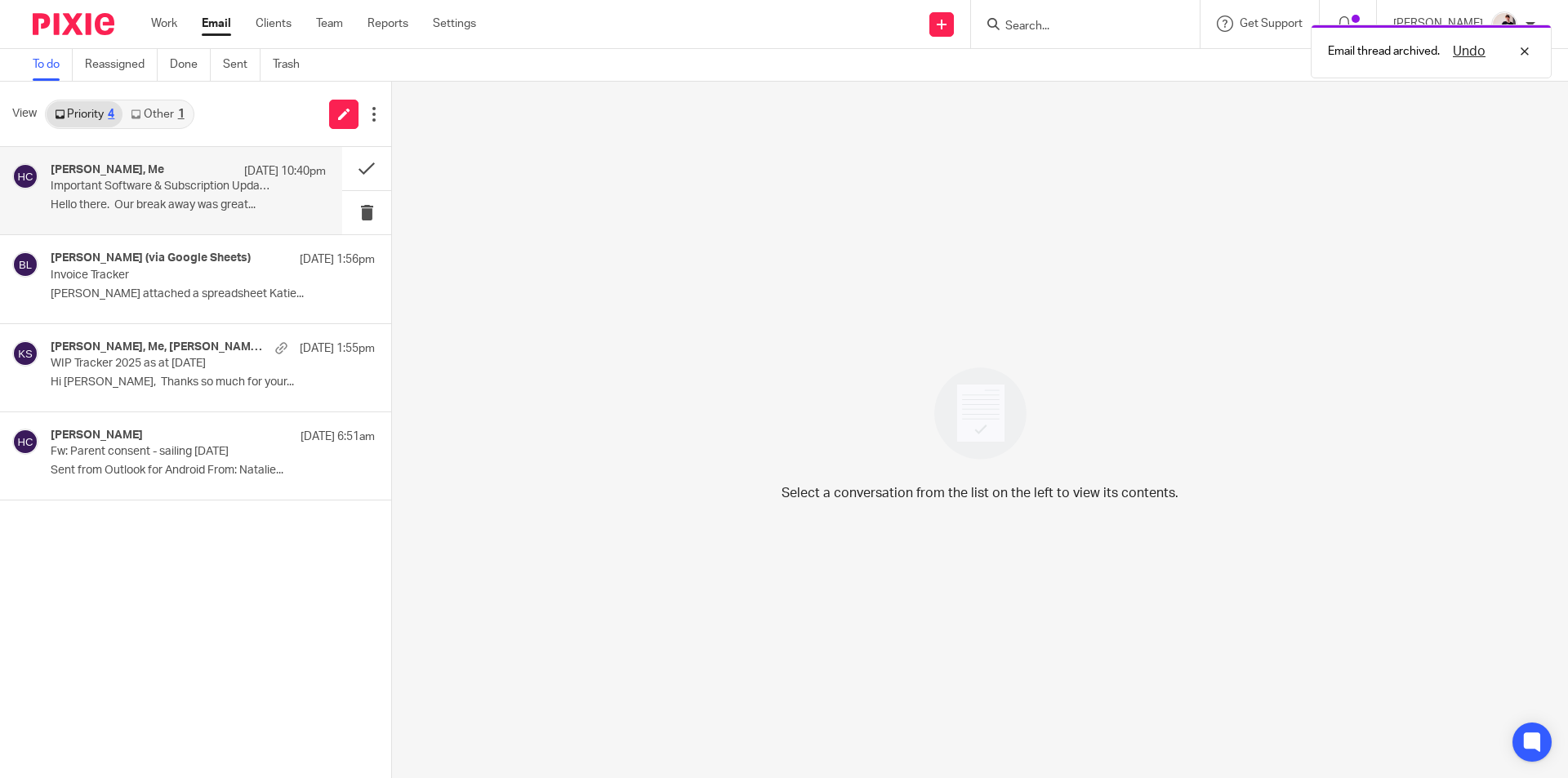
click at [118, 193] on p "Important Software & Subscription Updates – From [DATE]" at bounding box center [160, 186] width 221 height 13
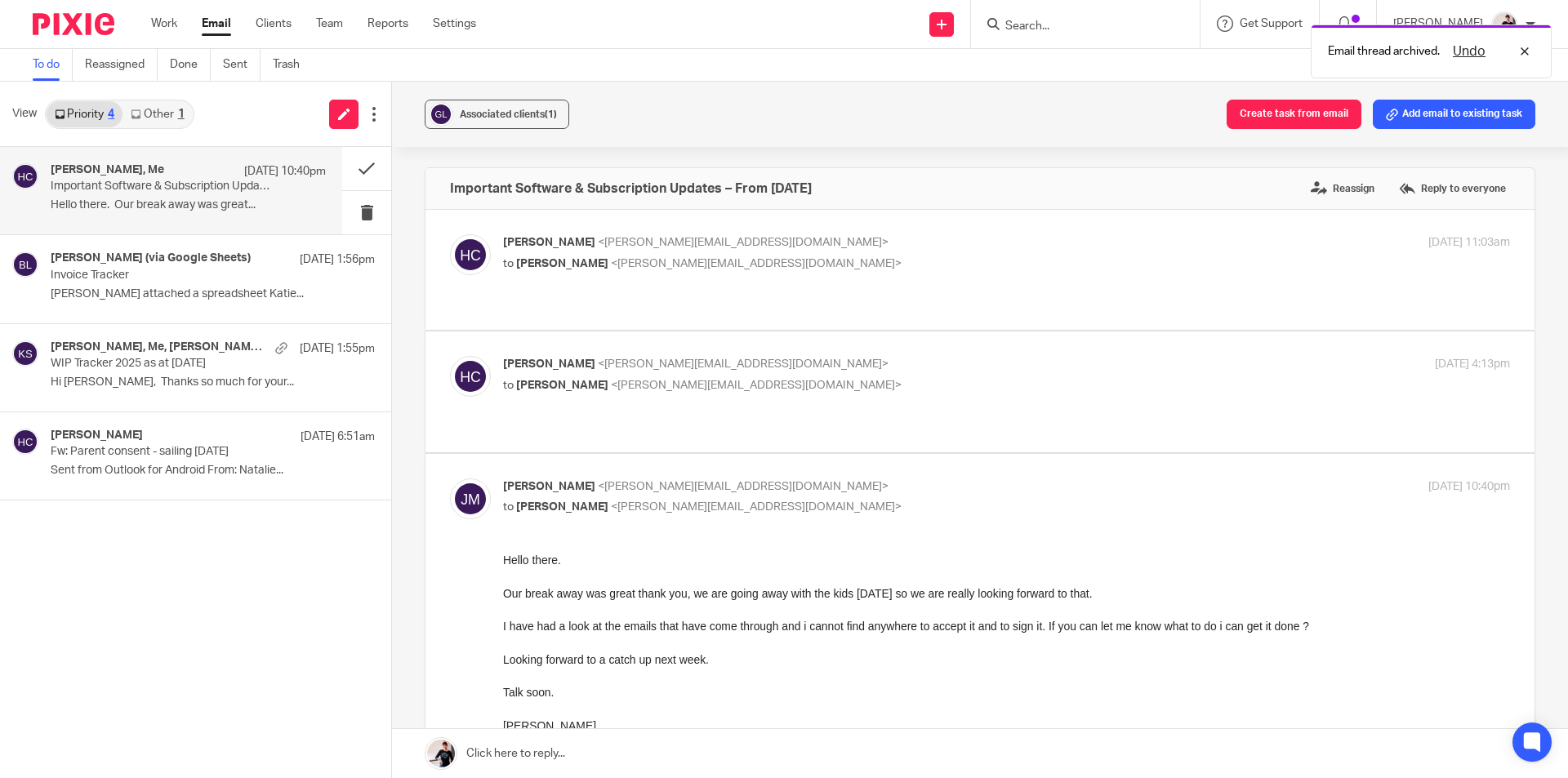
scroll to position [0, 0]
click at [206, 170] on div "[PERSON_NAME], Me [DATE] 10:40pm" at bounding box center [187, 171] width 275 height 16
click at [373, 169] on button at bounding box center [367, 169] width 49 height 43
